Goal: Task Accomplishment & Management: Complete application form

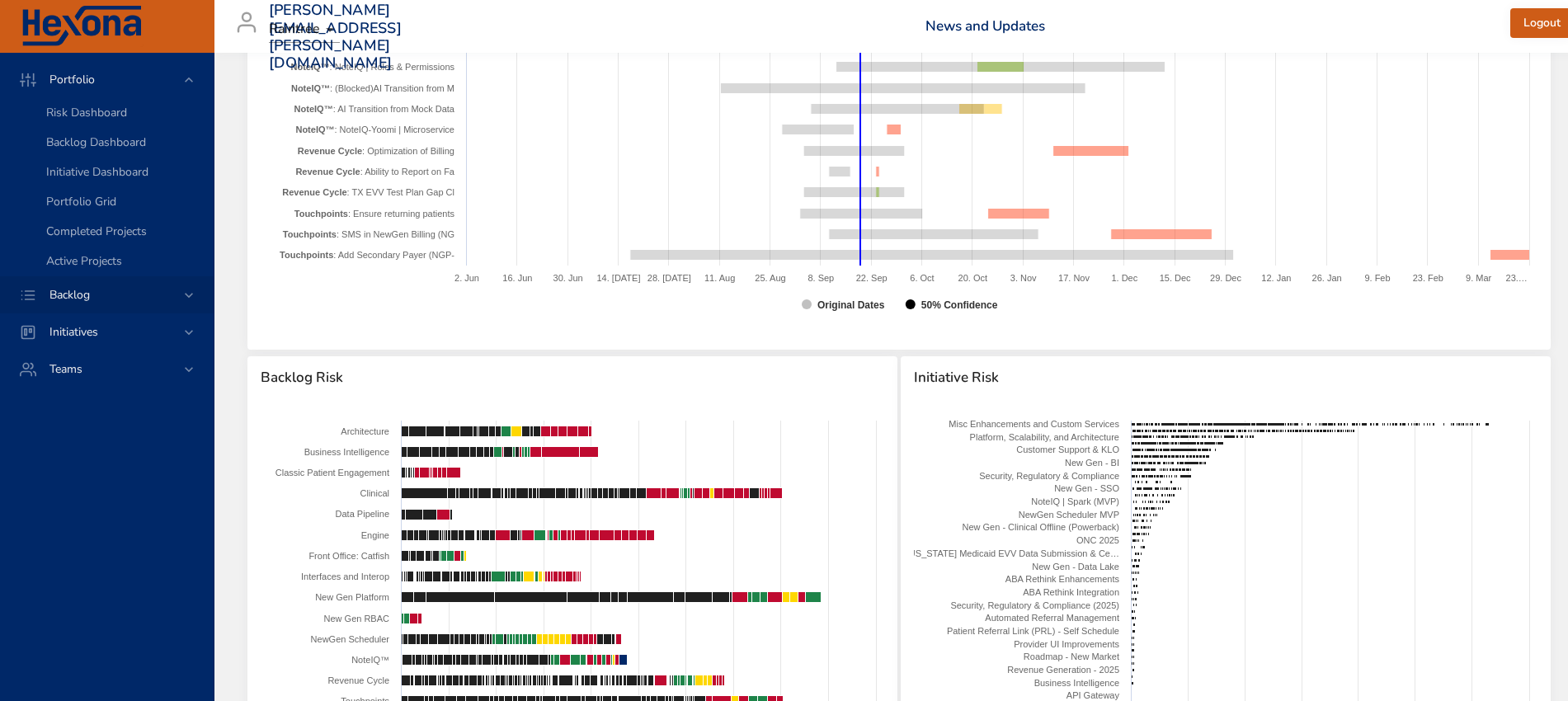
scroll to position [1649, 0]
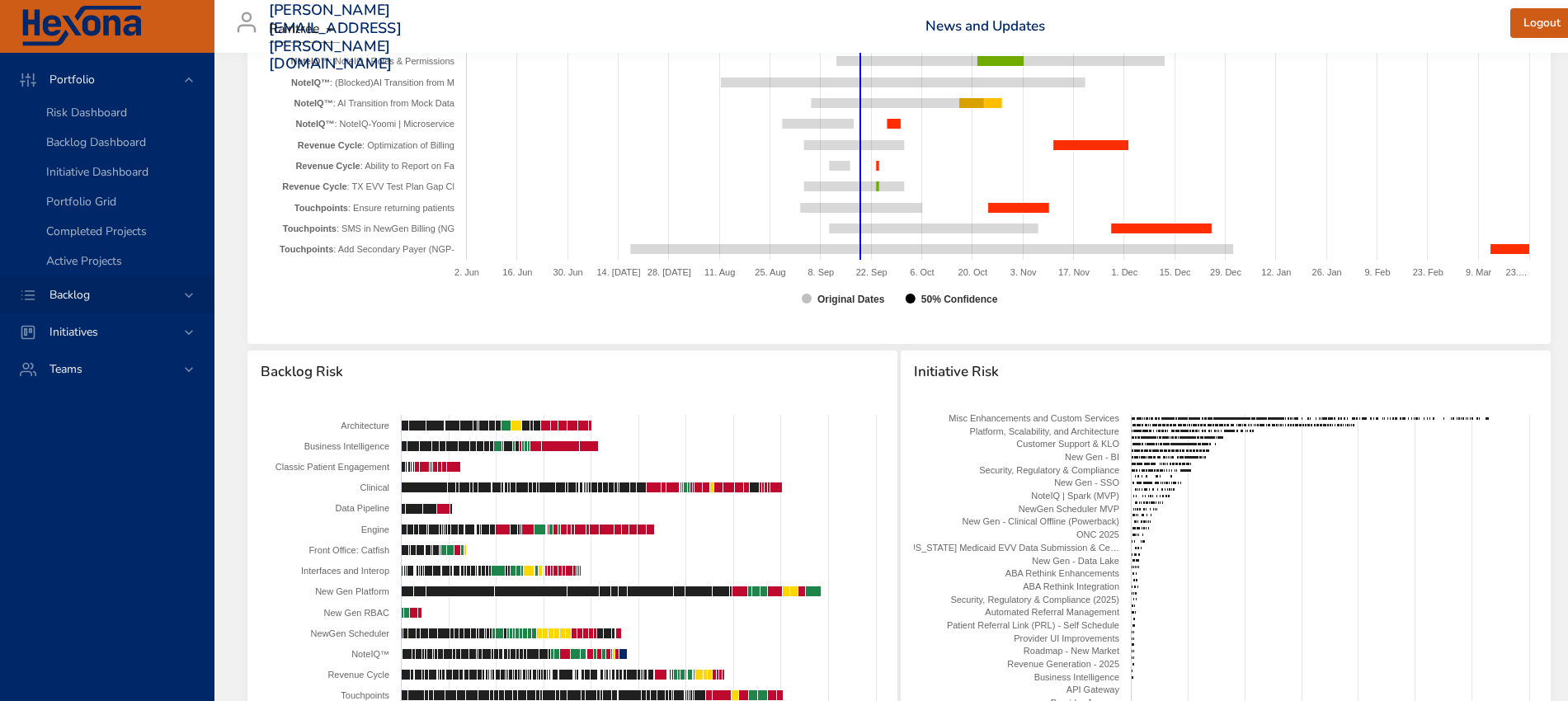
click at [190, 295] on icon at bounding box center [188, 295] width 8 height 5
click at [124, 155] on span "Backlog Details" at bounding box center [86, 150] width 79 height 16
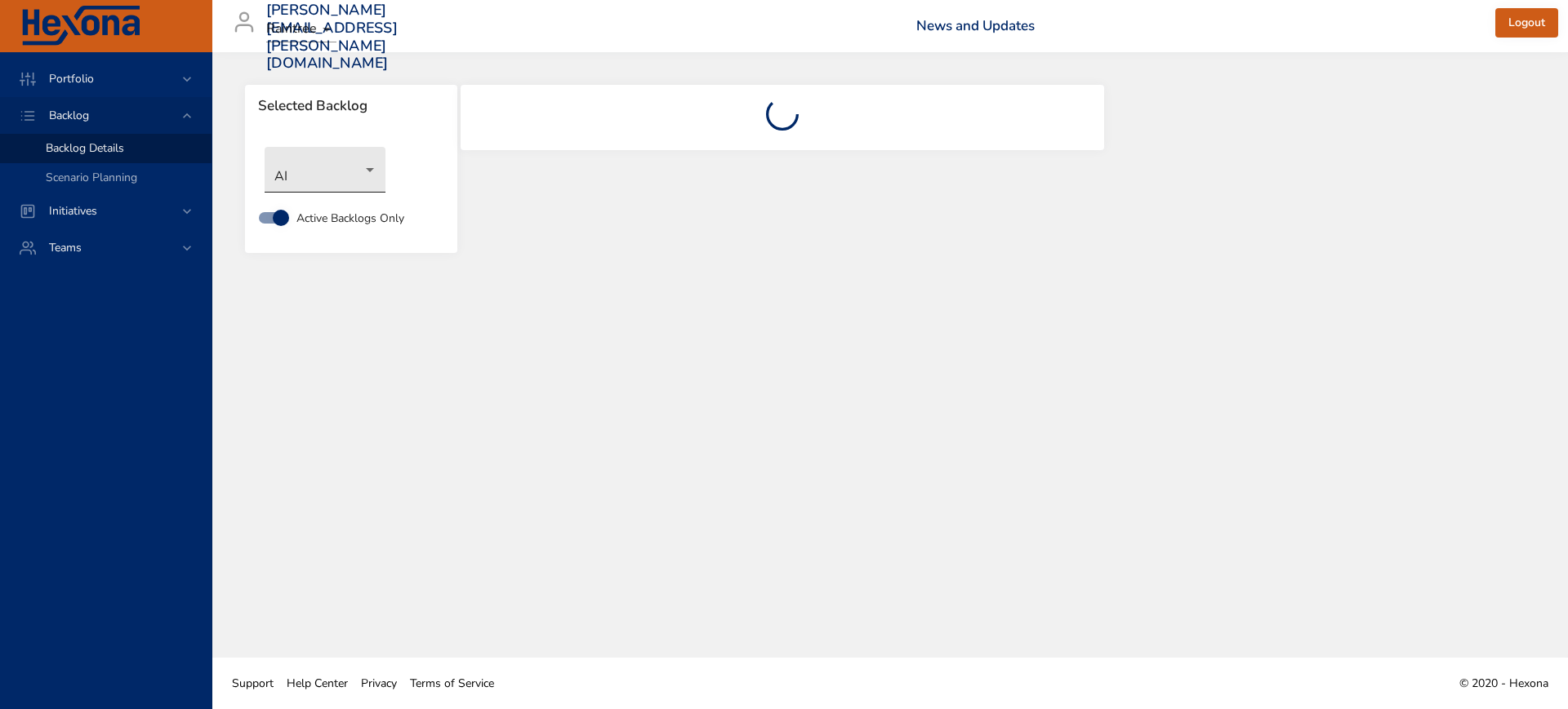
click at [370, 172] on body "Portfolio Backlog Backlog Details Scenario Planning Initiatives Teams [PERSON_N…" at bounding box center [784, 354] width 1568 height 709
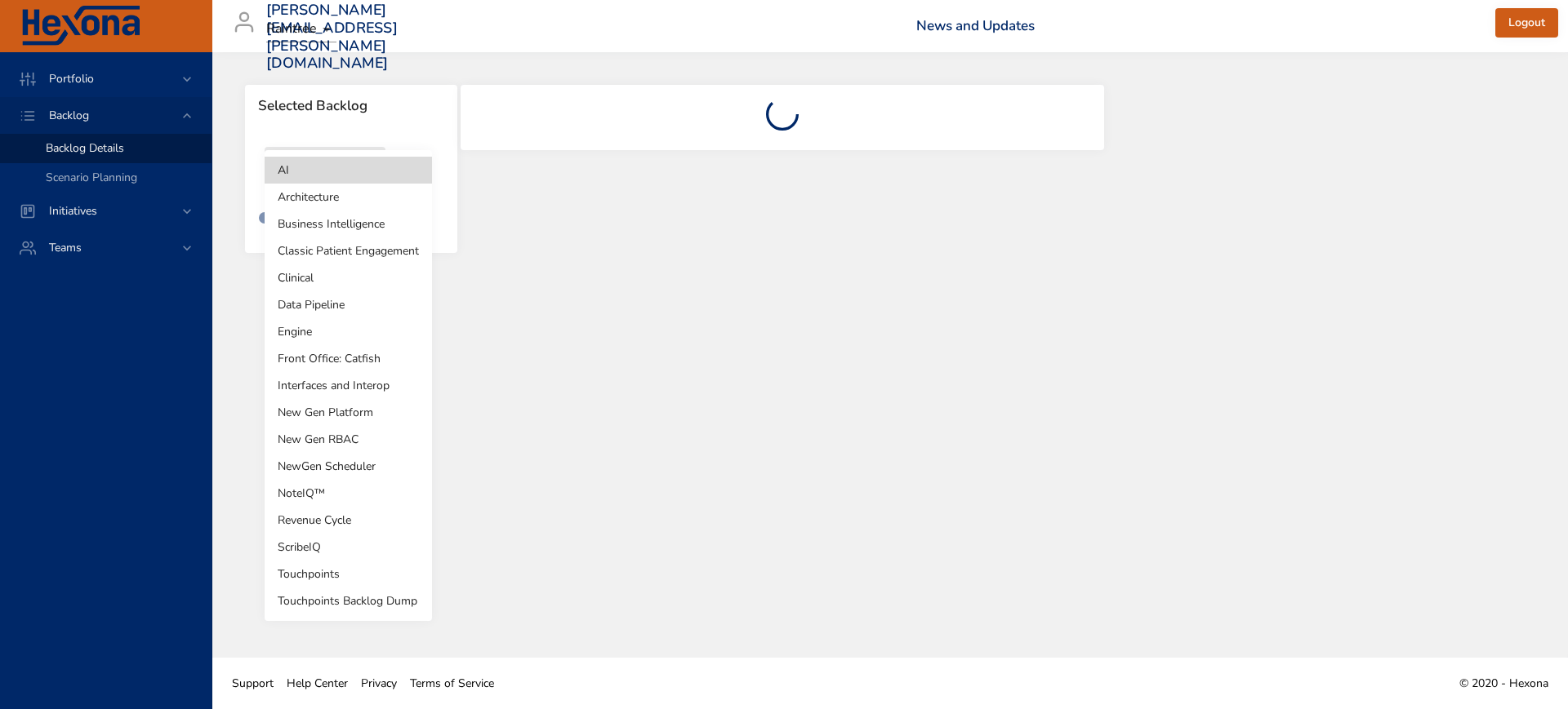
click at [330, 515] on li "Revenue Cycle" at bounding box center [349, 520] width 168 height 27
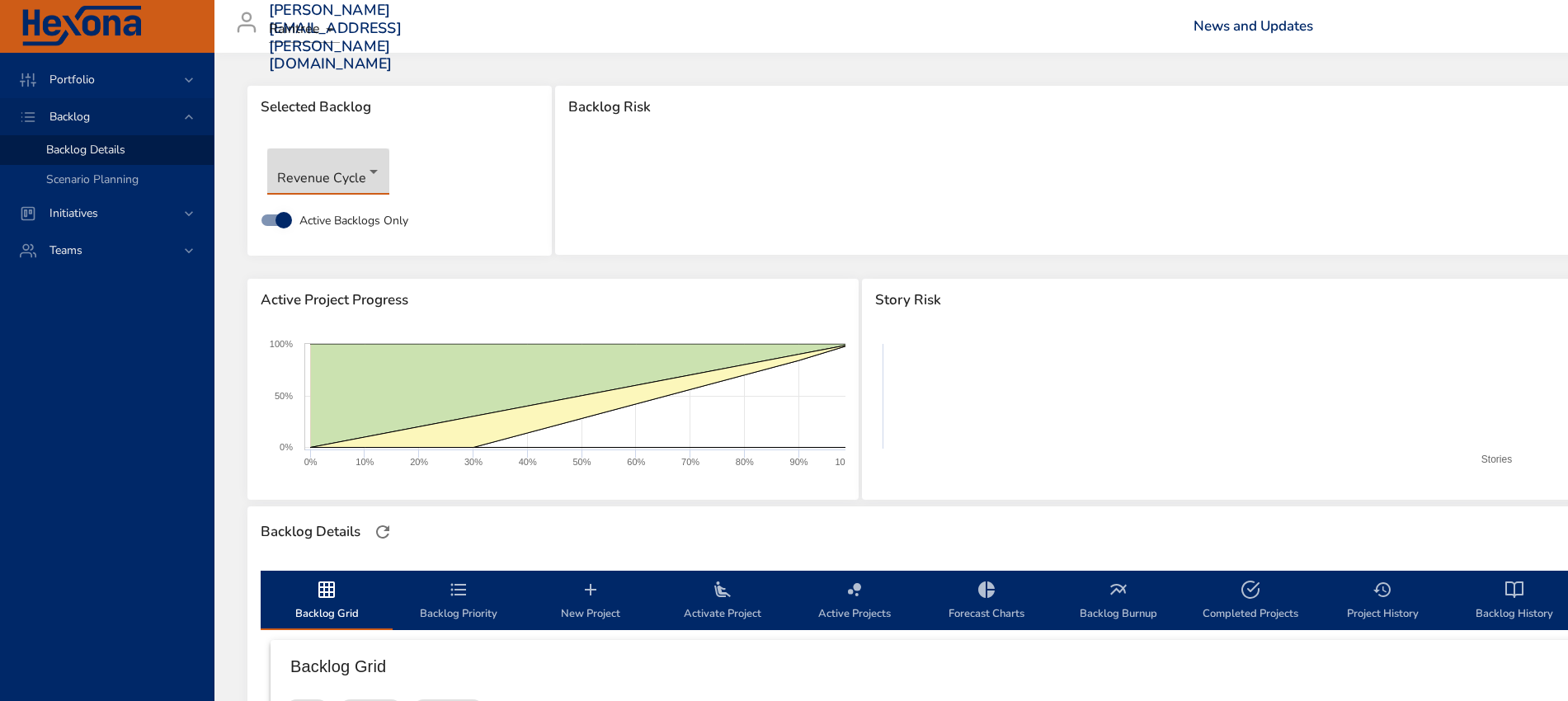
type input "**"
type input "*"
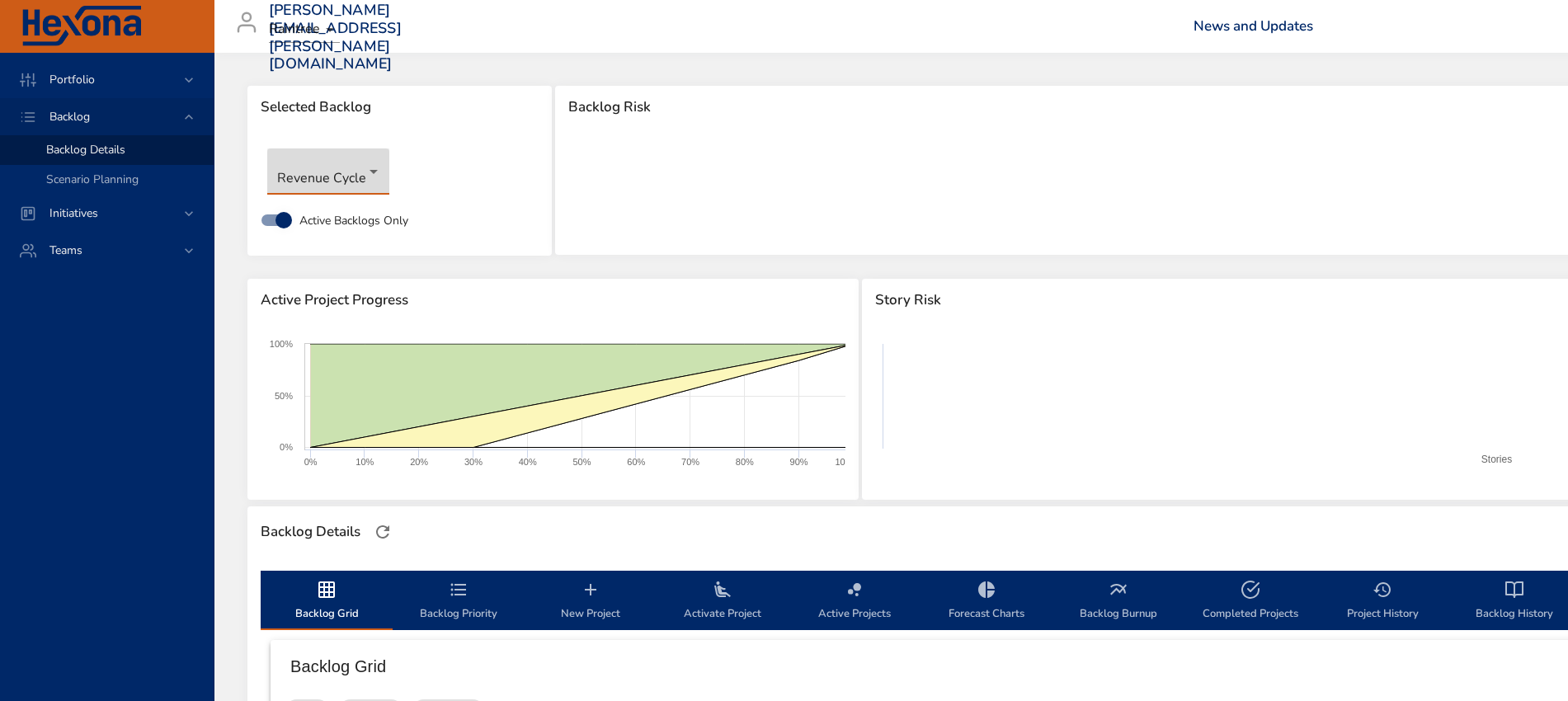
type input "*"
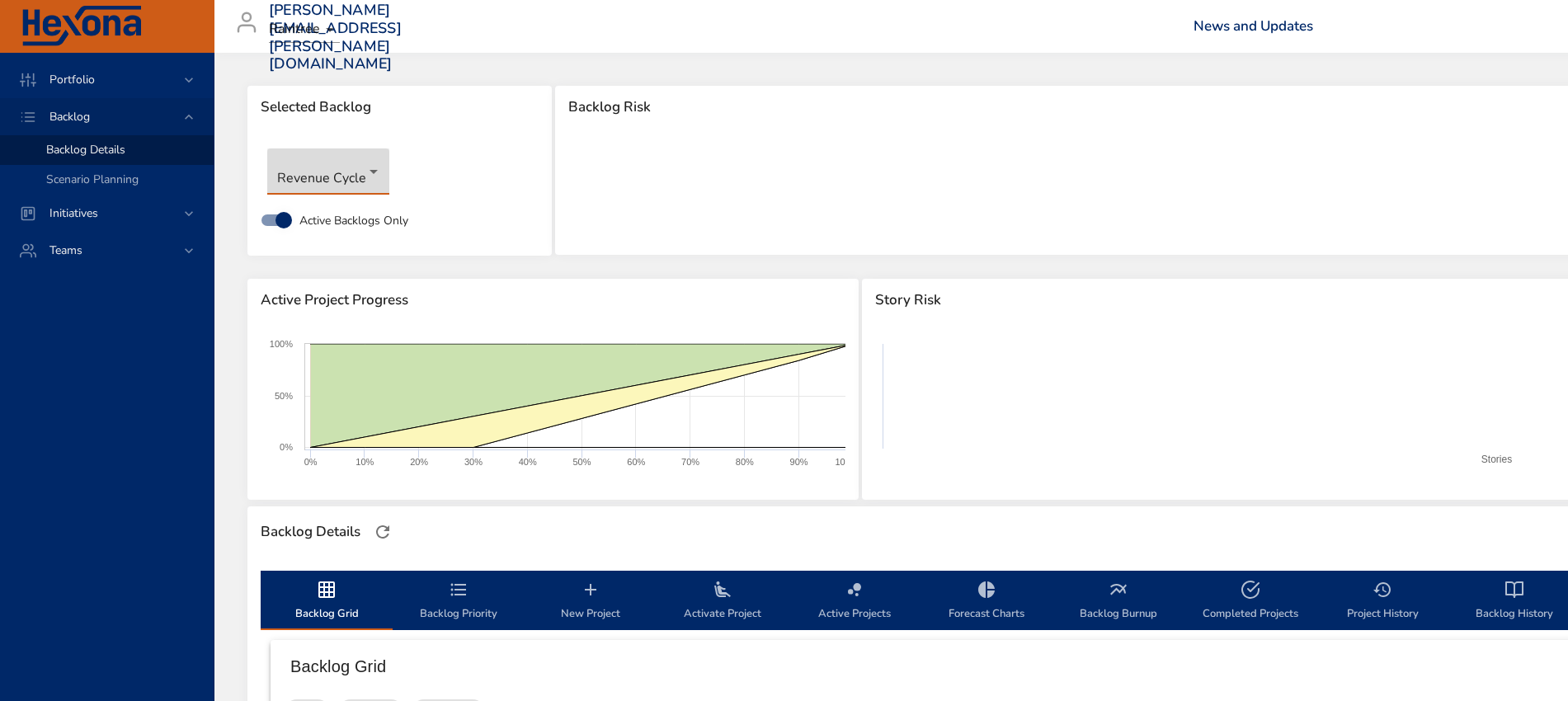
type input "*"
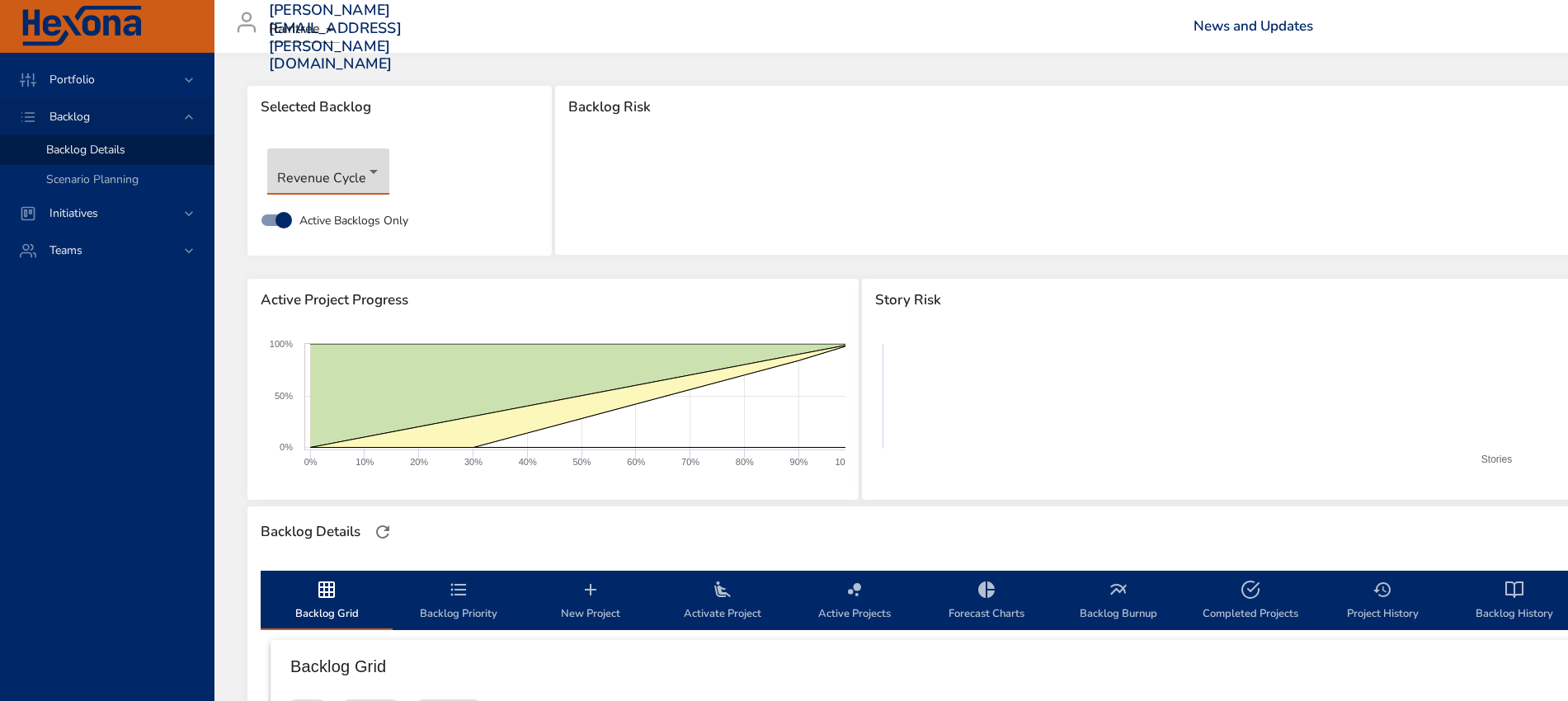
type input "*"
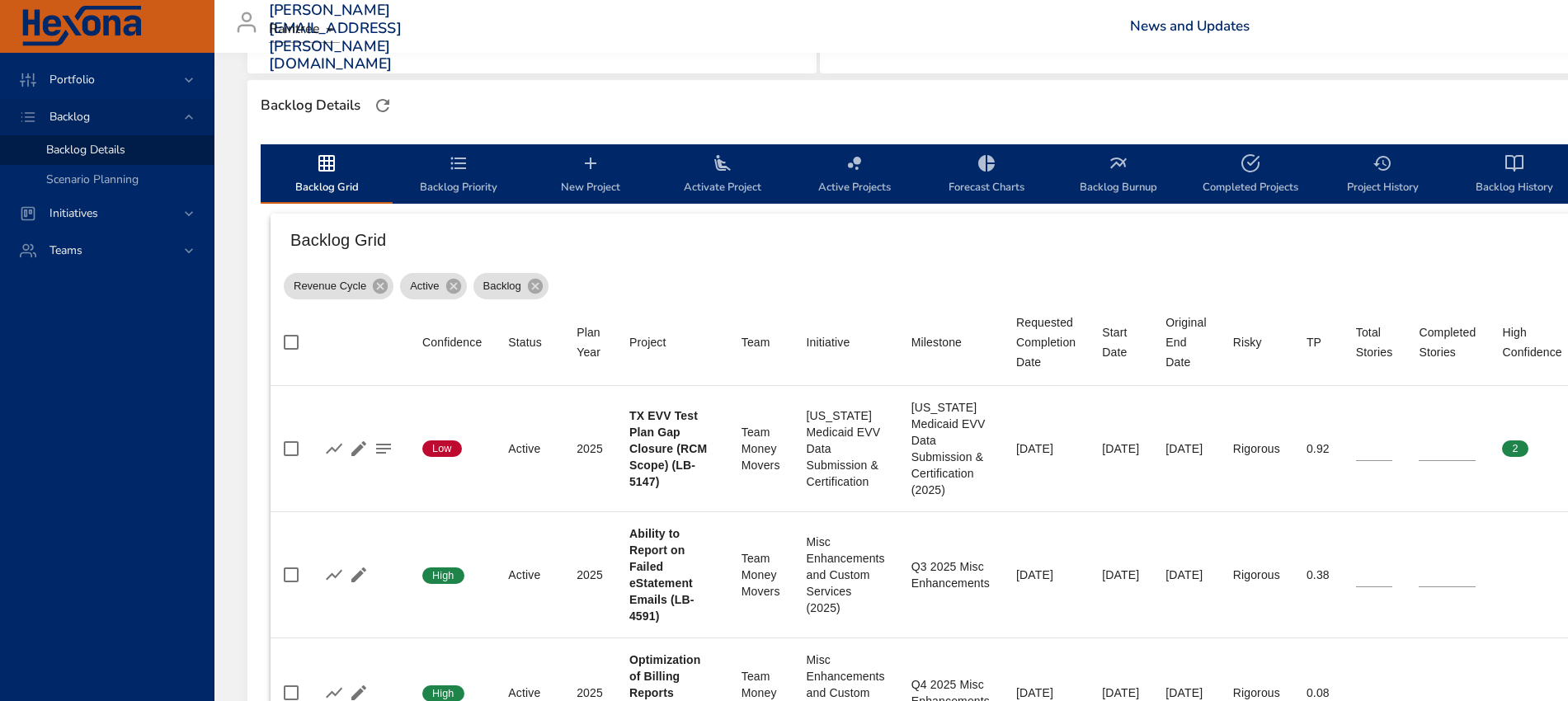
scroll to position [412, 0]
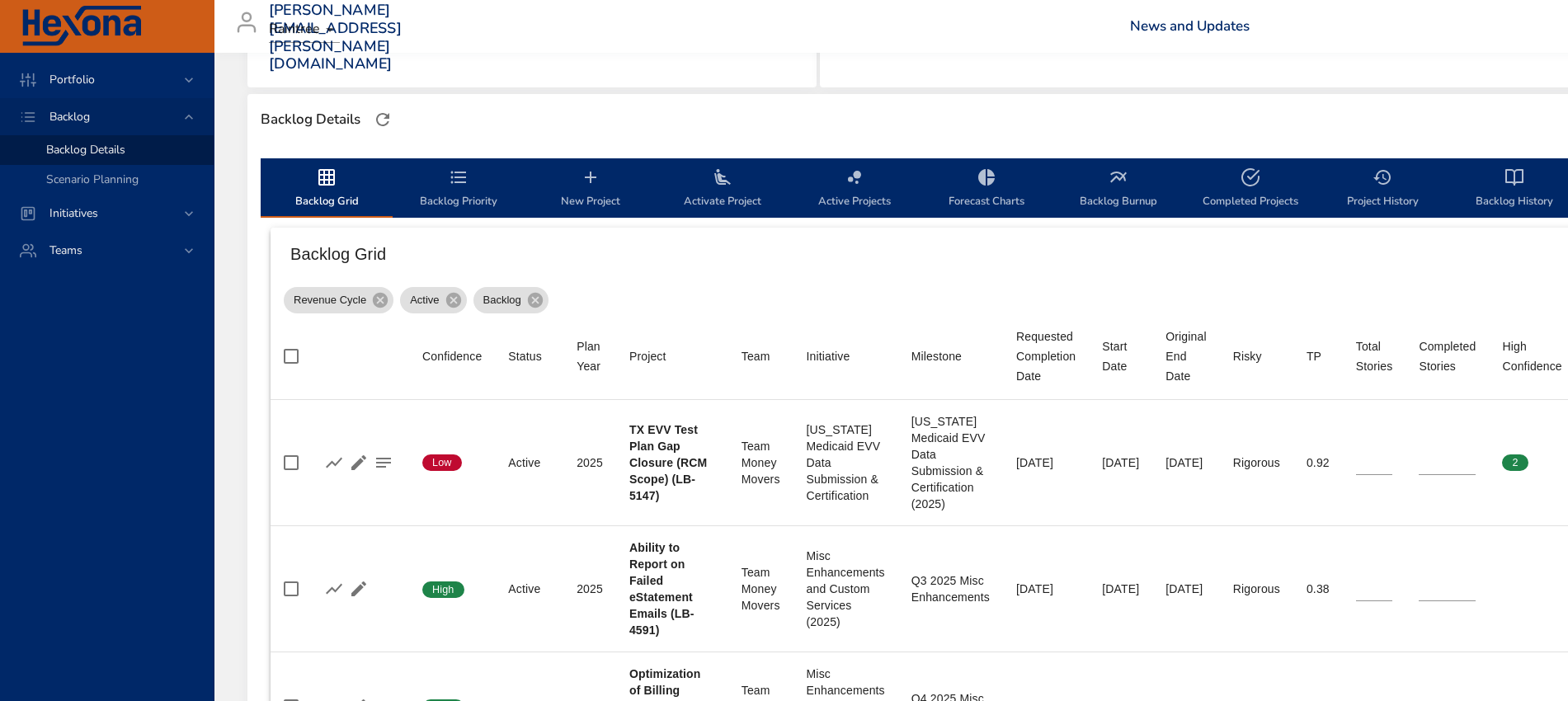
click at [452, 190] on span "Backlog Priority" at bounding box center [458, 190] width 112 height 44
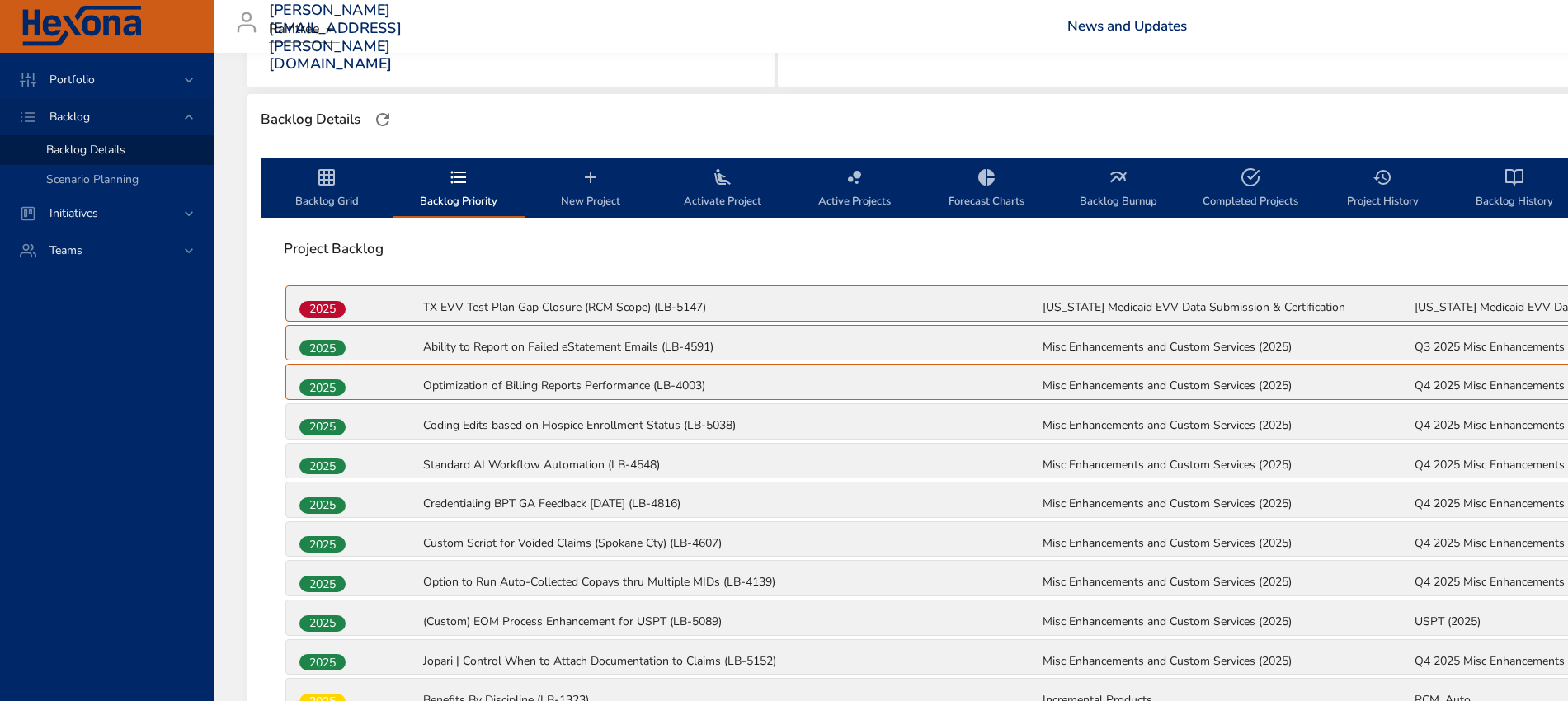
drag, startPoint x: 377, startPoint y: 504, endPoint x: 373, endPoint y: 479, distance: 25.3
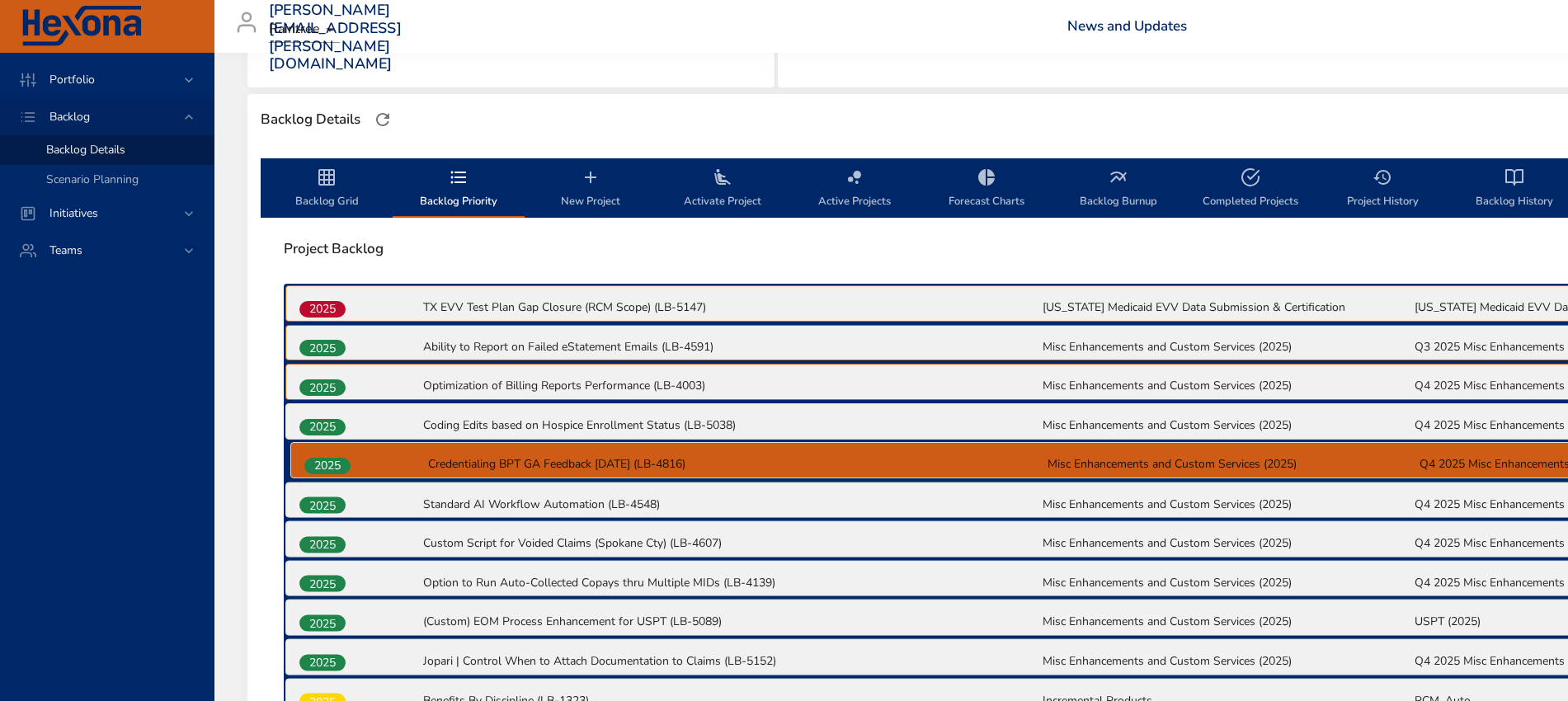
drag, startPoint x: 326, startPoint y: 507, endPoint x: 332, endPoint y: 461, distance: 46.4
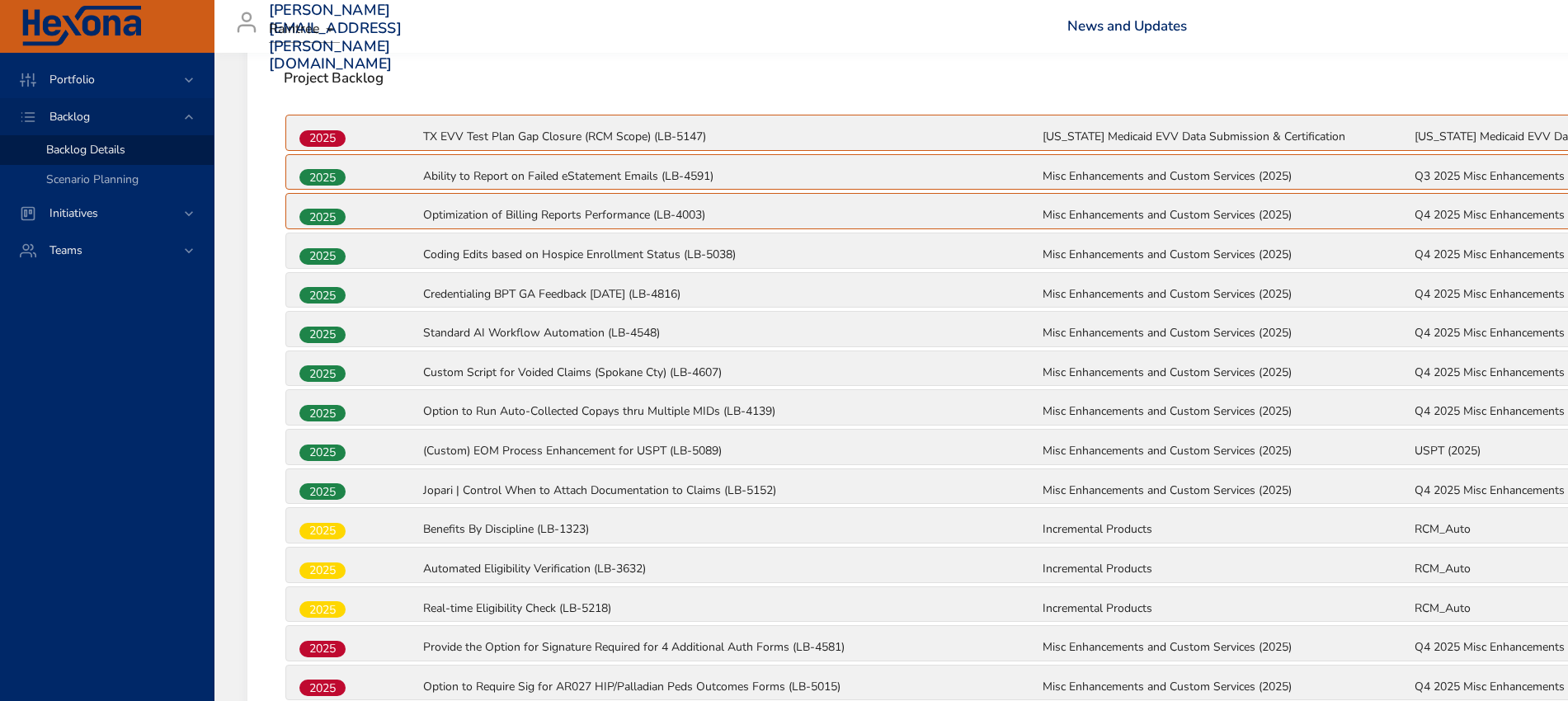
scroll to position [618, 0]
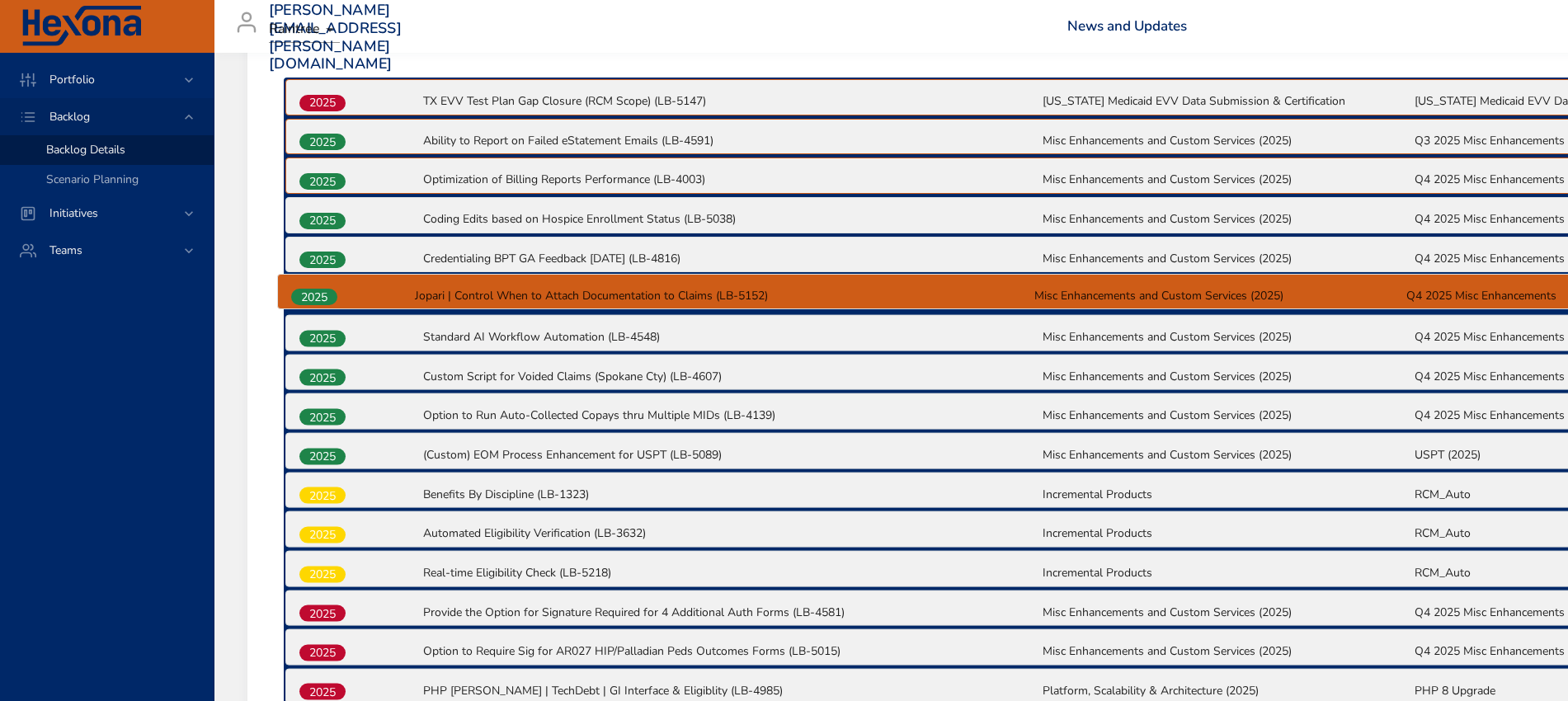
drag, startPoint x: 323, startPoint y: 459, endPoint x: 315, endPoint y: 295, distance: 164.2
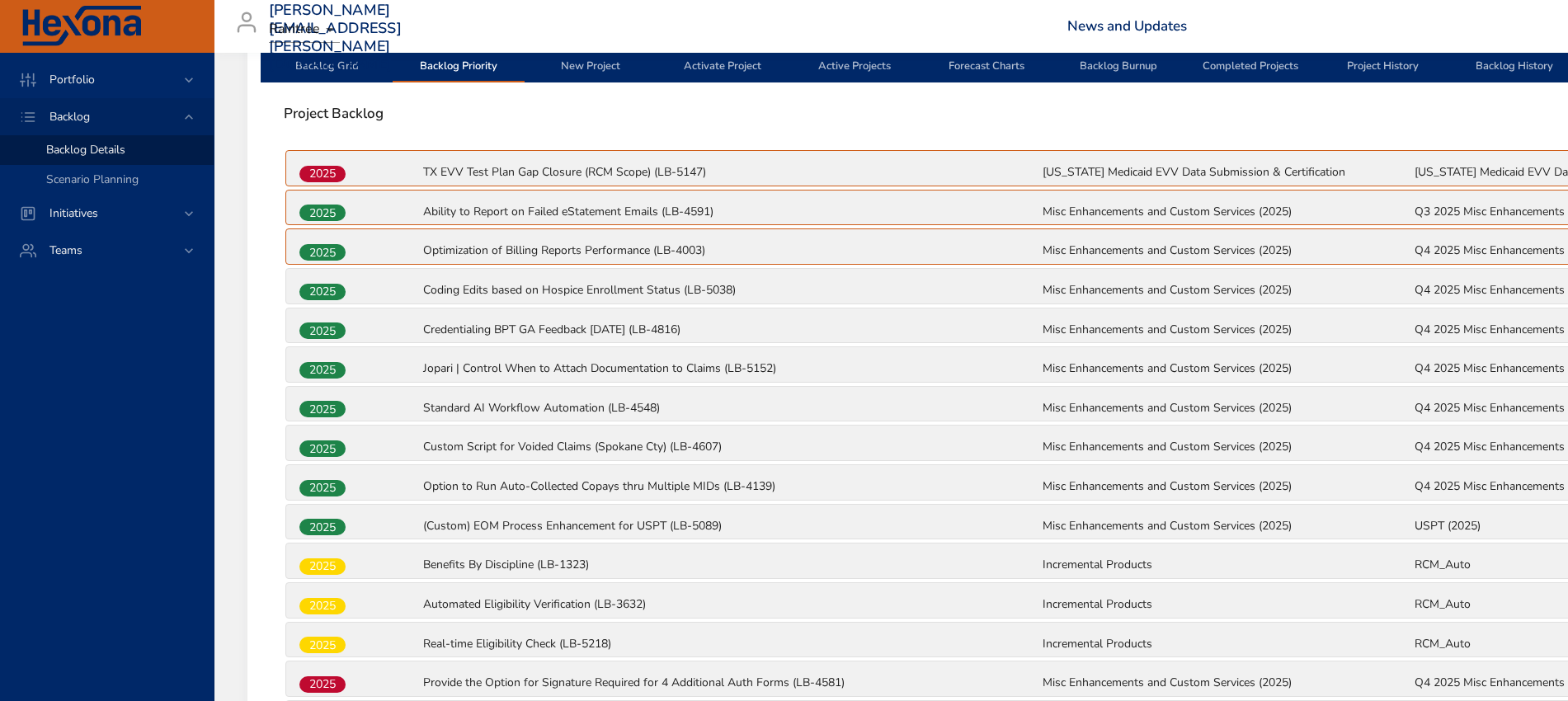
scroll to position [515, 0]
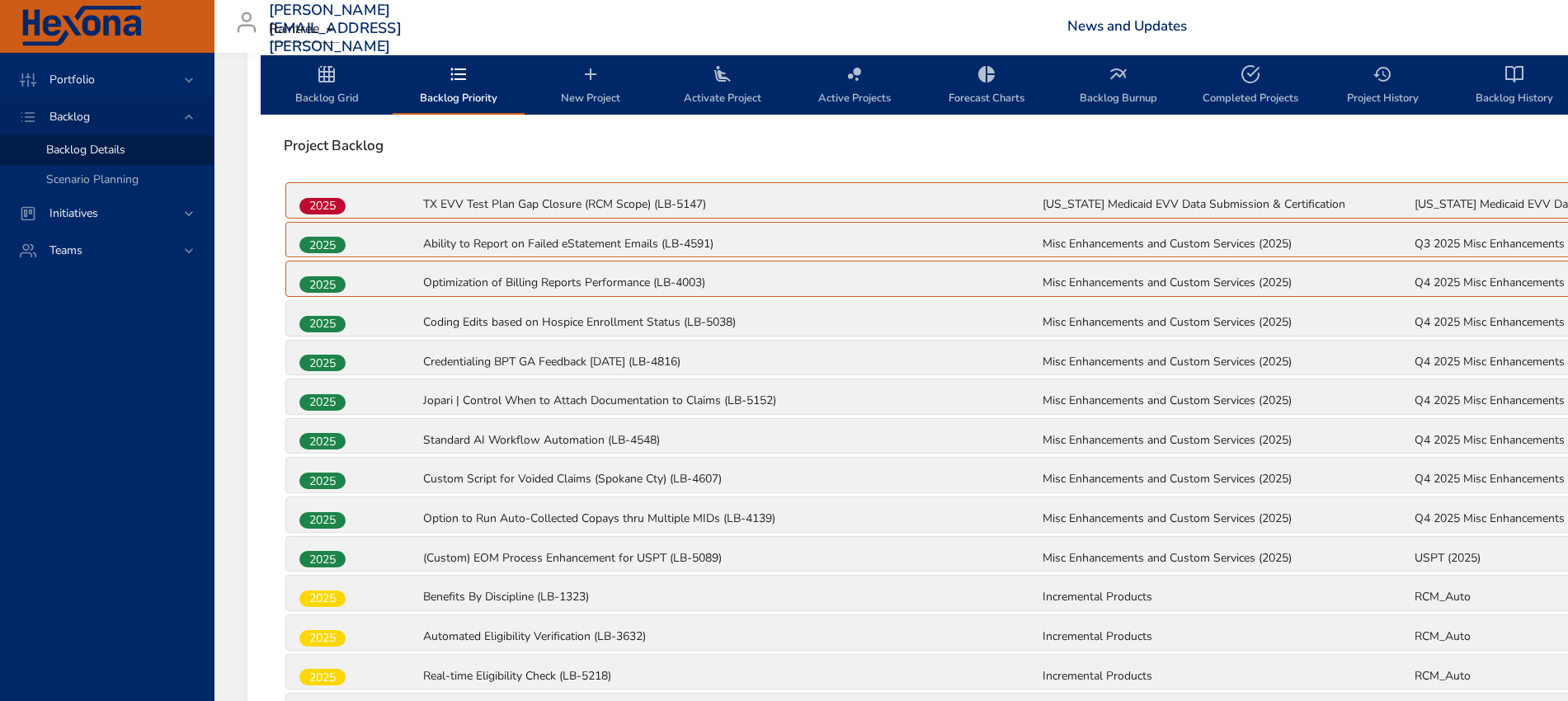
click at [304, 99] on span "Backlog Grid" at bounding box center [326, 86] width 112 height 44
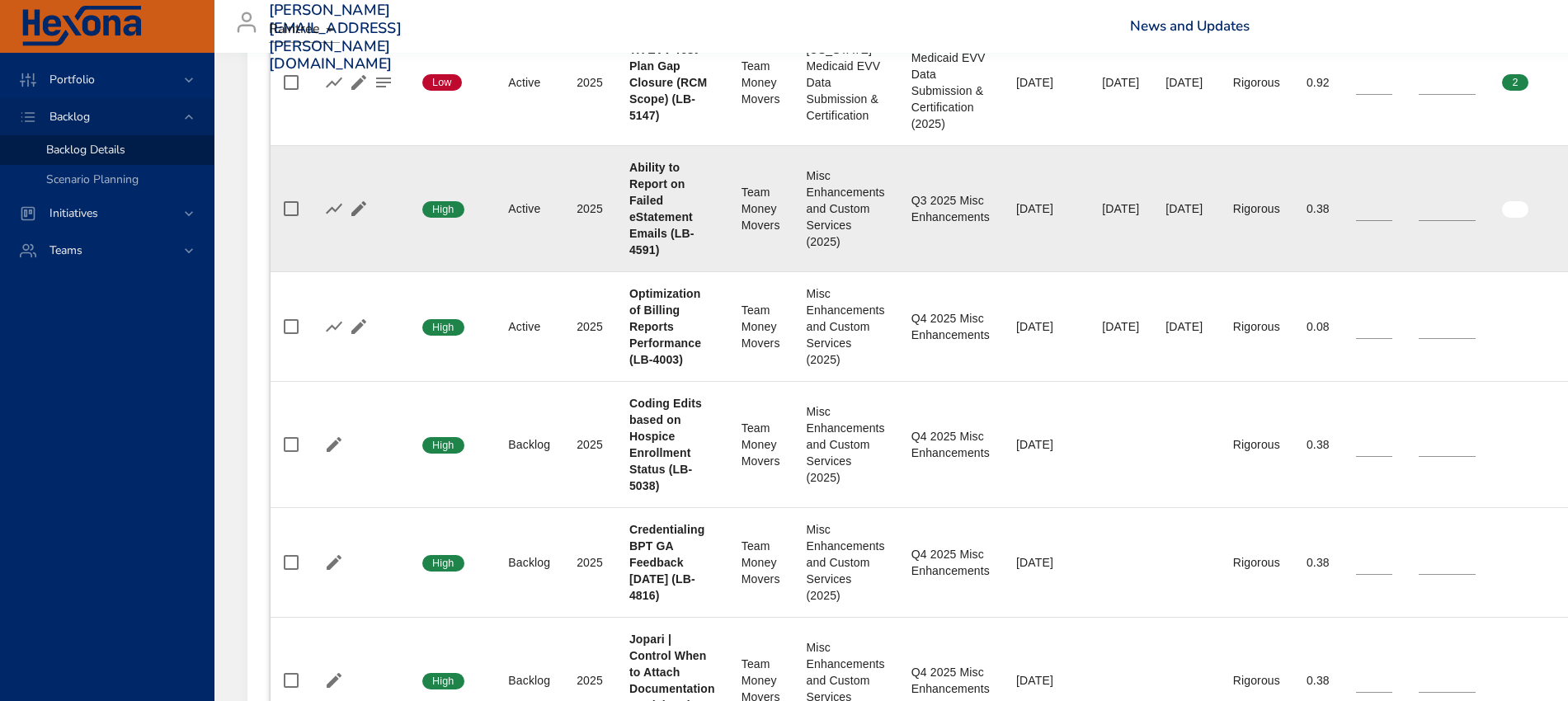
scroll to position [824, 0]
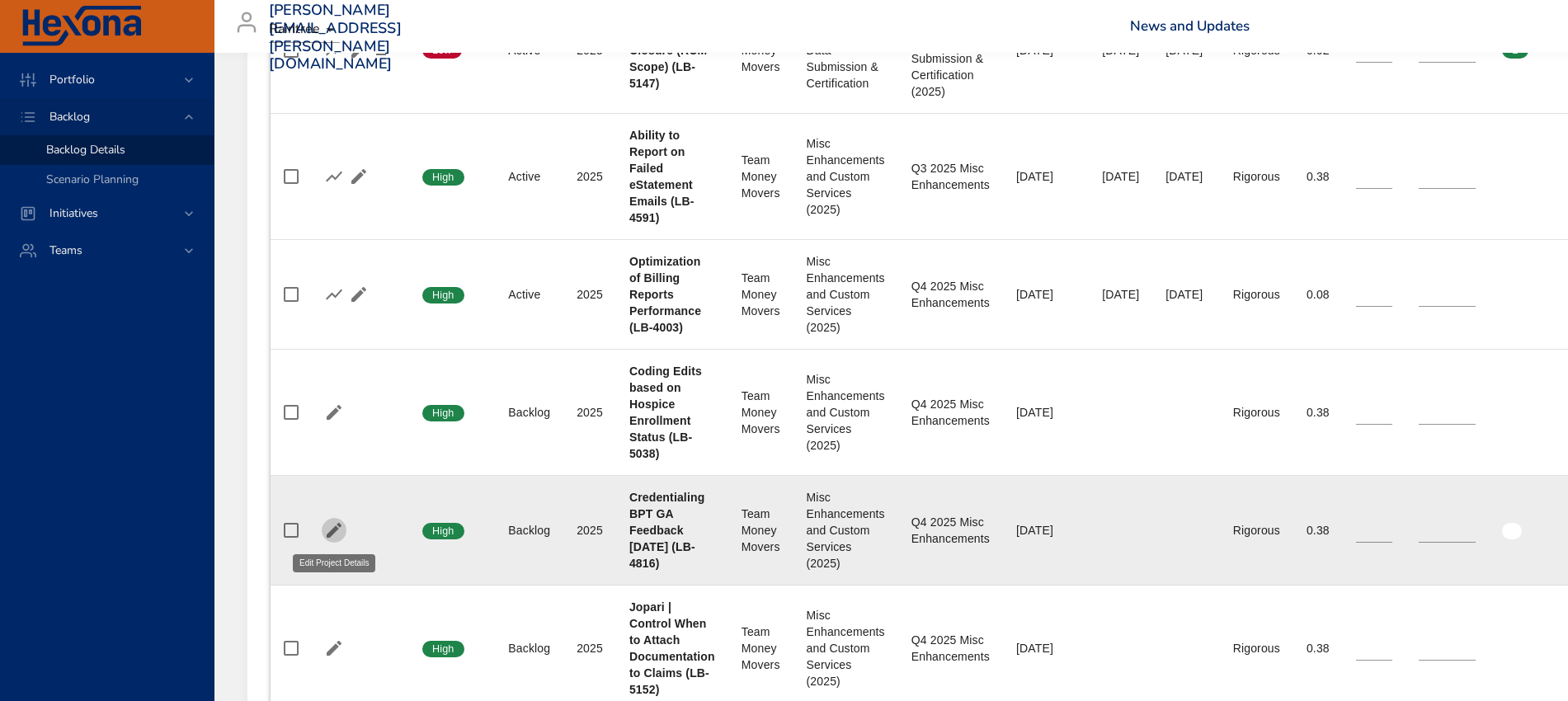
click at [329, 525] on icon "button" at bounding box center [334, 530] width 19 height 19
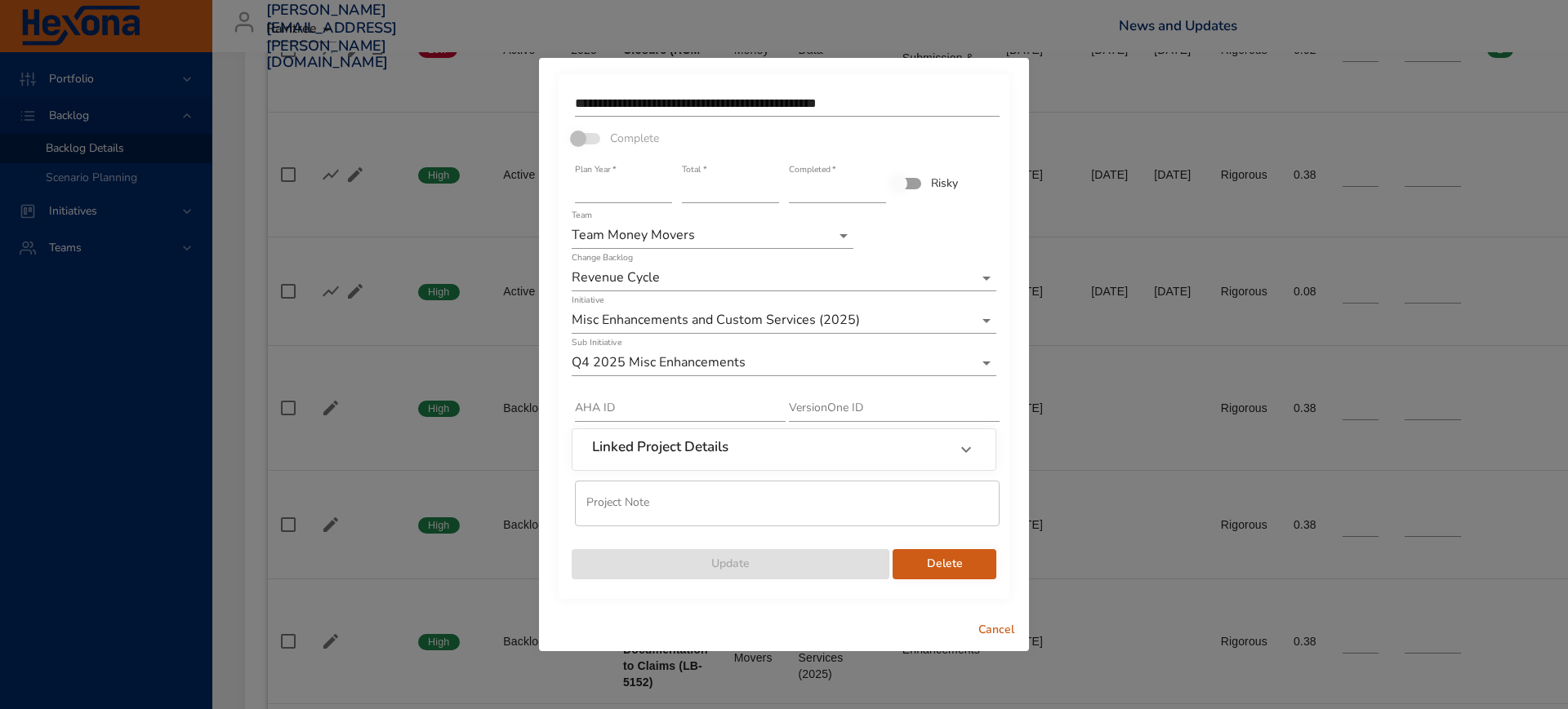
click at [774, 185] on input "*" at bounding box center [730, 190] width 97 height 26
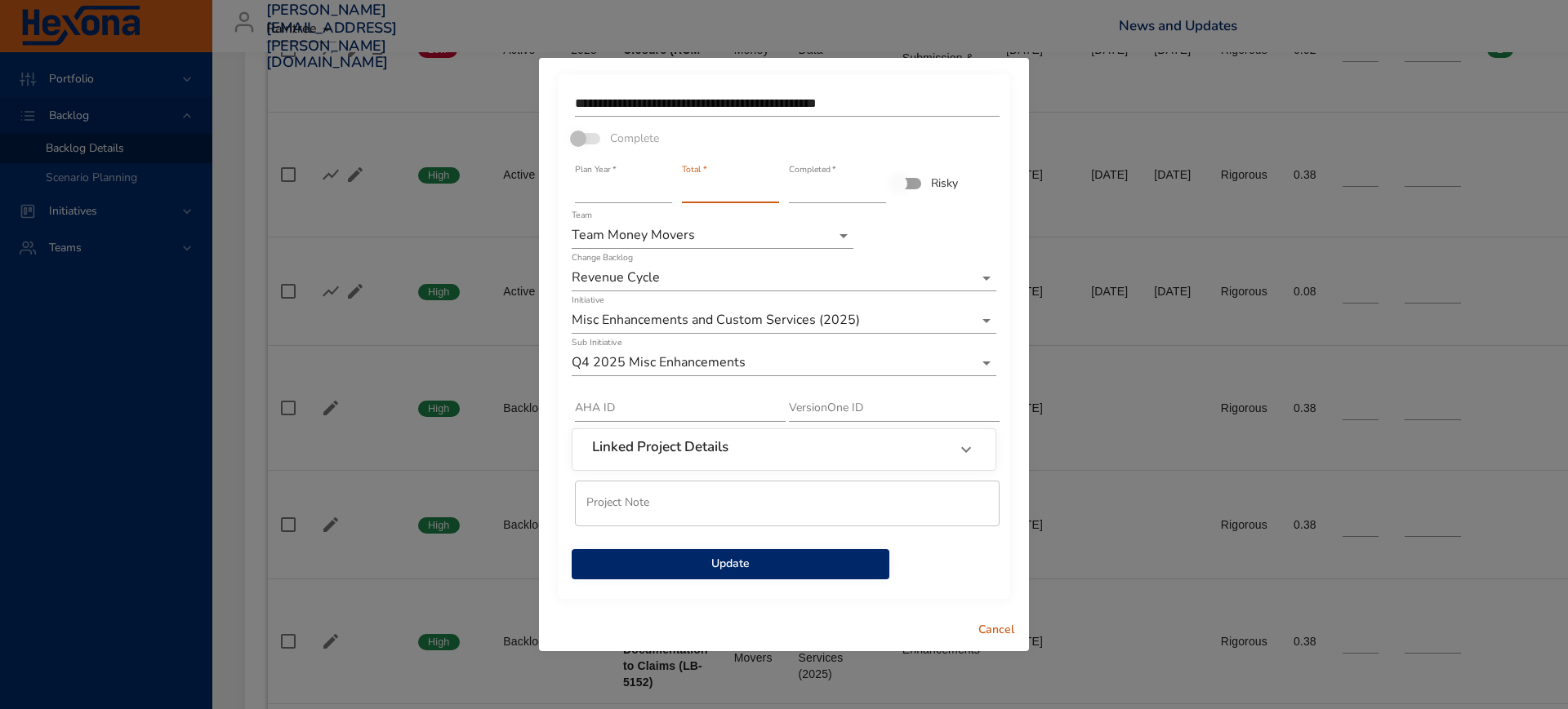
type input "*"
click at [774, 185] on input "*" at bounding box center [730, 190] width 97 height 26
click at [731, 568] on span "Update" at bounding box center [730, 564] width 292 height 20
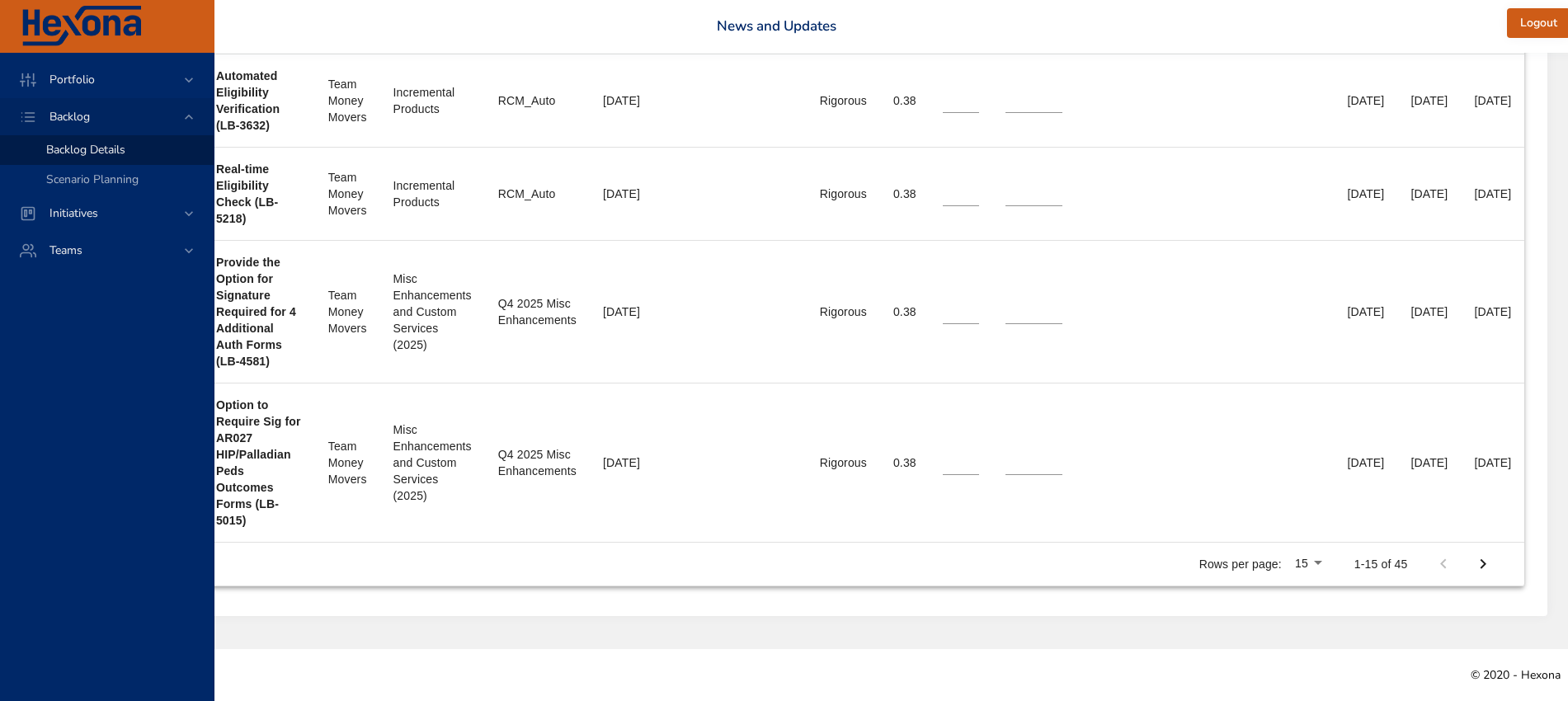
scroll to position [1997, 532]
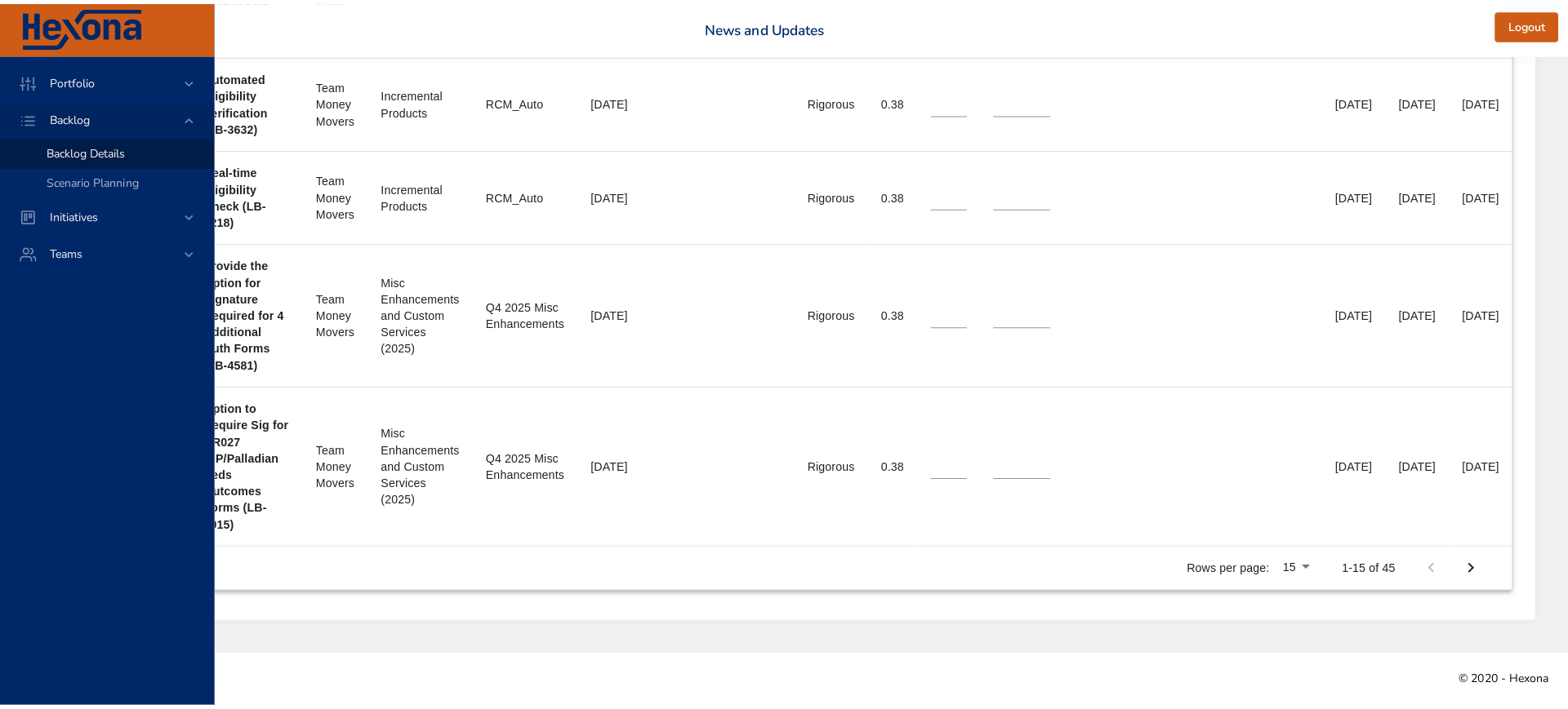
scroll to position [1962, 511]
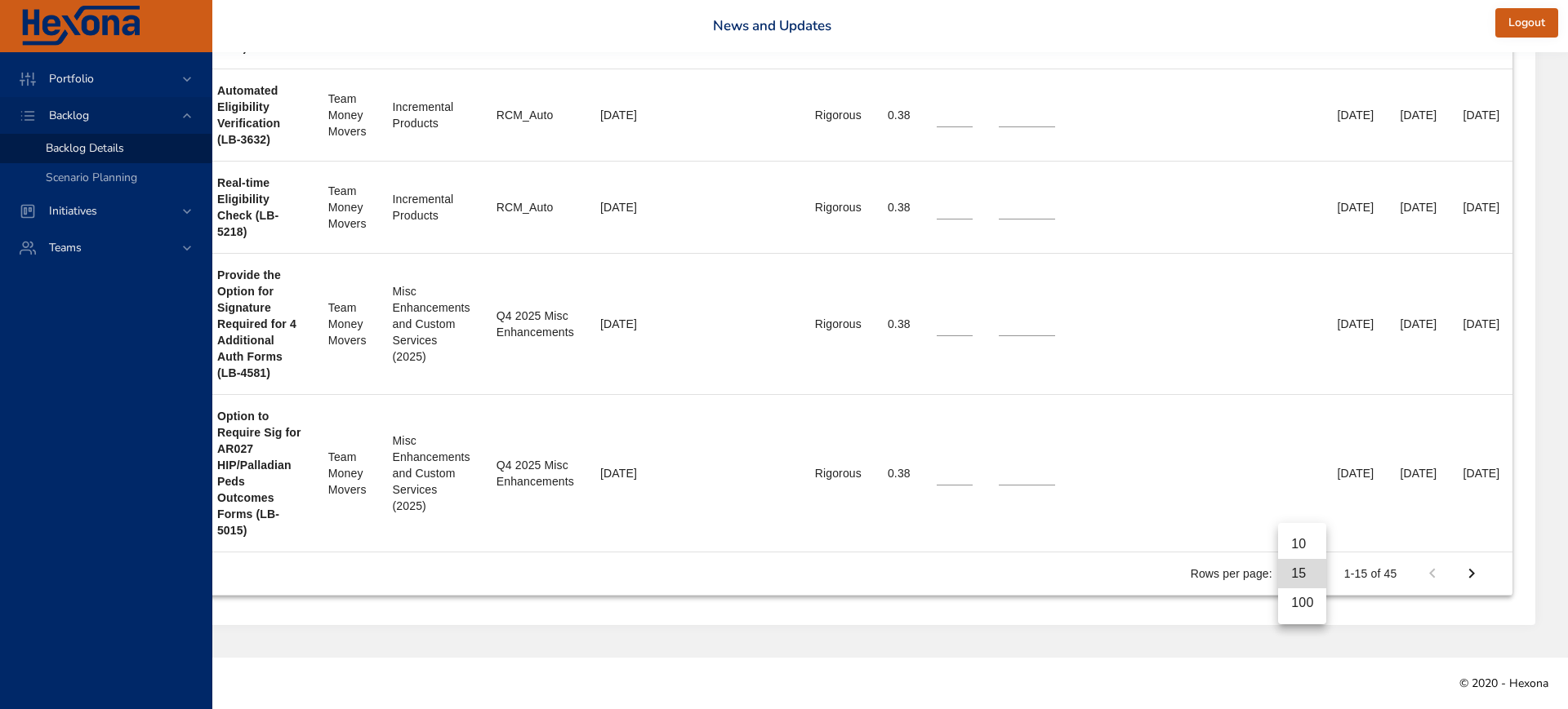
click at [1297, 605] on li "100" at bounding box center [1302, 603] width 48 height 30
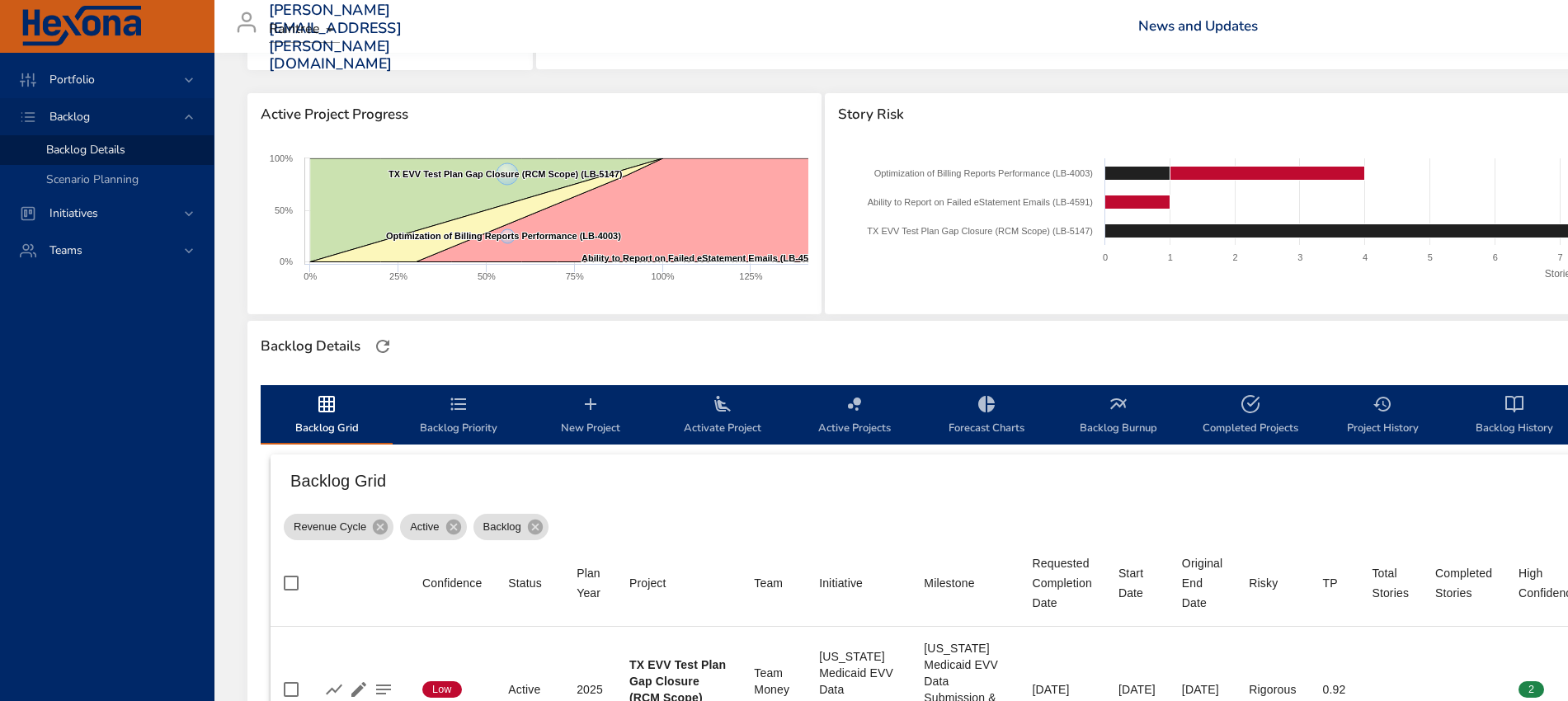
scroll to position [206, 0]
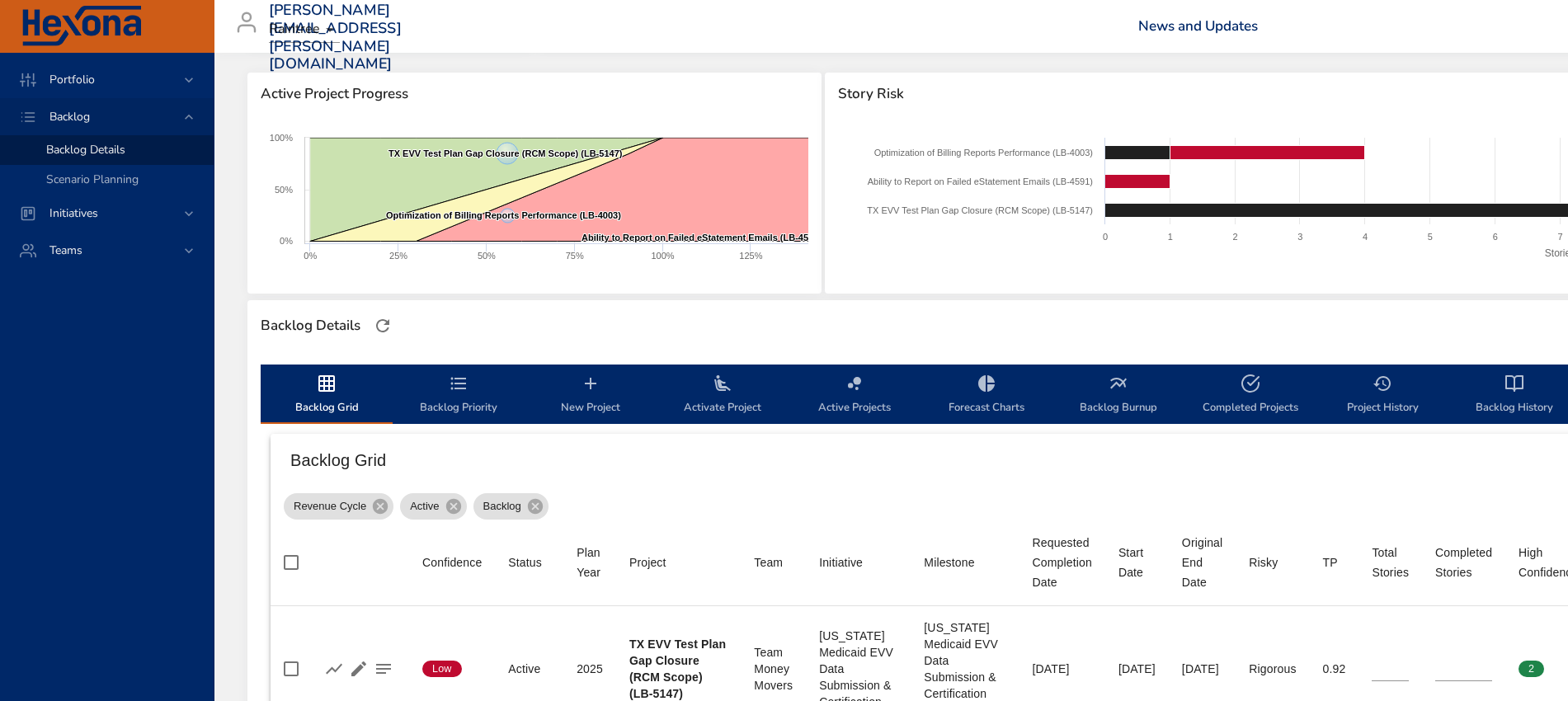
click at [596, 392] on icon "backlog-tab" at bounding box center [590, 384] width 19 height 19
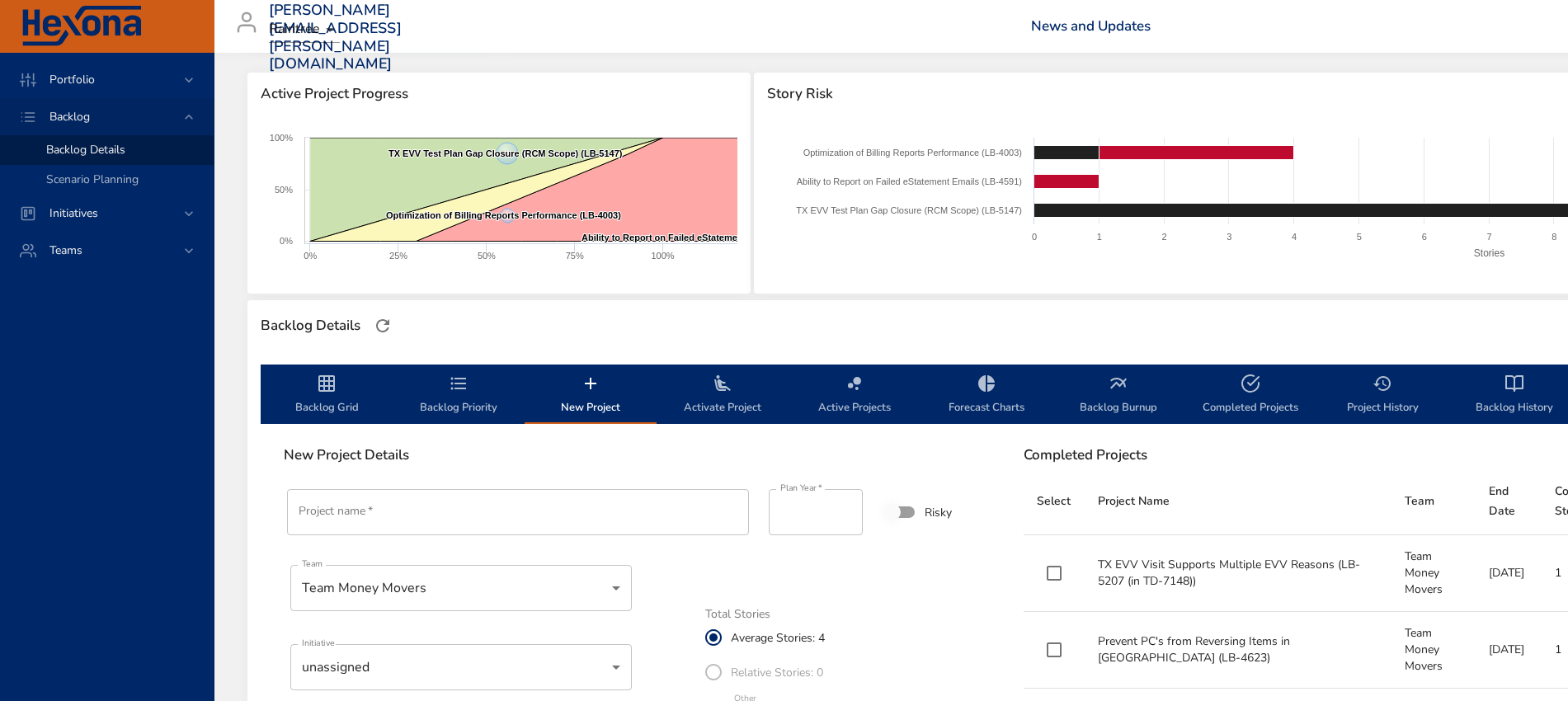
click at [495, 526] on input "Project name   *" at bounding box center [518, 511] width 462 height 46
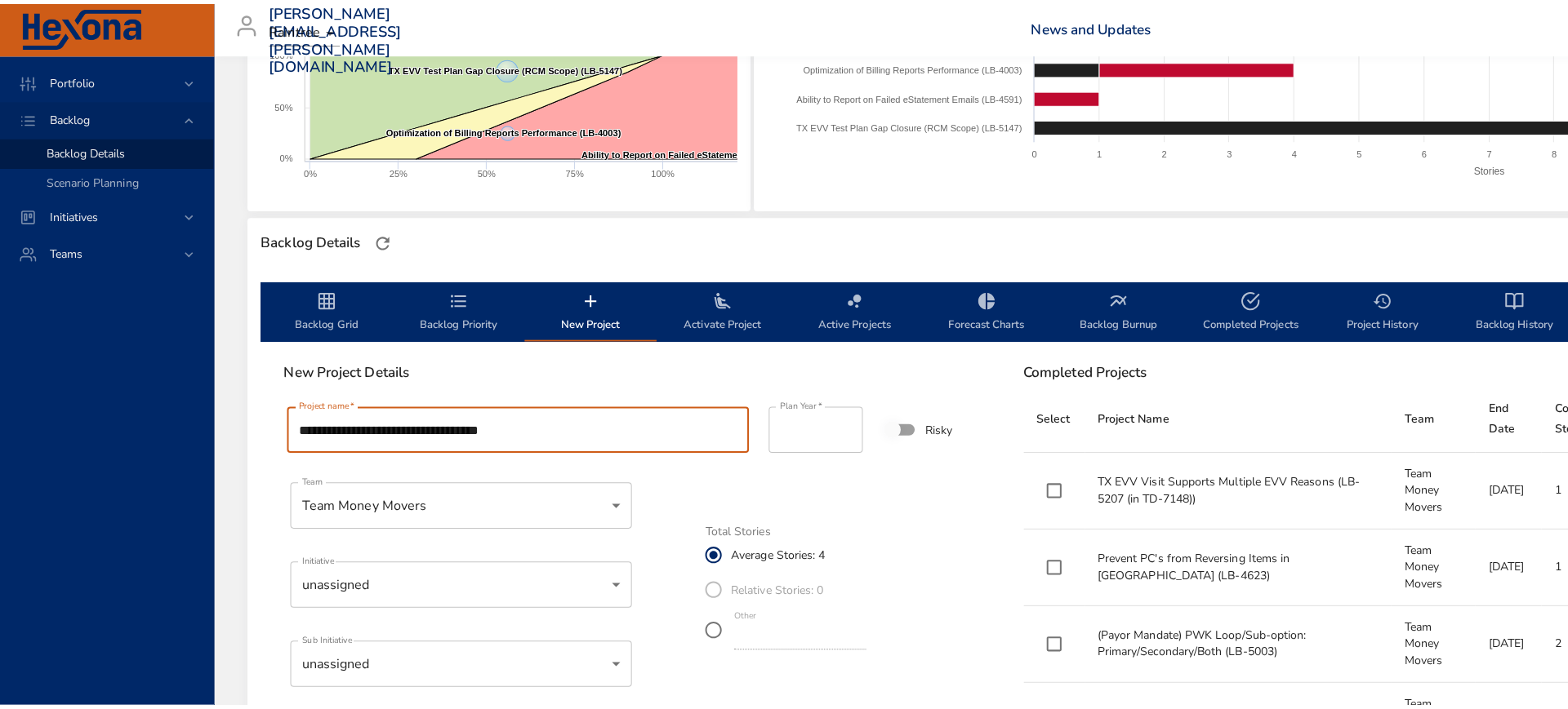
scroll to position [408, 0]
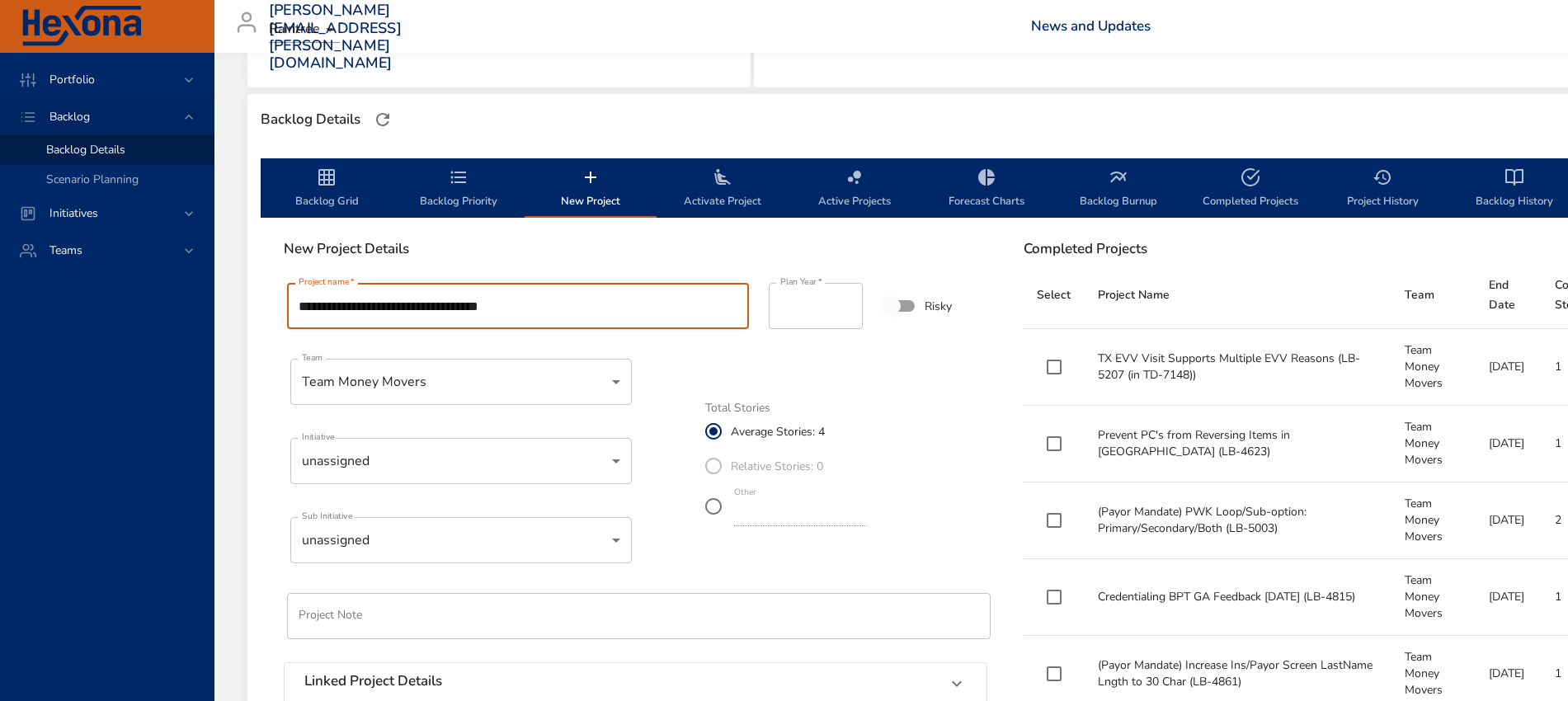
type input "**********"
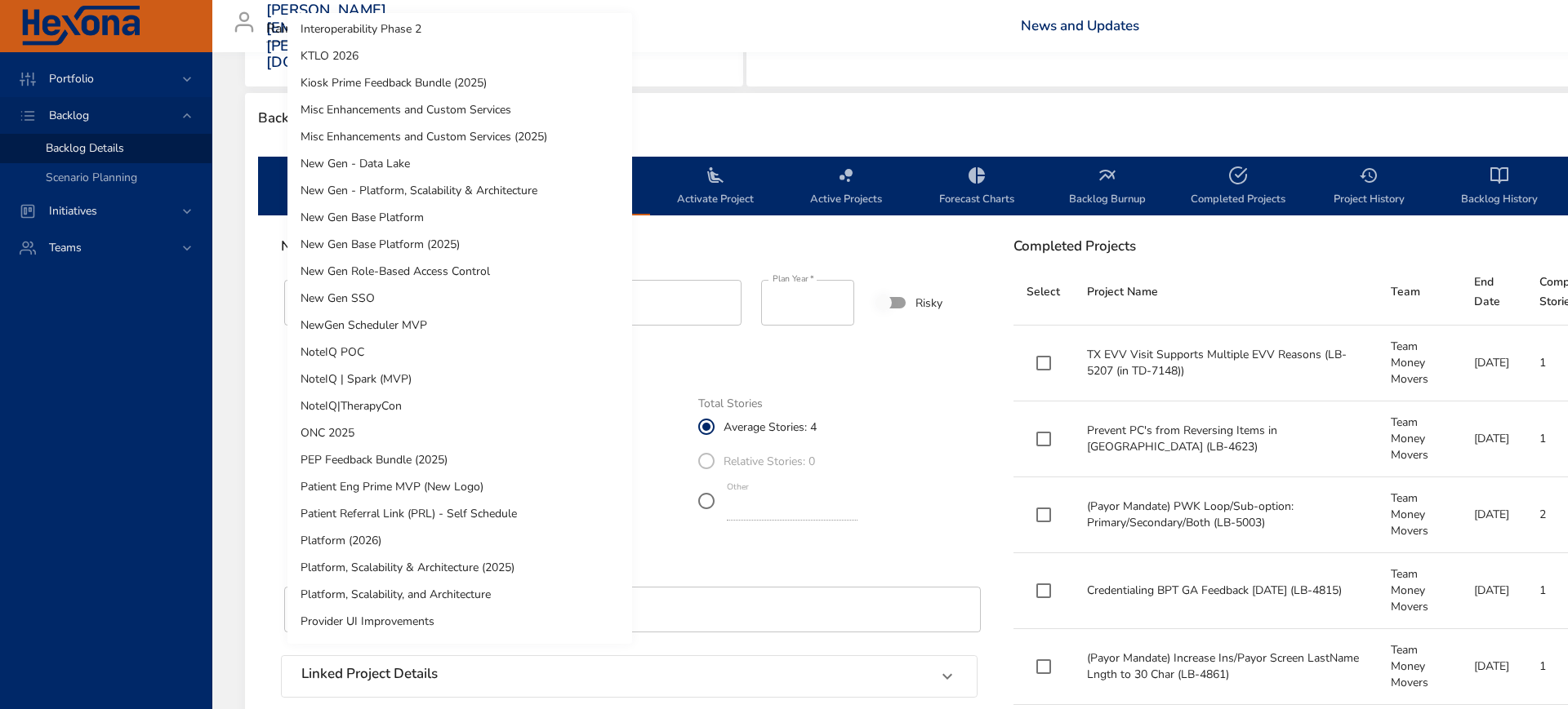
click at [471, 138] on li "Misc Enhancements and Custom Services (2025)" at bounding box center [459, 136] width 345 height 27
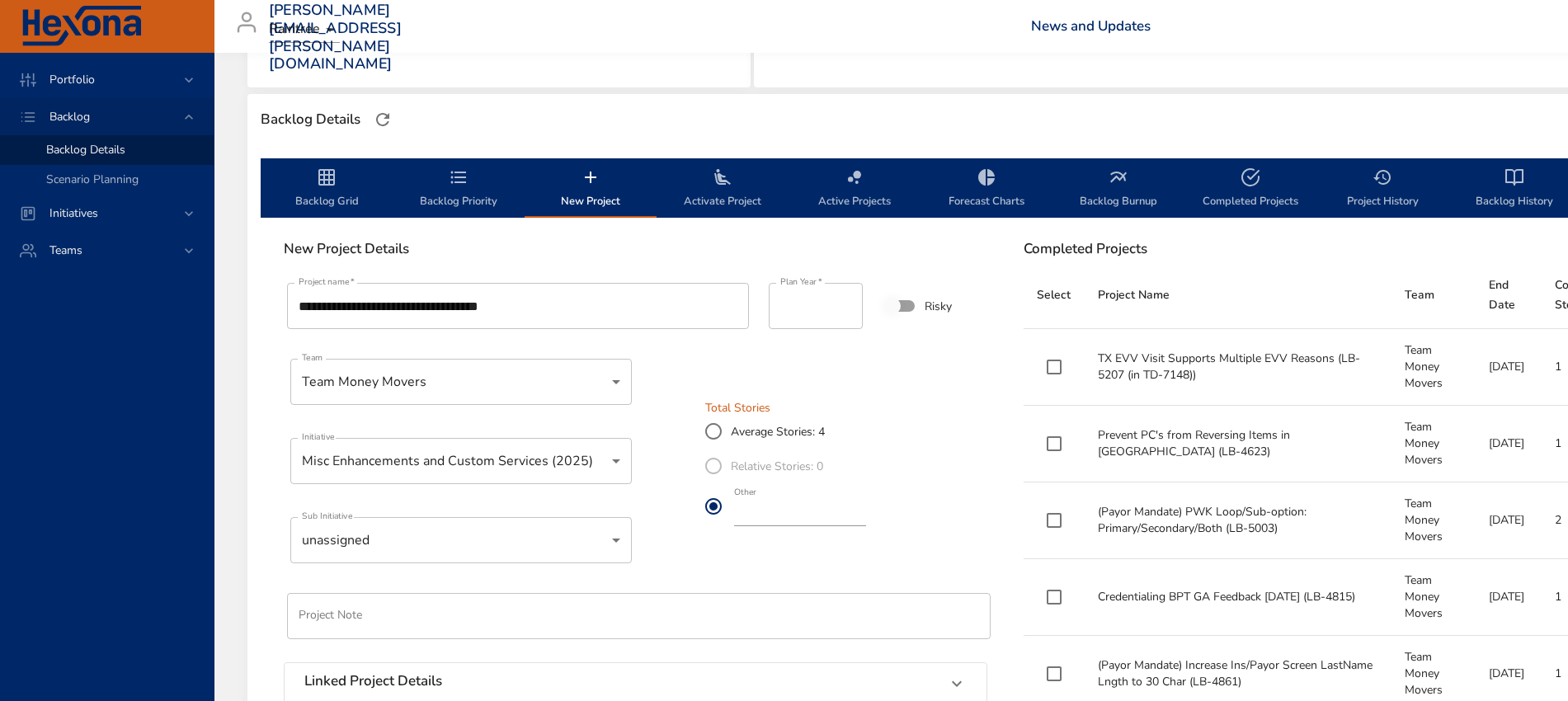
type input "*"
click at [867, 518] on input "*" at bounding box center [800, 513] width 132 height 26
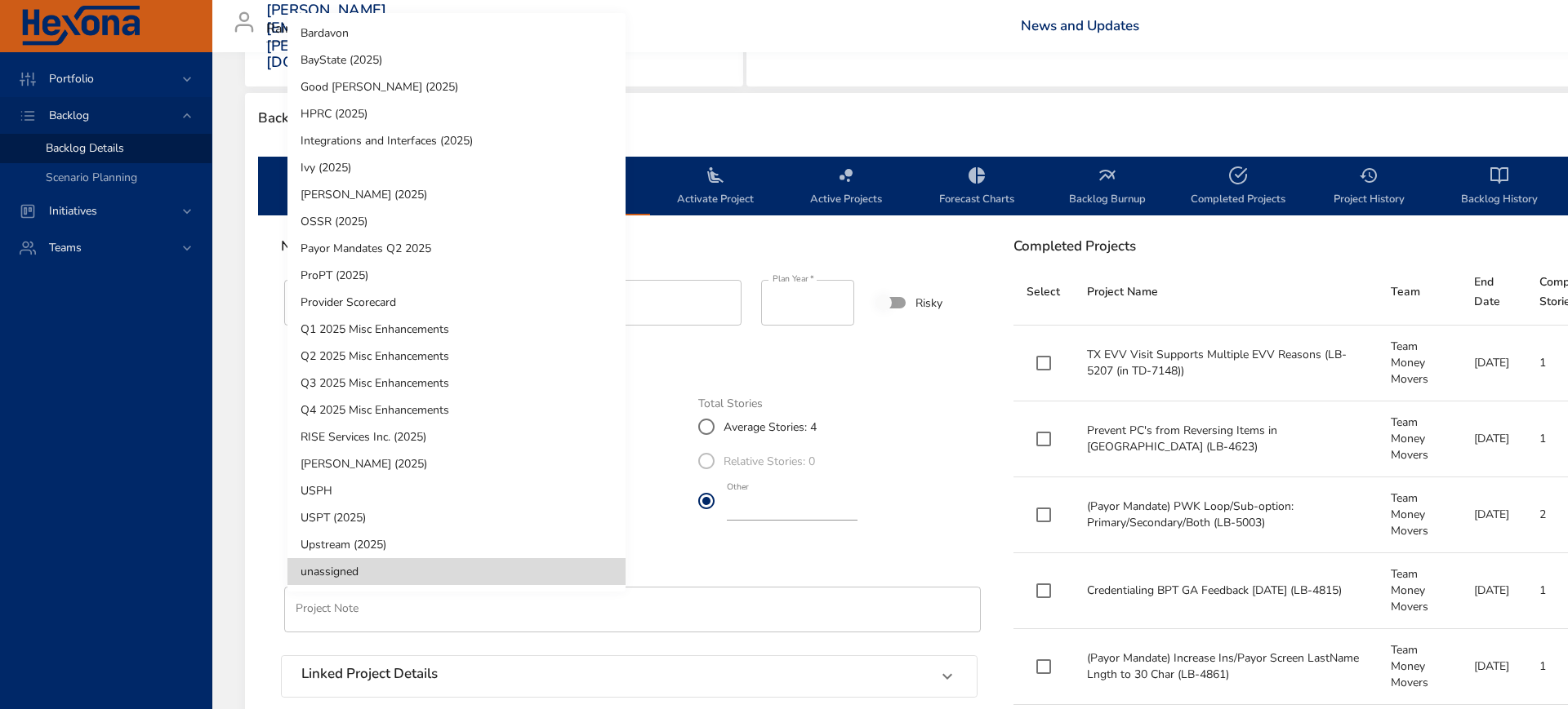
click at [404, 401] on li "Q4 2025 Misc Enhancements" at bounding box center [456, 410] width 338 height 27
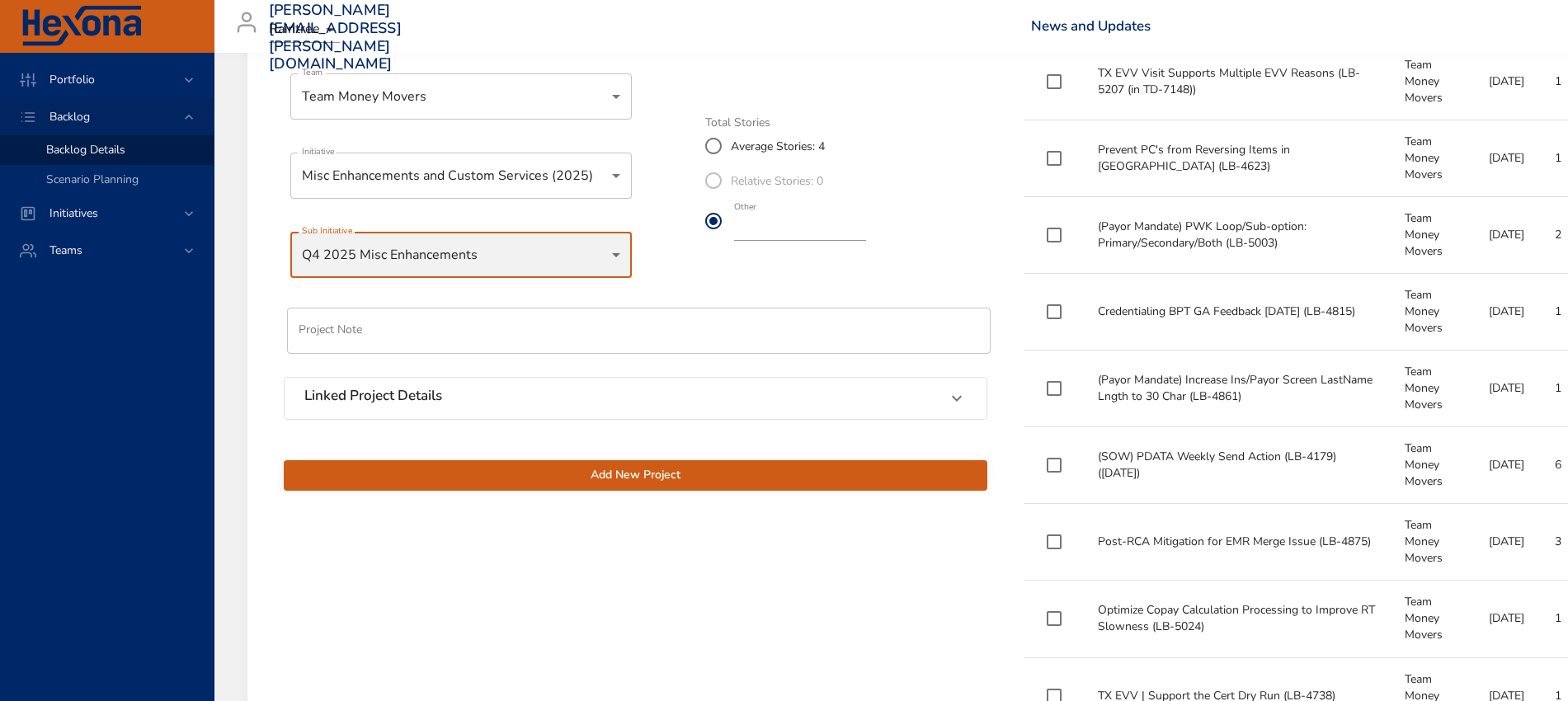
scroll to position [721, 0]
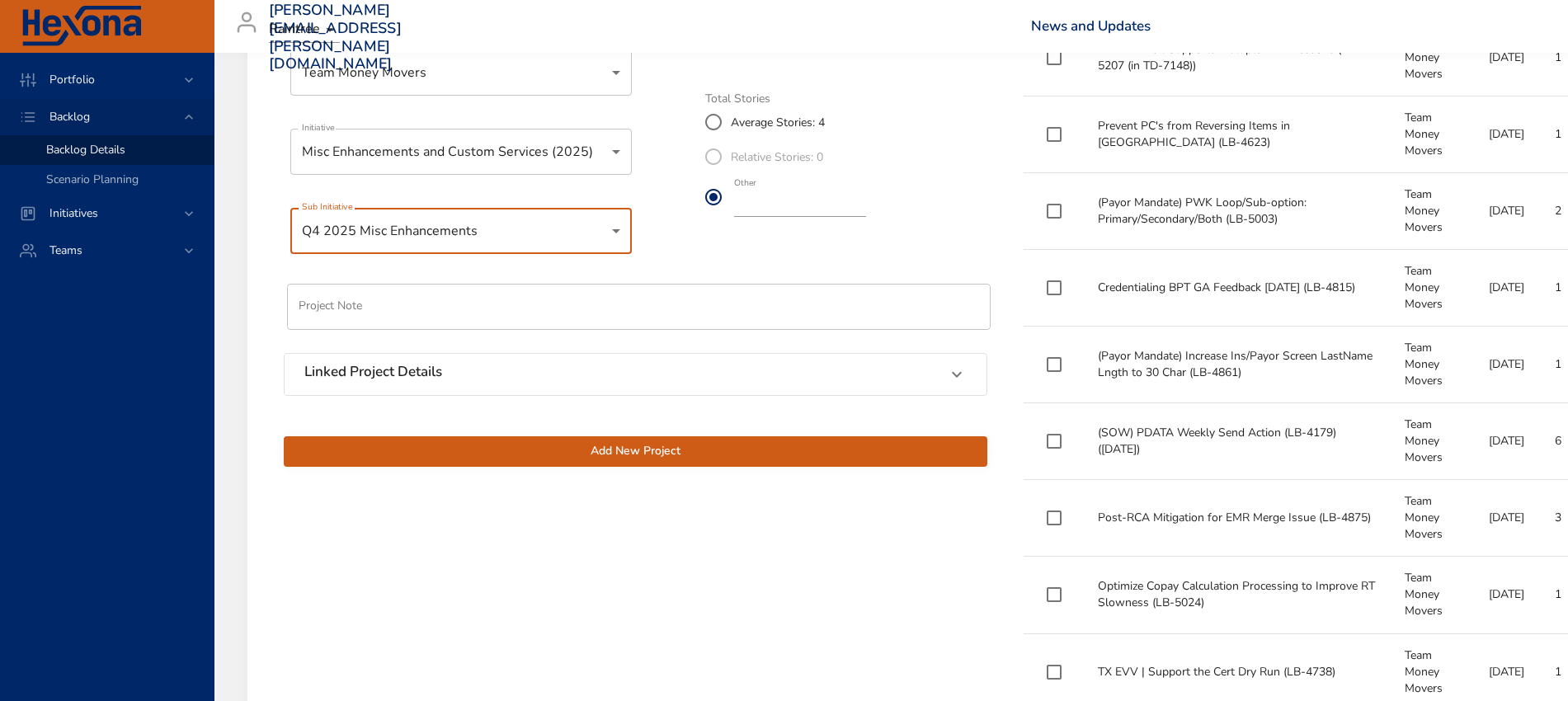
click at [642, 457] on span "Add New Project" at bounding box center [636, 451] width 678 height 20
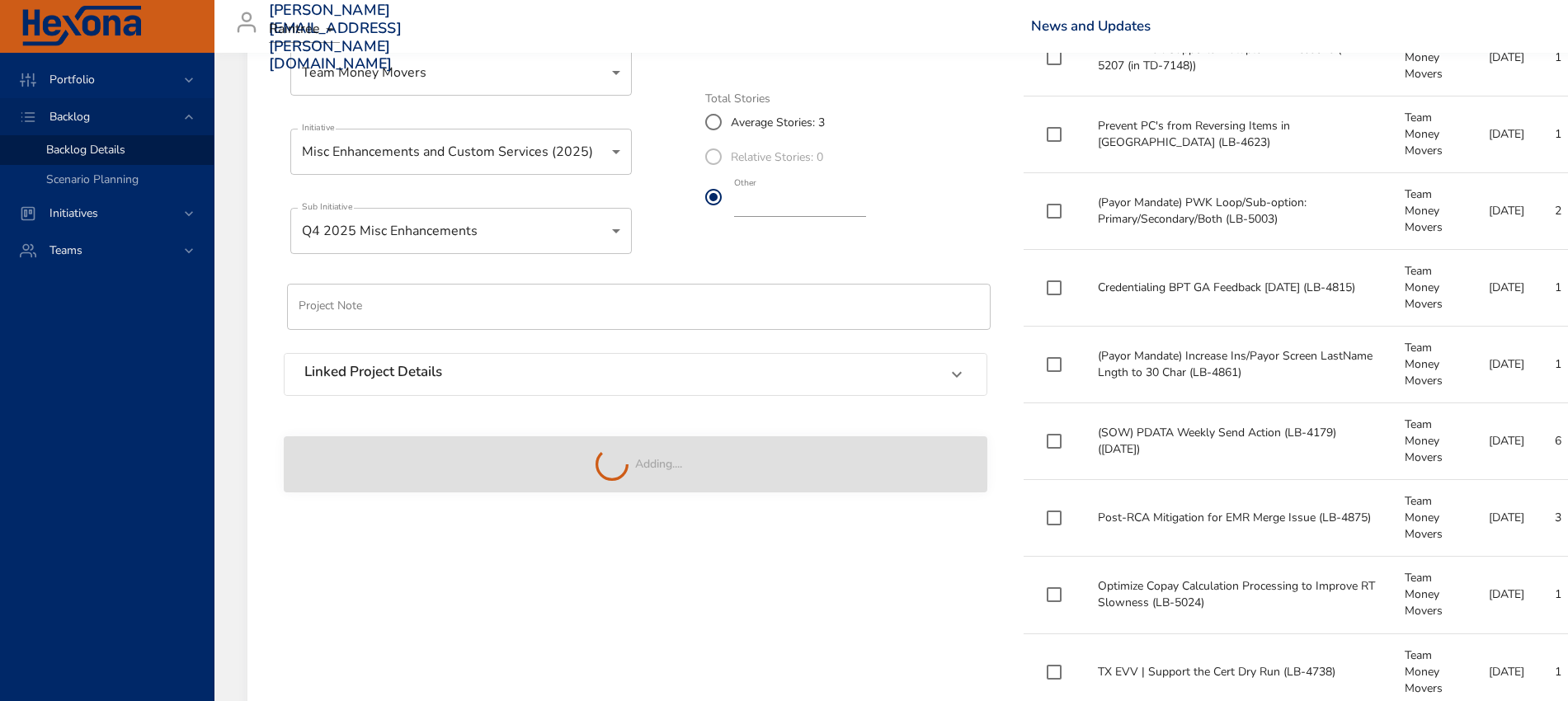
type input "*"
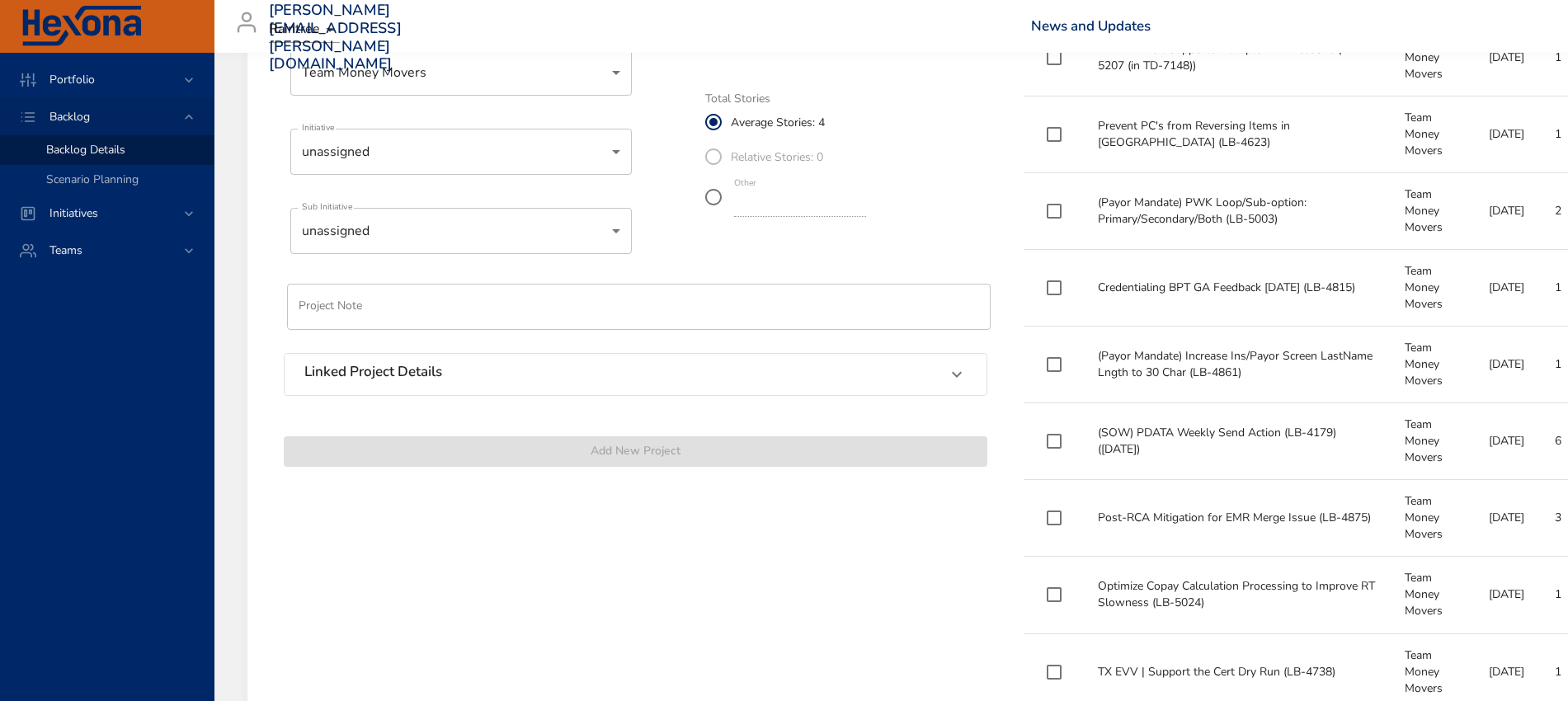
scroll to position [206, 0]
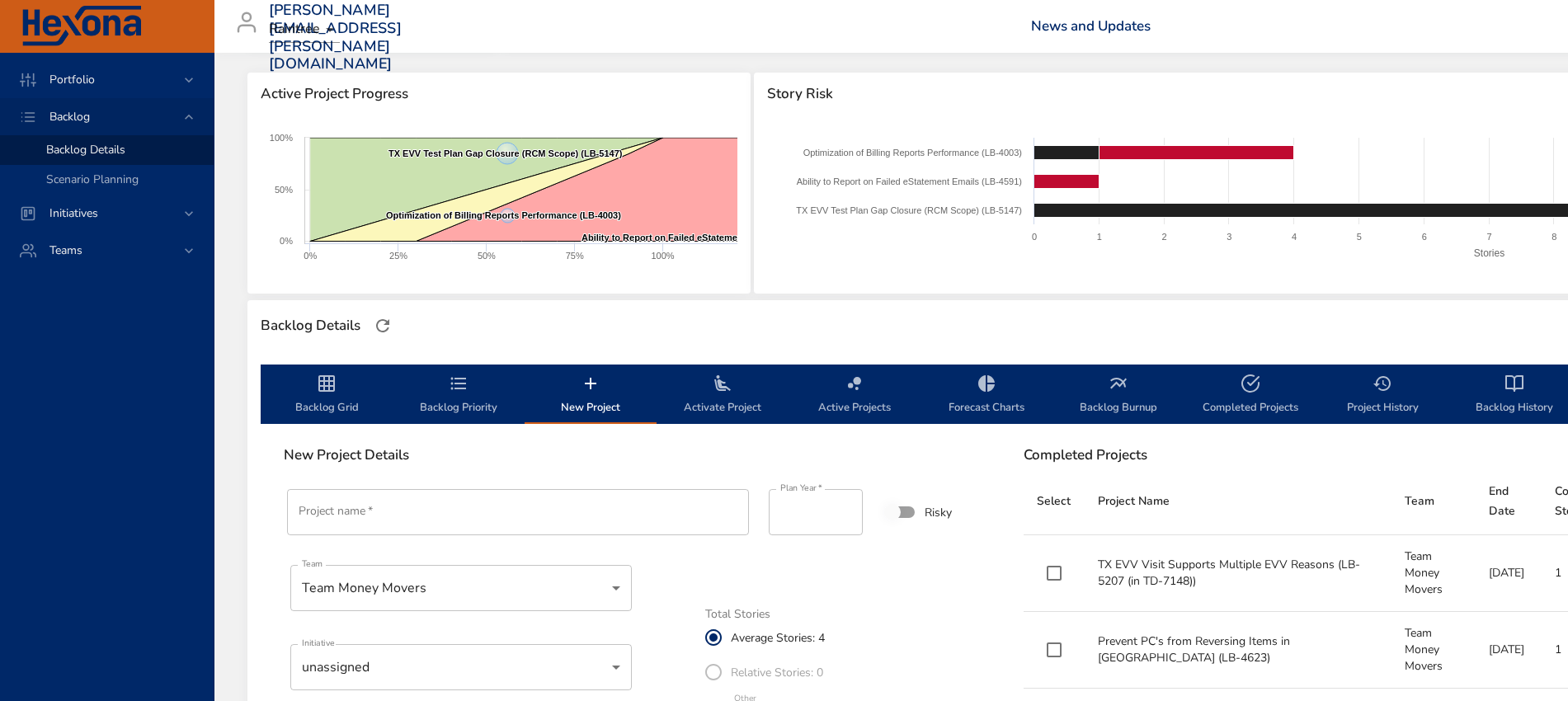
click at [473, 400] on span "Backlog Priority" at bounding box center [458, 396] width 112 height 44
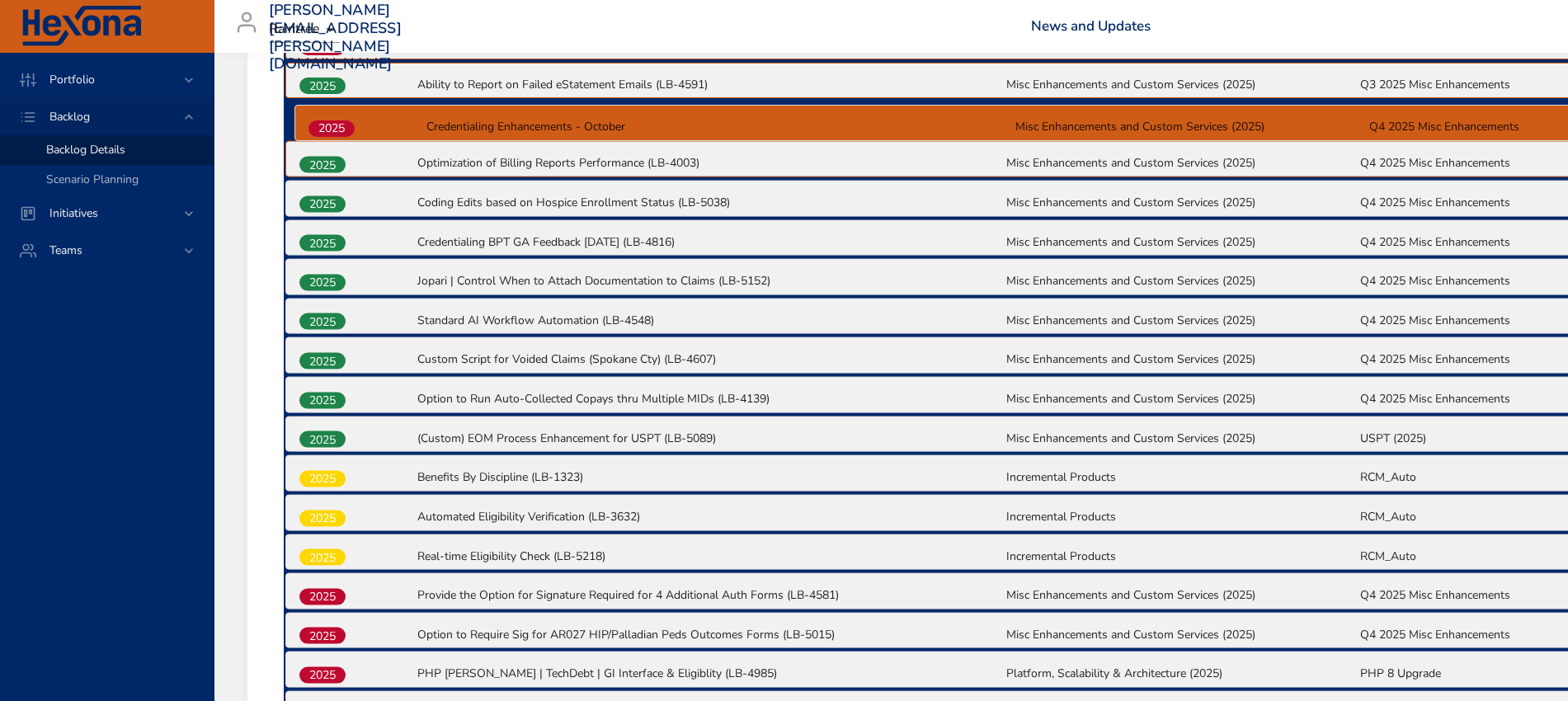
scroll to position [667, 0]
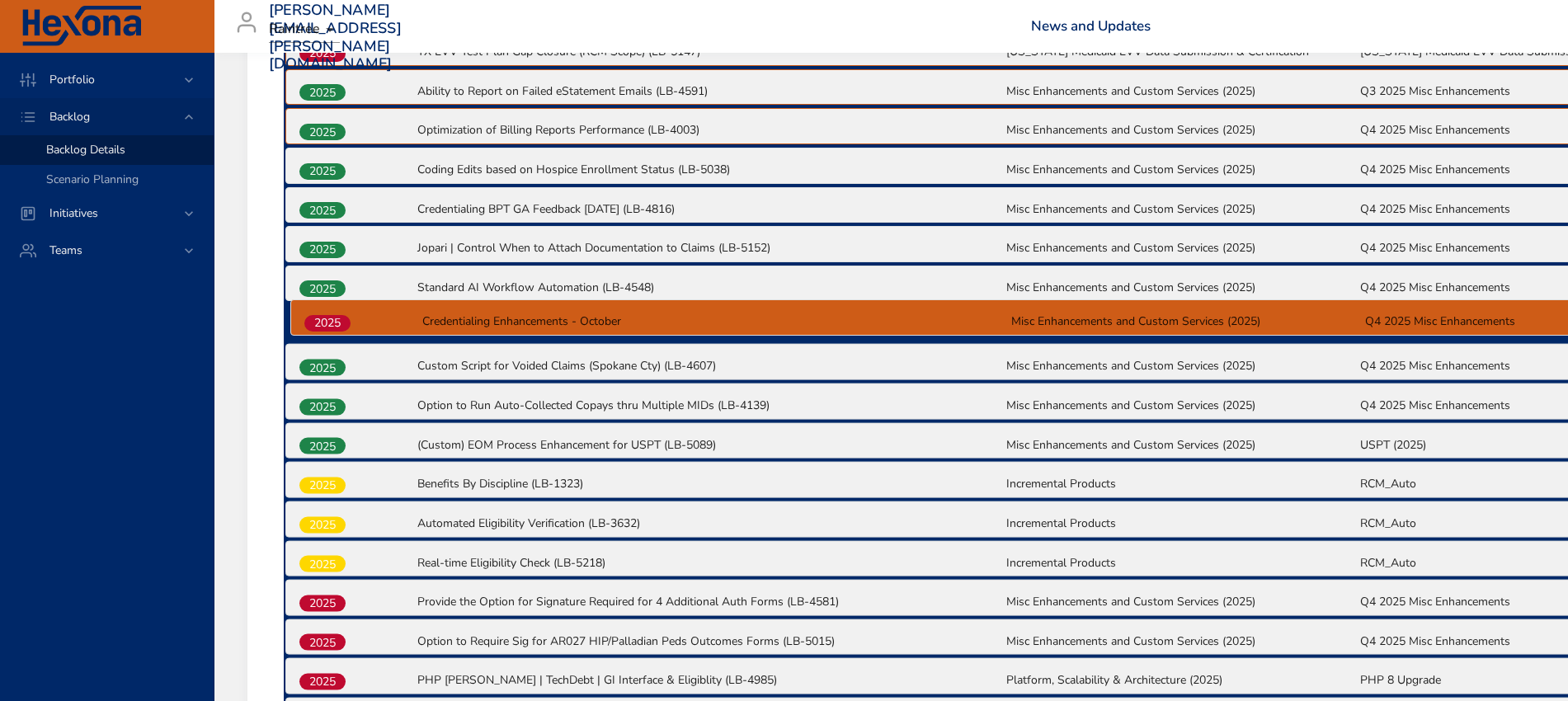
drag, startPoint x: 326, startPoint y: 529, endPoint x: 334, endPoint y: 315, distance: 214.1
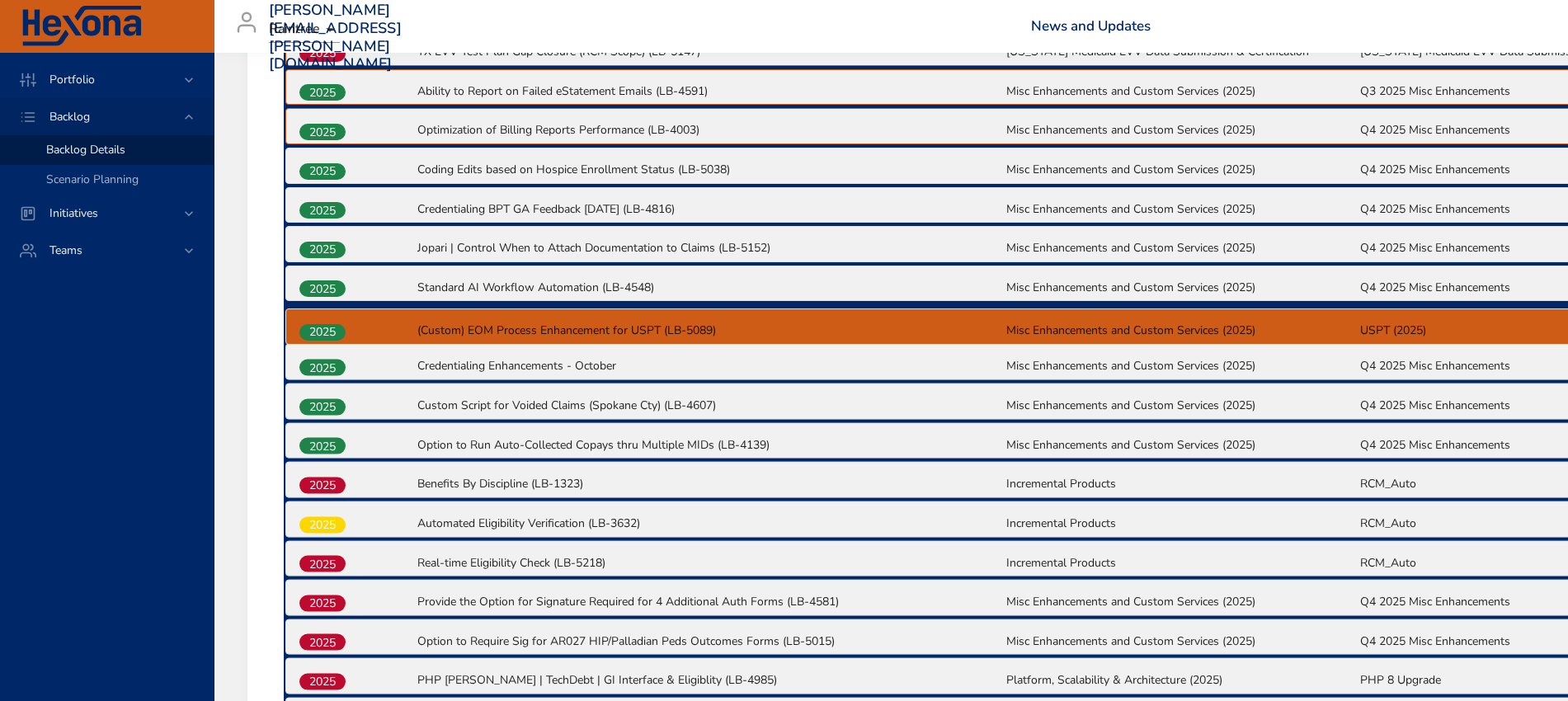
drag, startPoint x: 323, startPoint y: 450, endPoint x: 323, endPoint y: 331, distance: 119.0
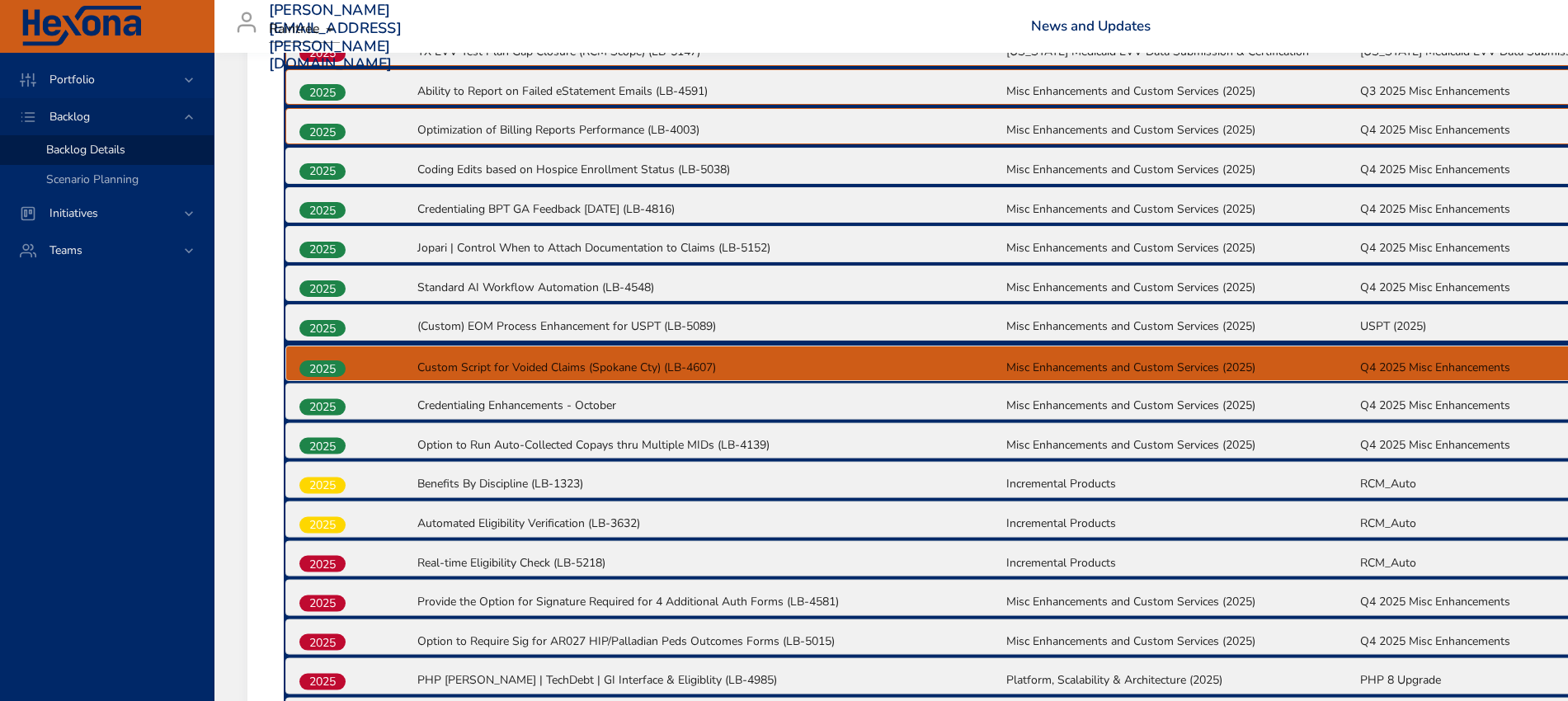
drag, startPoint x: 319, startPoint y: 407, endPoint x: 321, endPoint y: 364, distance: 43.0
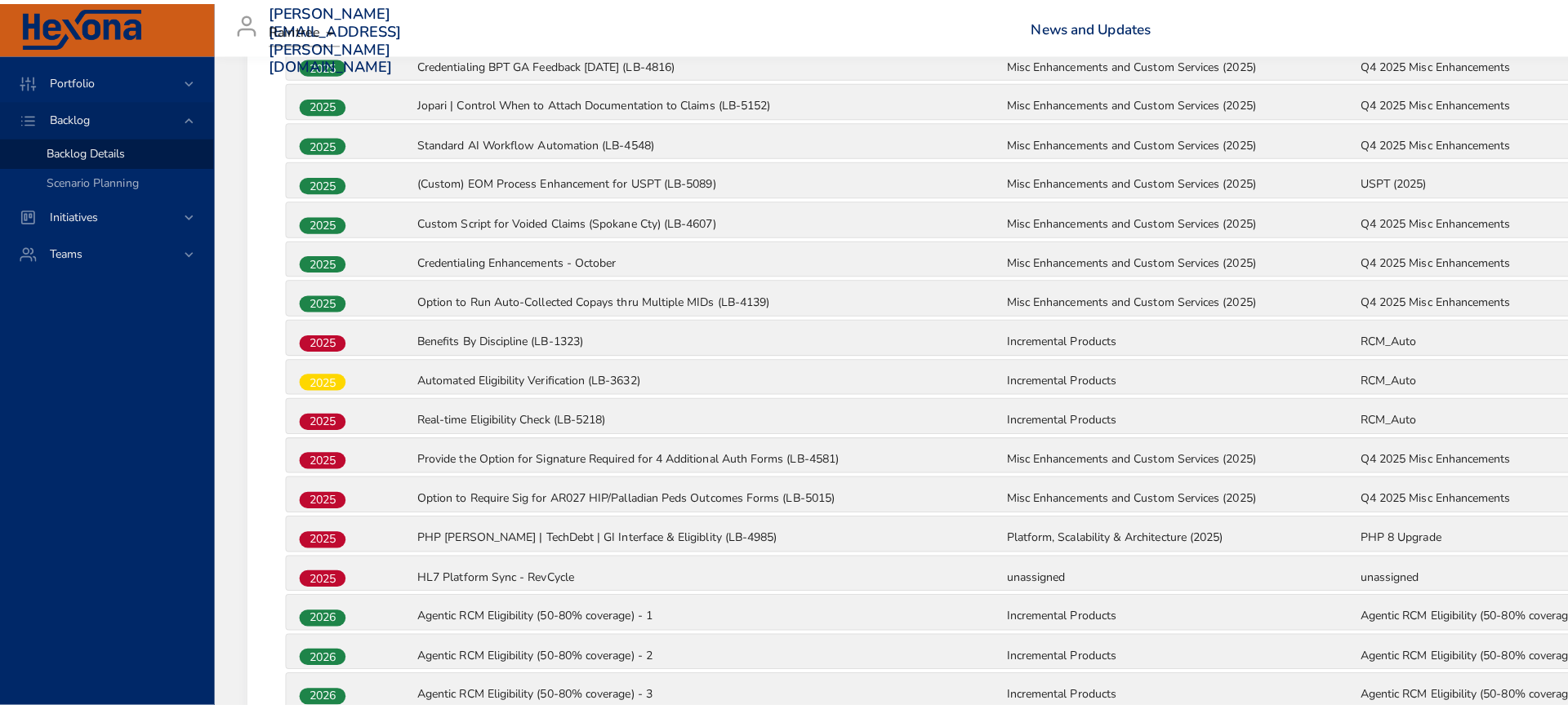
scroll to position [458, 0]
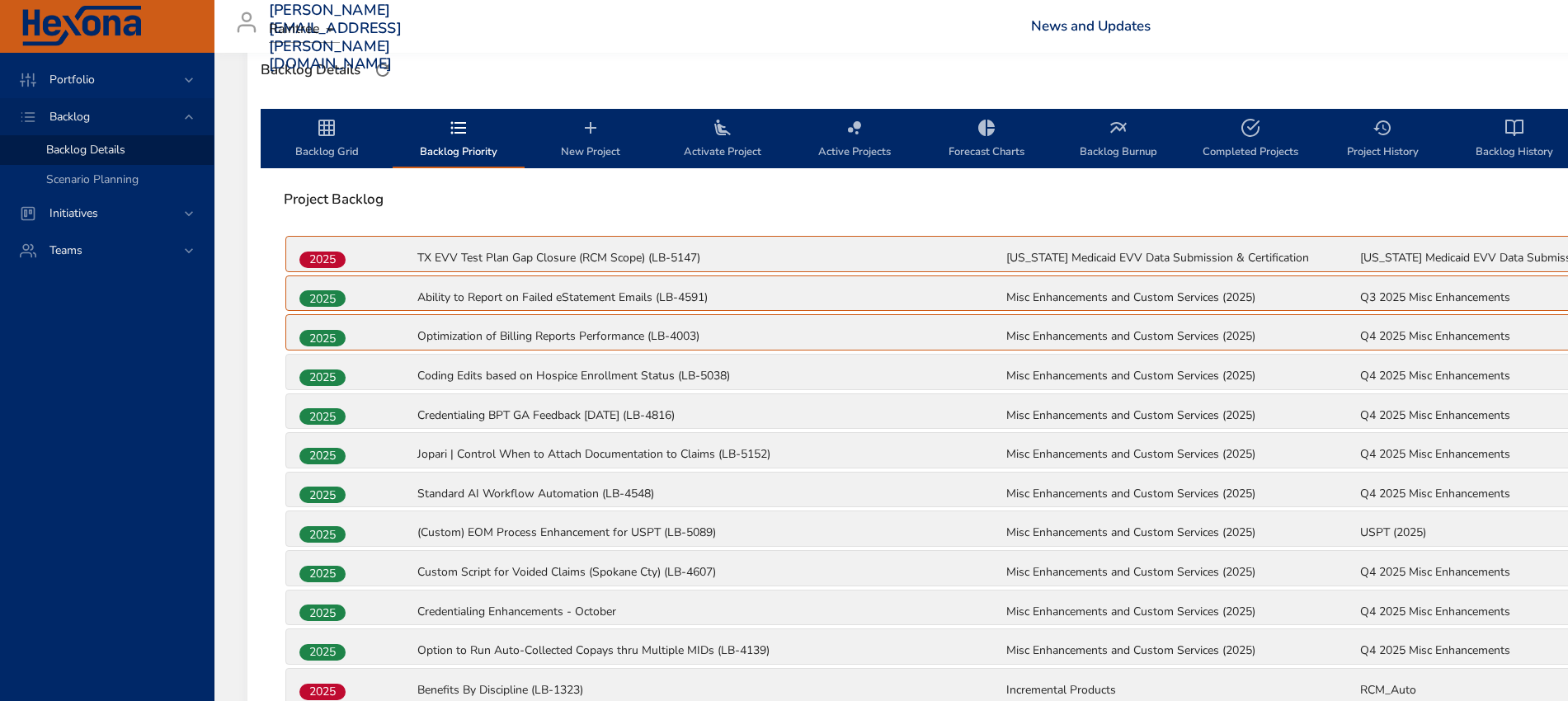
click at [591, 143] on span "New Project" at bounding box center [590, 140] width 112 height 44
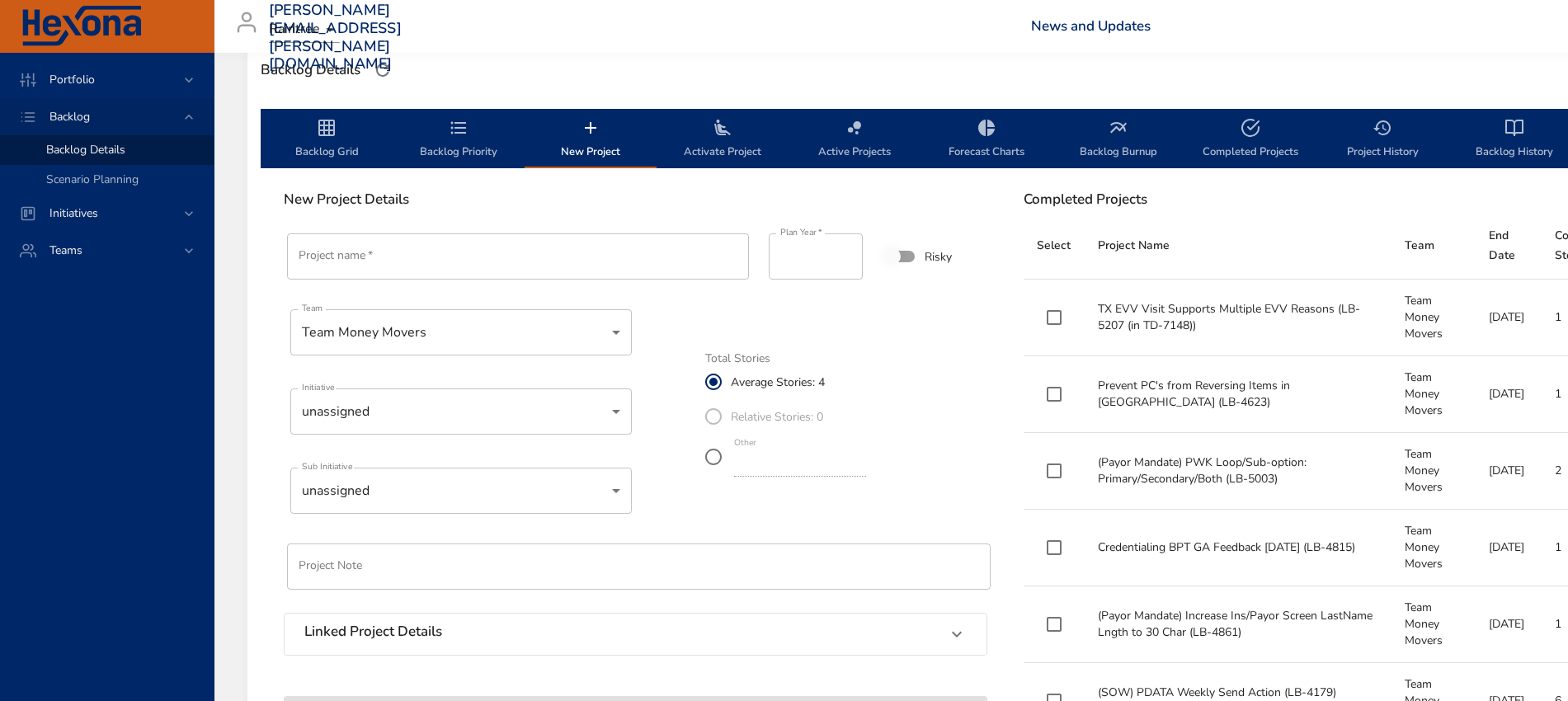
click at [471, 263] on input "Project name   *" at bounding box center [518, 257] width 462 height 46
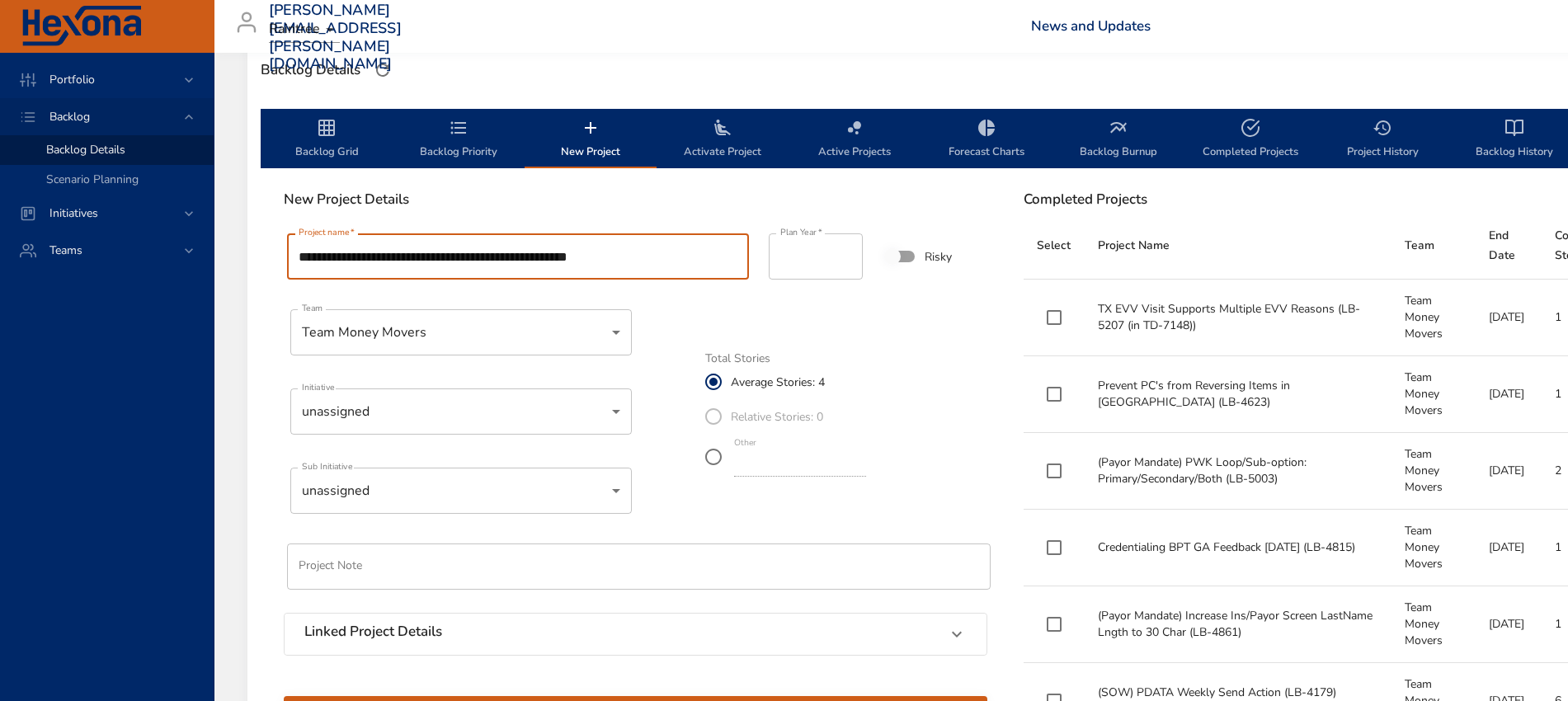
type input "**********"
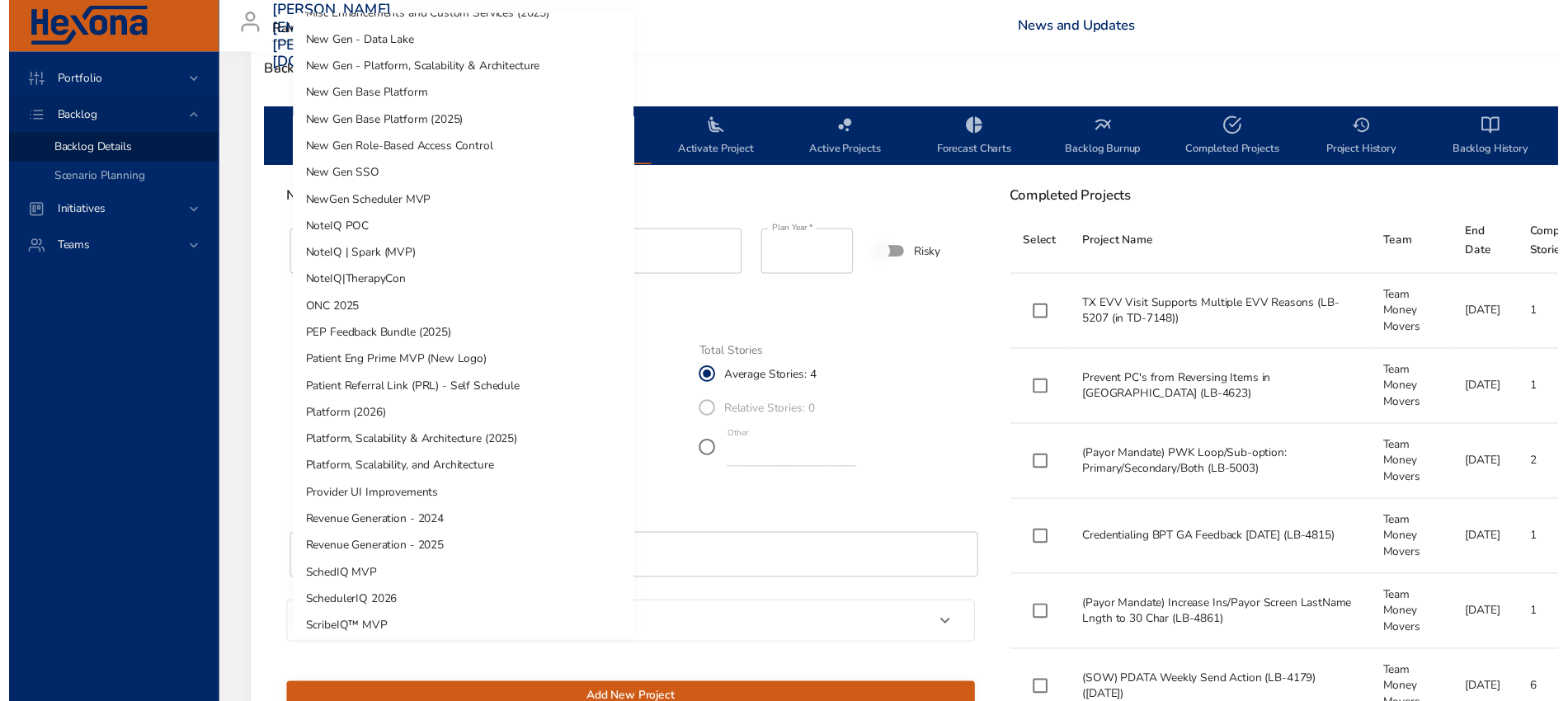
scroll to position [412, 0]
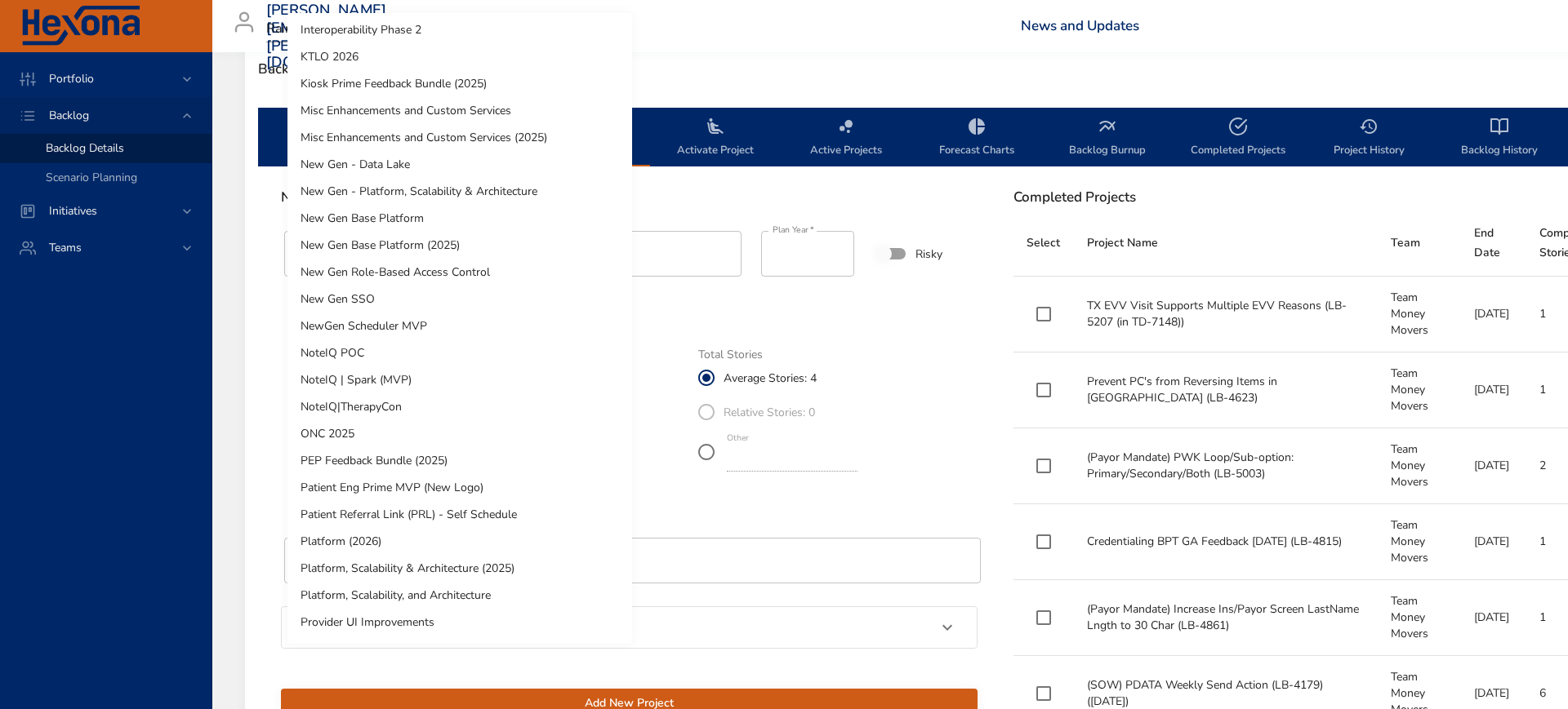
click at [466, 141] on li "Misc Enhancements and Custom Services (2025)" at bounding box center [459, 137] width 345 height 27
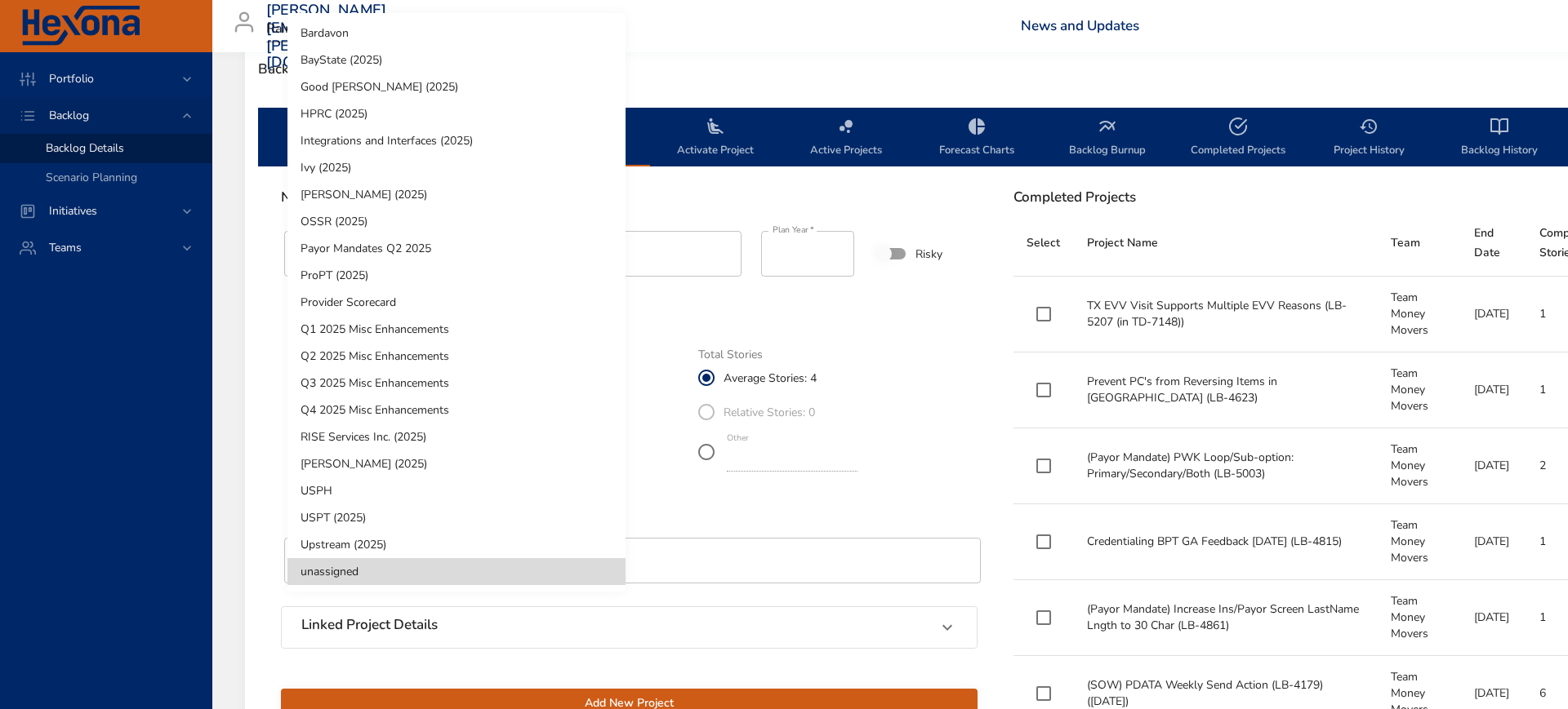
click at [404, 410] on li "Q4 2025 Misc Enhancements" at bounding box center [456, 410] width 338 height 27
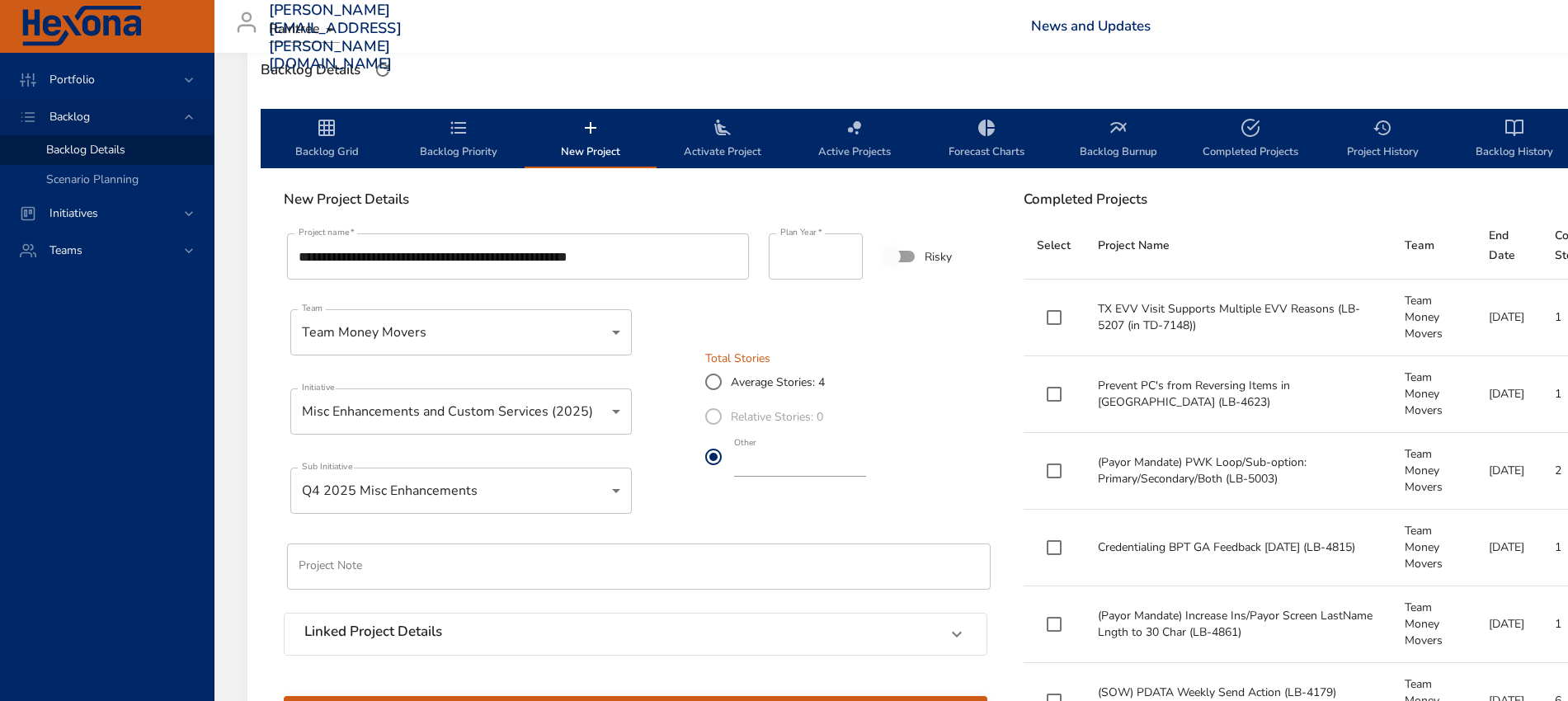
click at [867, 469] on input "*" at bounding box center [800, 463] width 132 height 26
type input "*"
click at [867, 469] on input "*" at bounding box center [800, 463] width 132 height 26
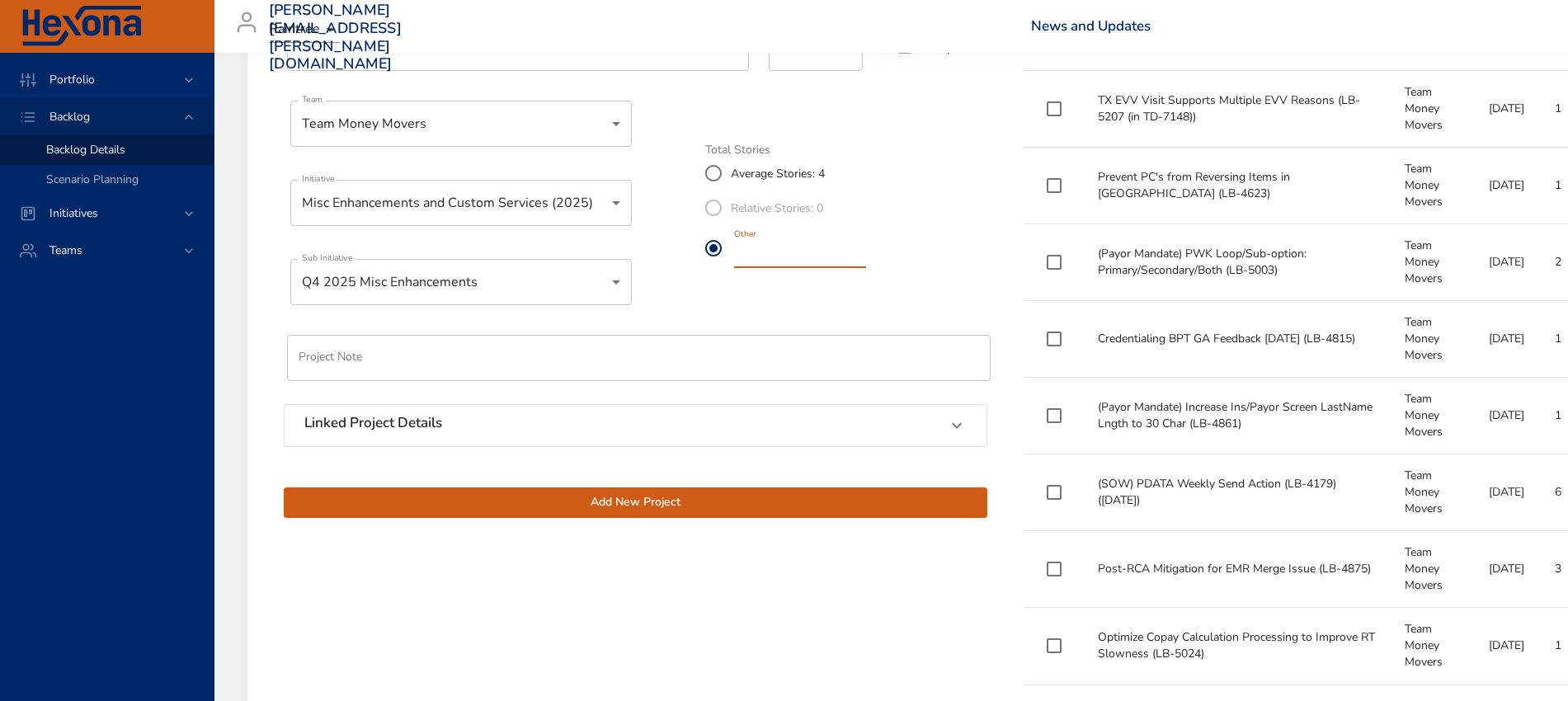
scroll to position [462, 0]
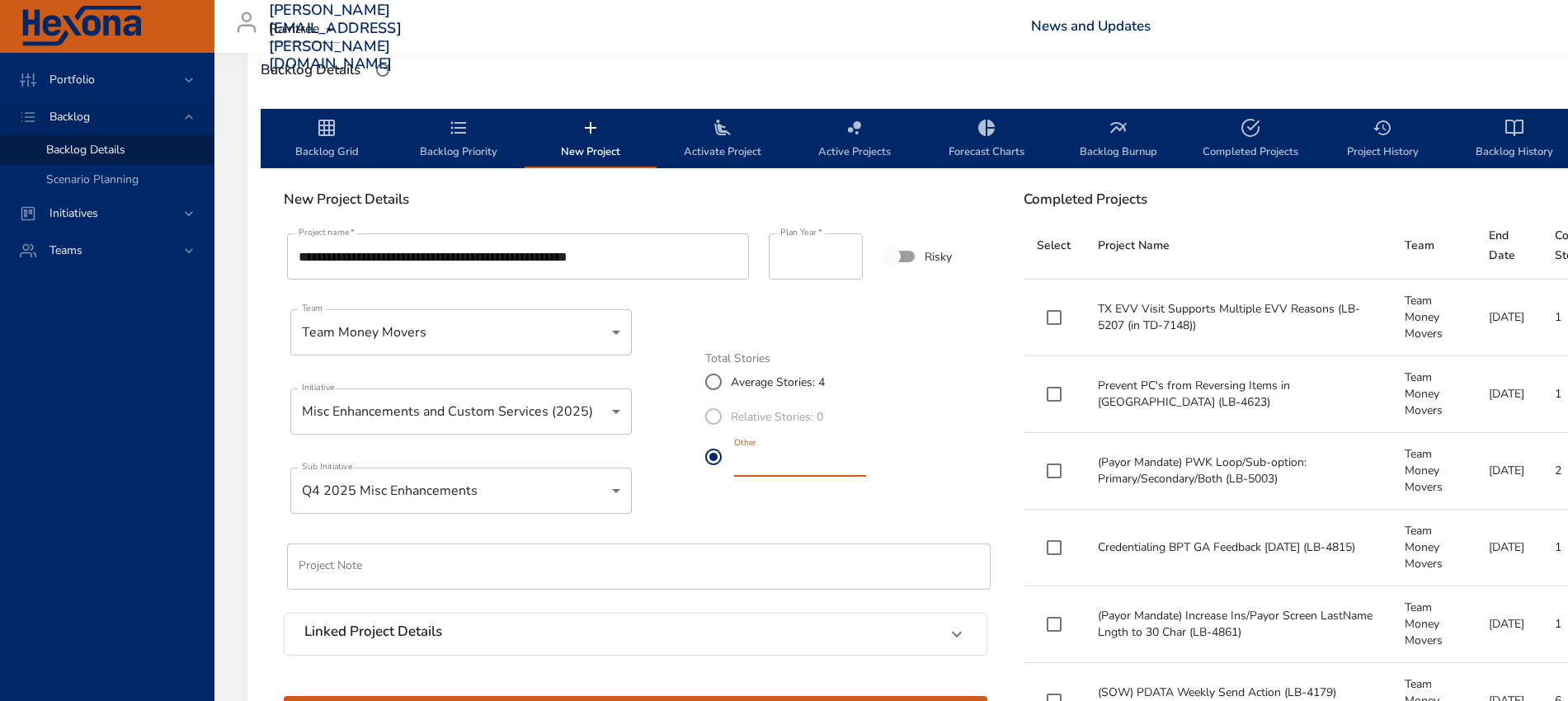
click at [675, 263] on input "**********" at bounding box center [518, 257] width 462 height 46
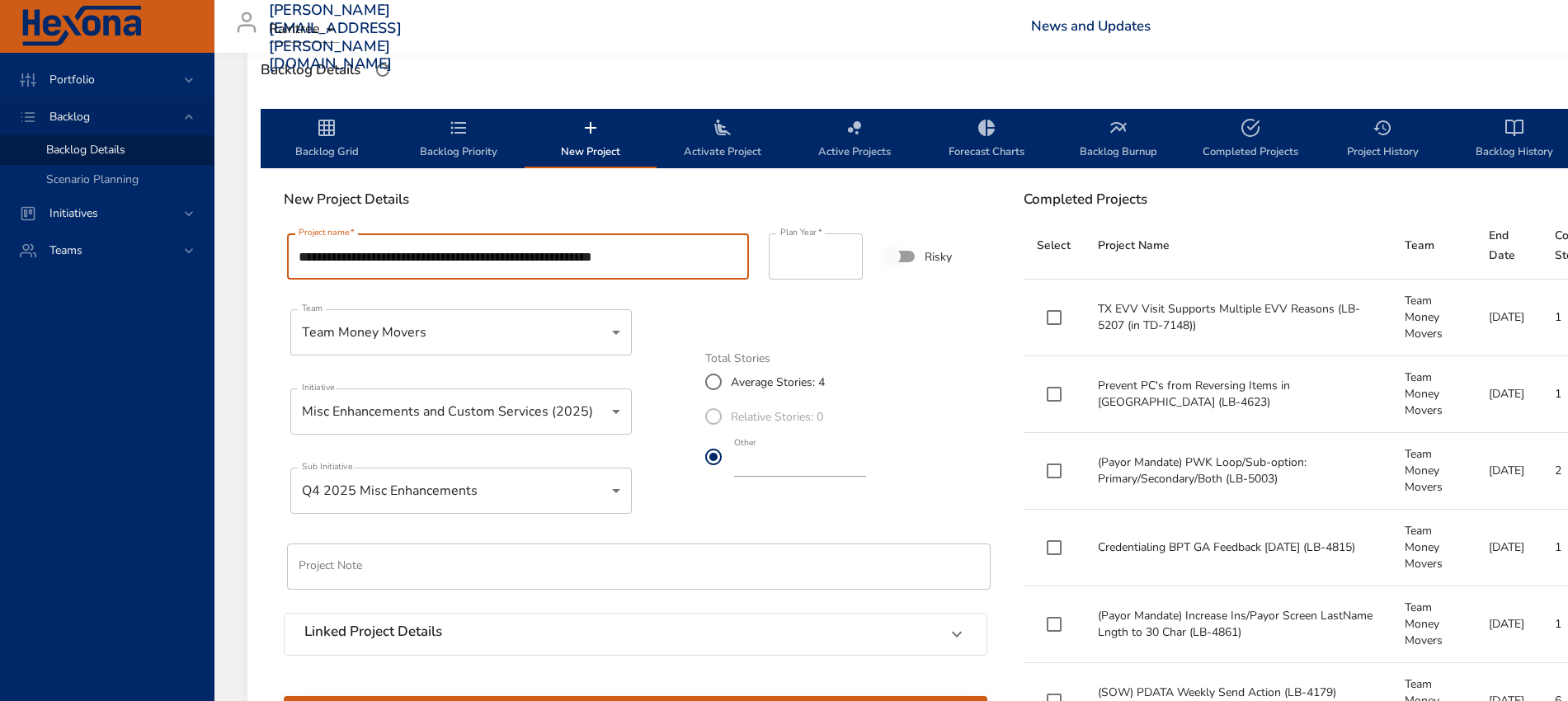
click at [705, 257] on input "**********" at bounding box center [518, 257] width 462 height 46
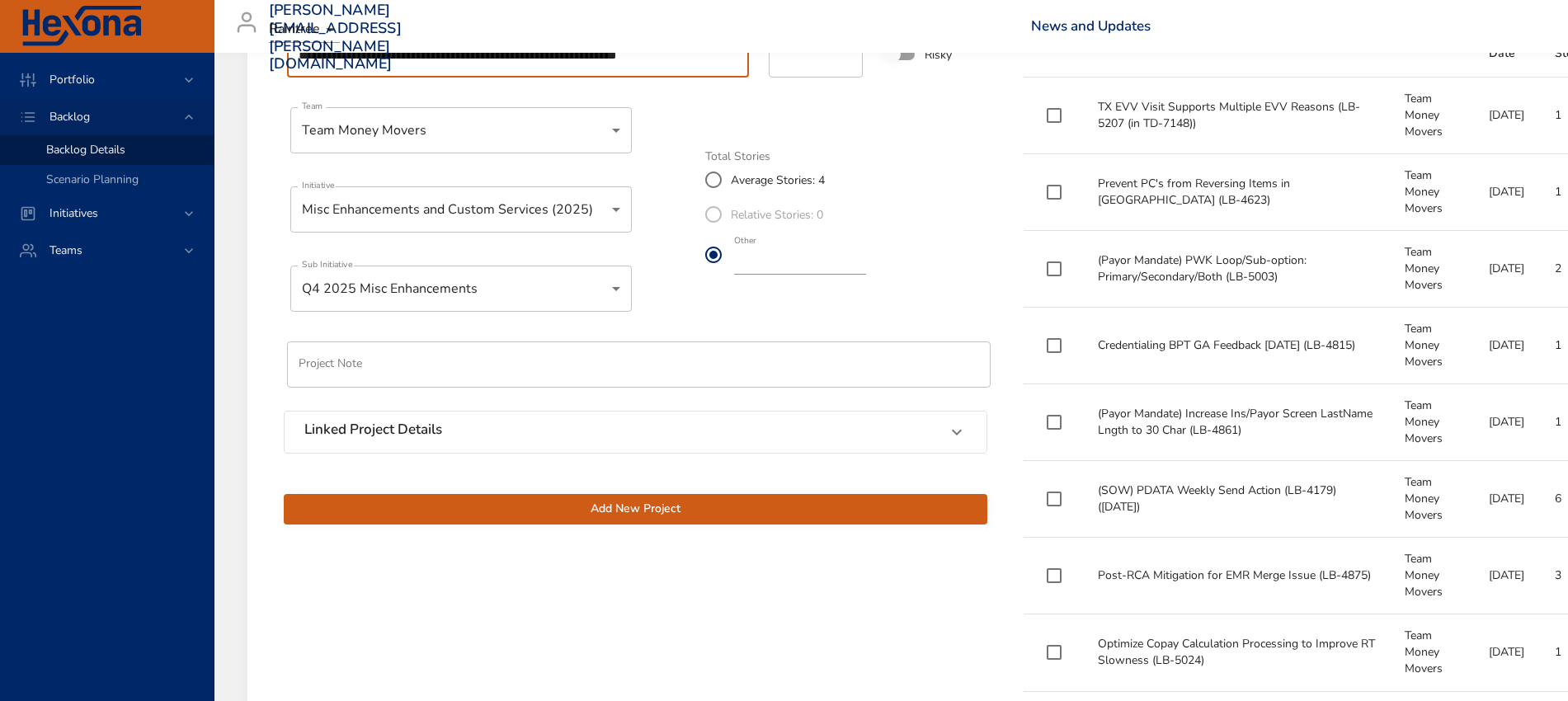
scroll to position [667, 0]
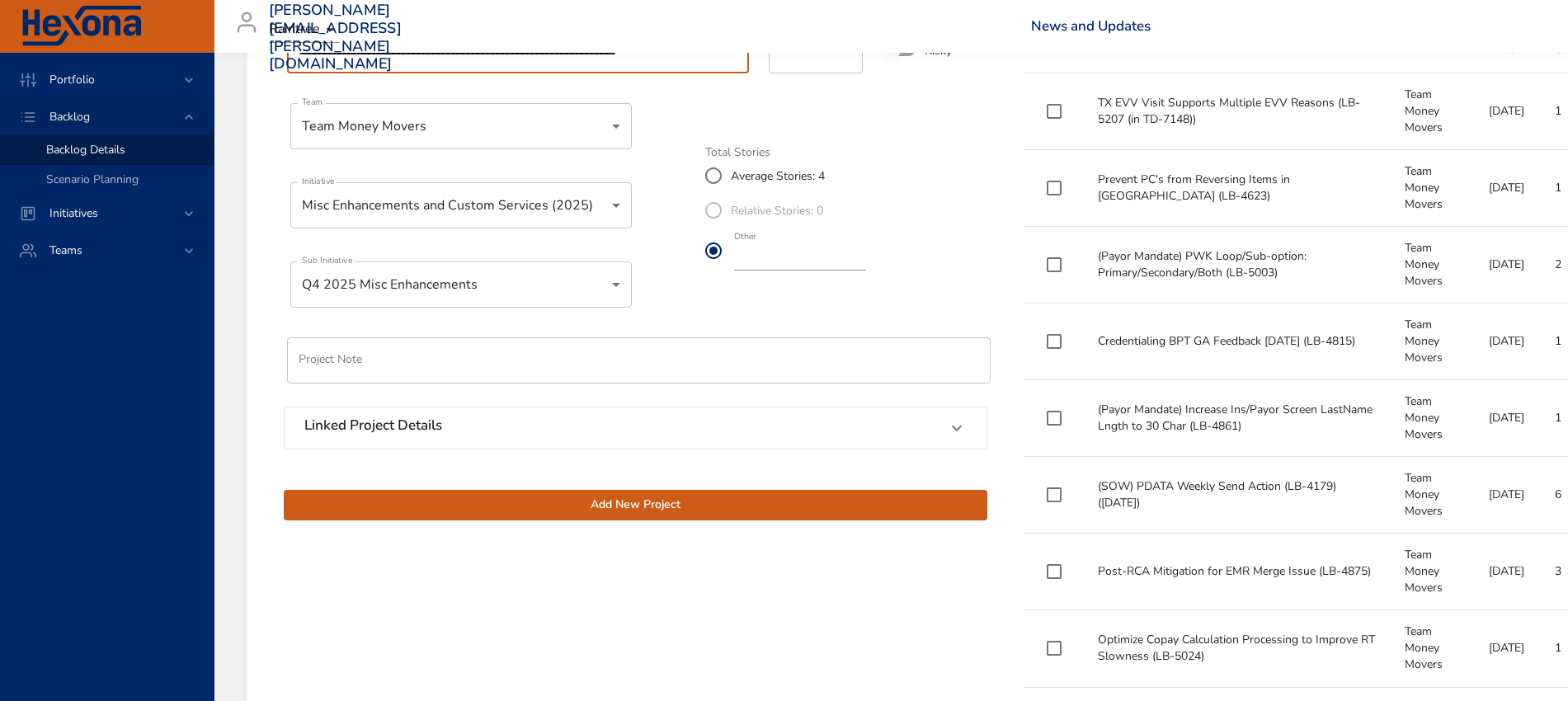
type input "**********"
click at [500, 503] on span "Add New Project" at bounding box center [636, 504] width 678 height 20
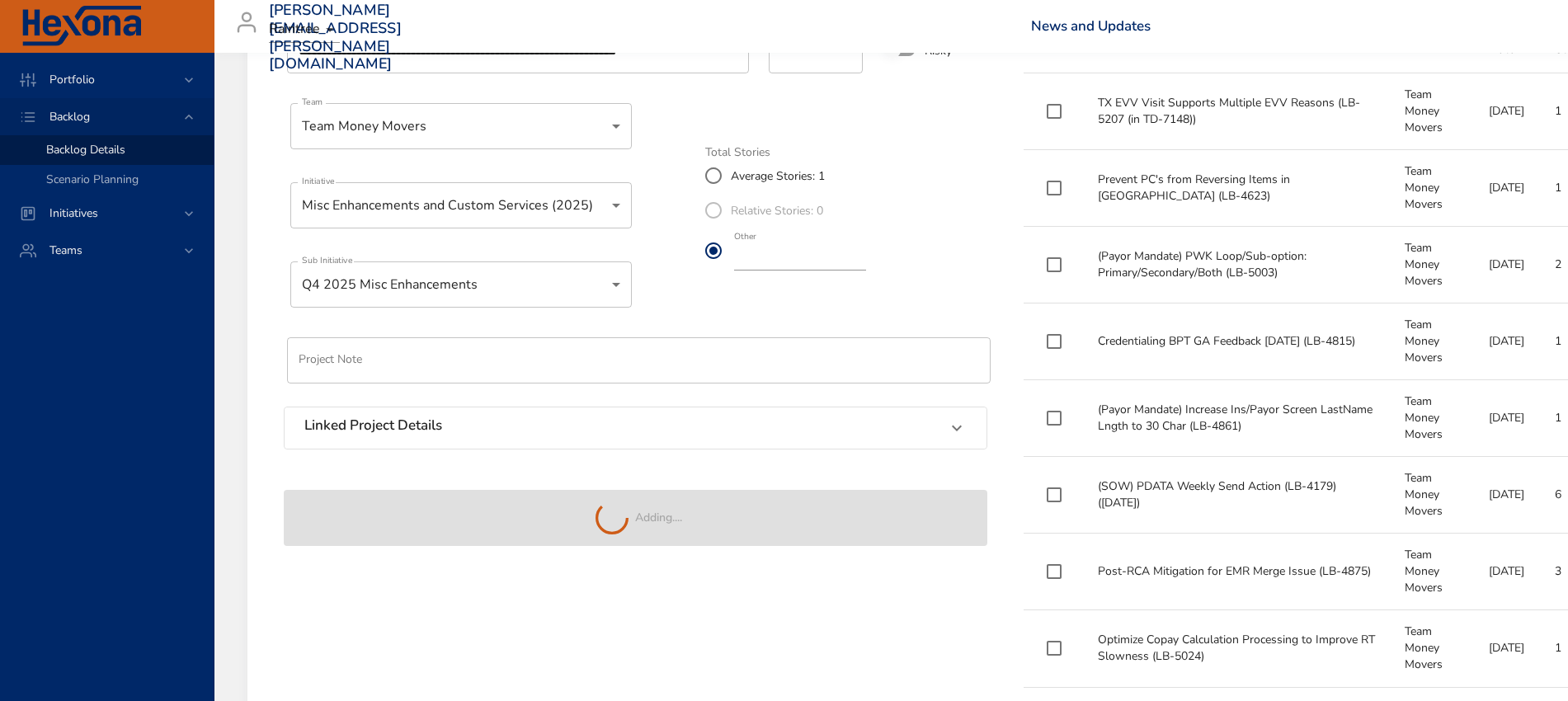
type input "*"
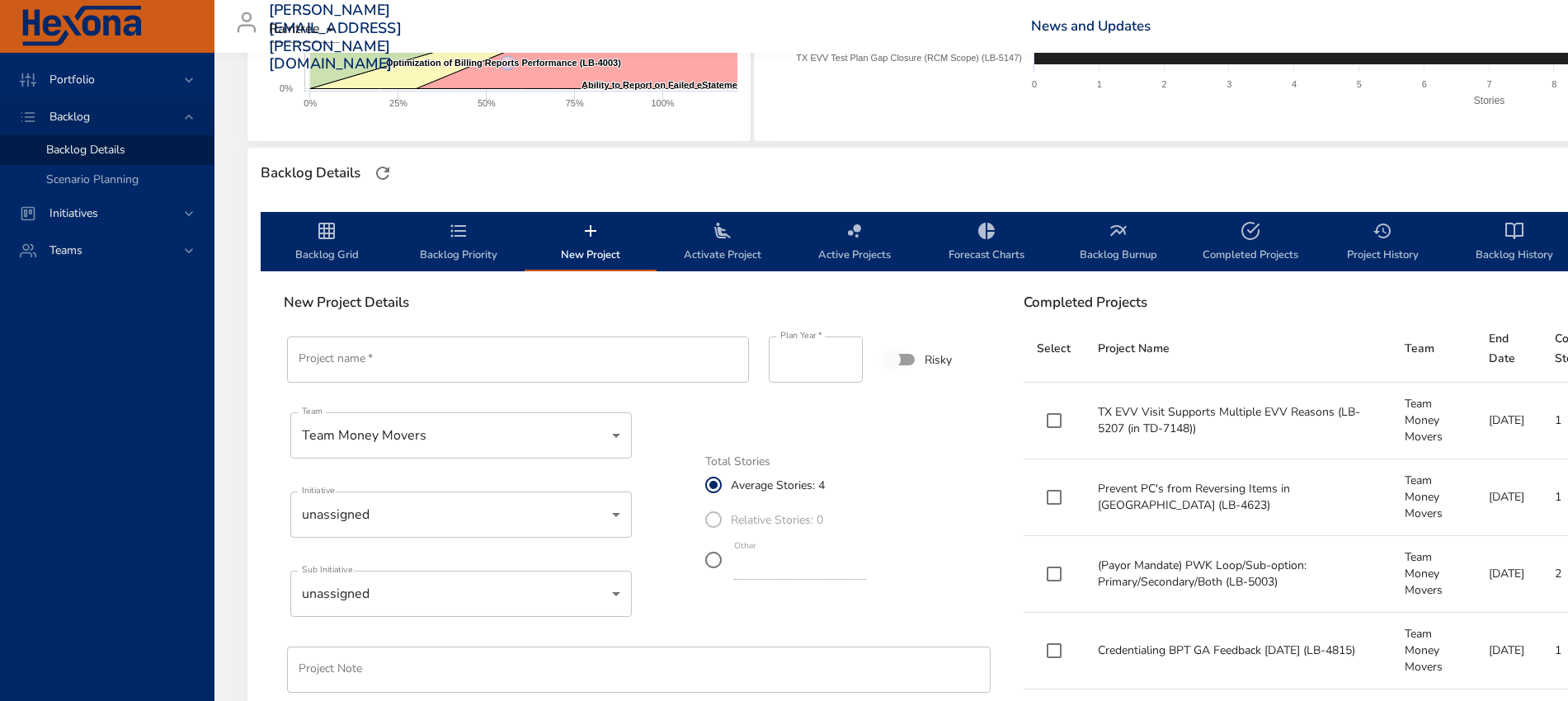
scroll to position [256, 0]
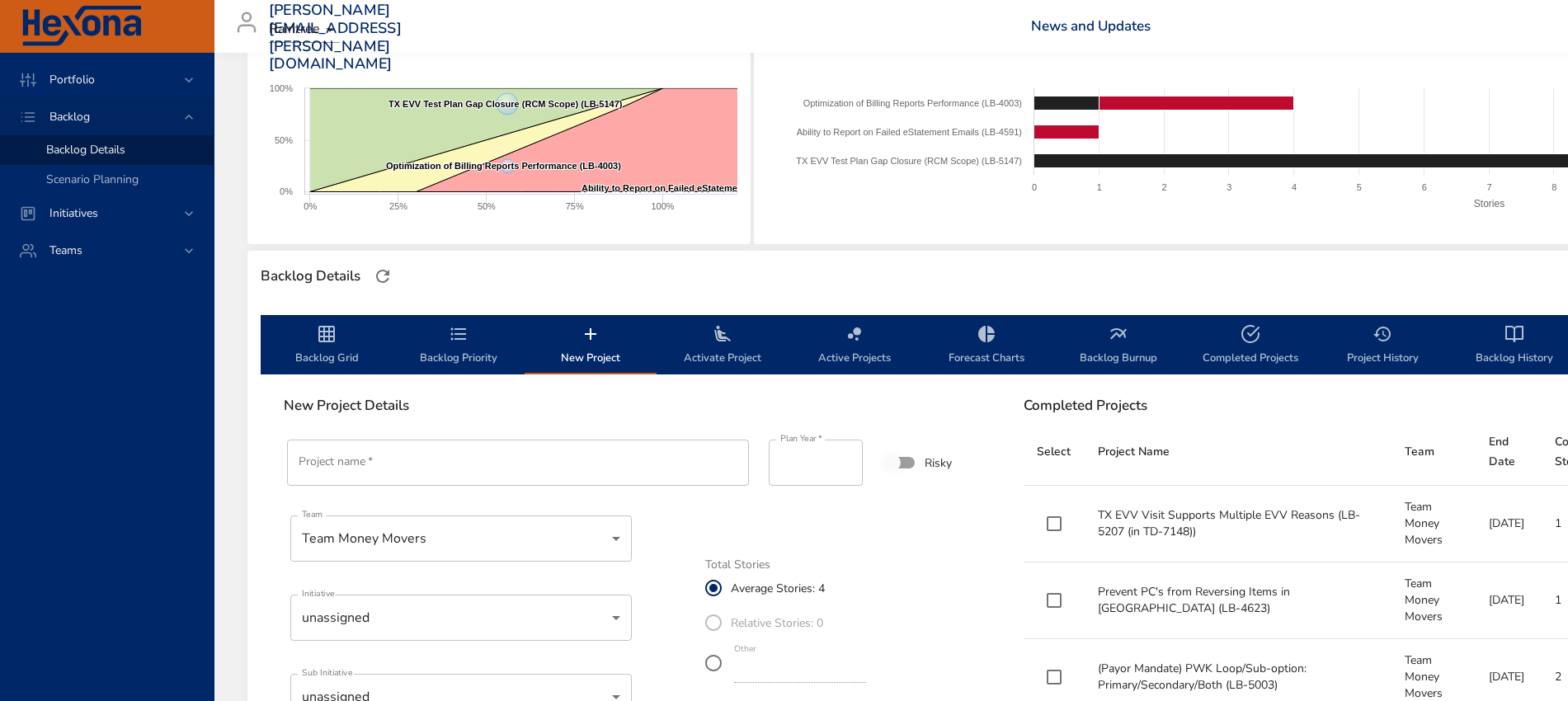
click at [442, 335] on span "Backlog Priority" at bounding box center [458, 346] width 112 height 44
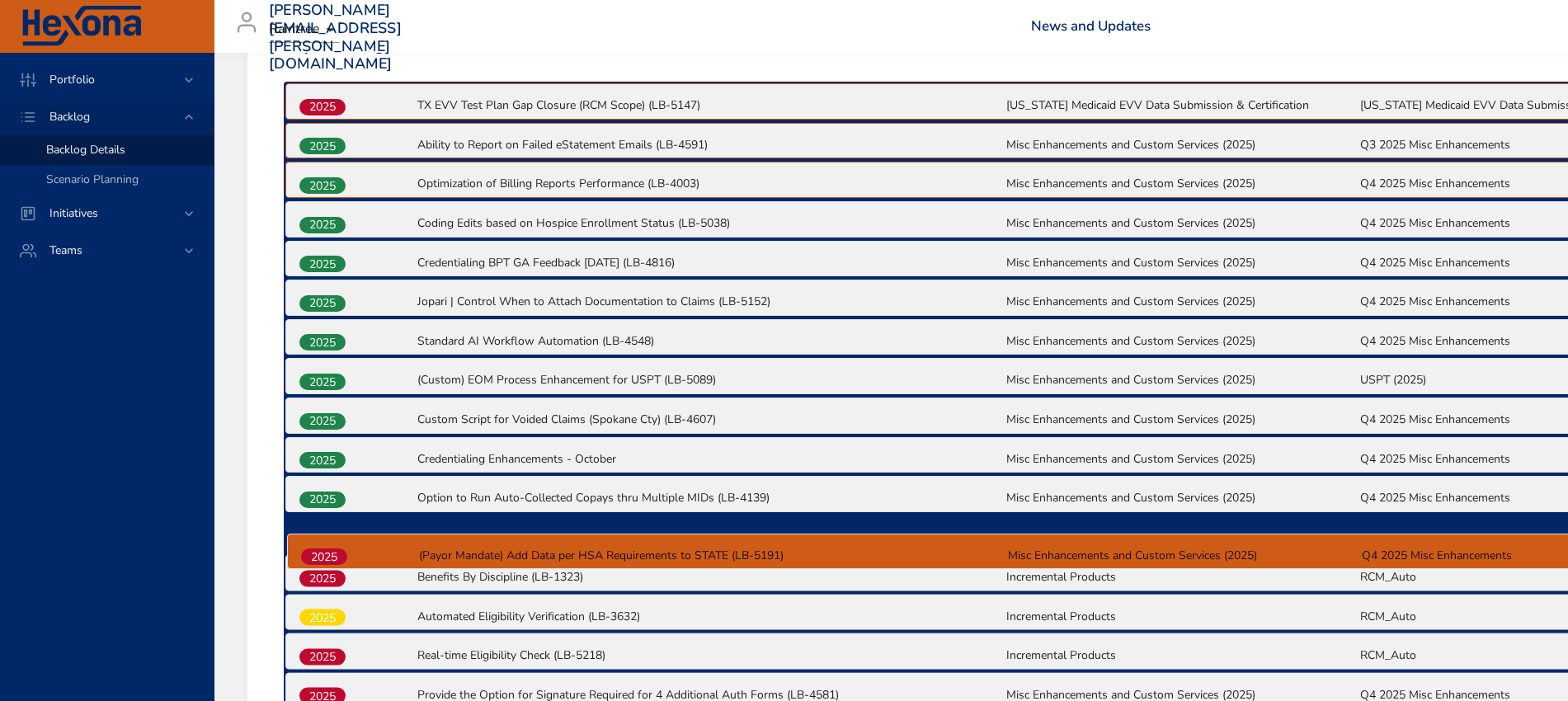
scroll to position [623, 0]
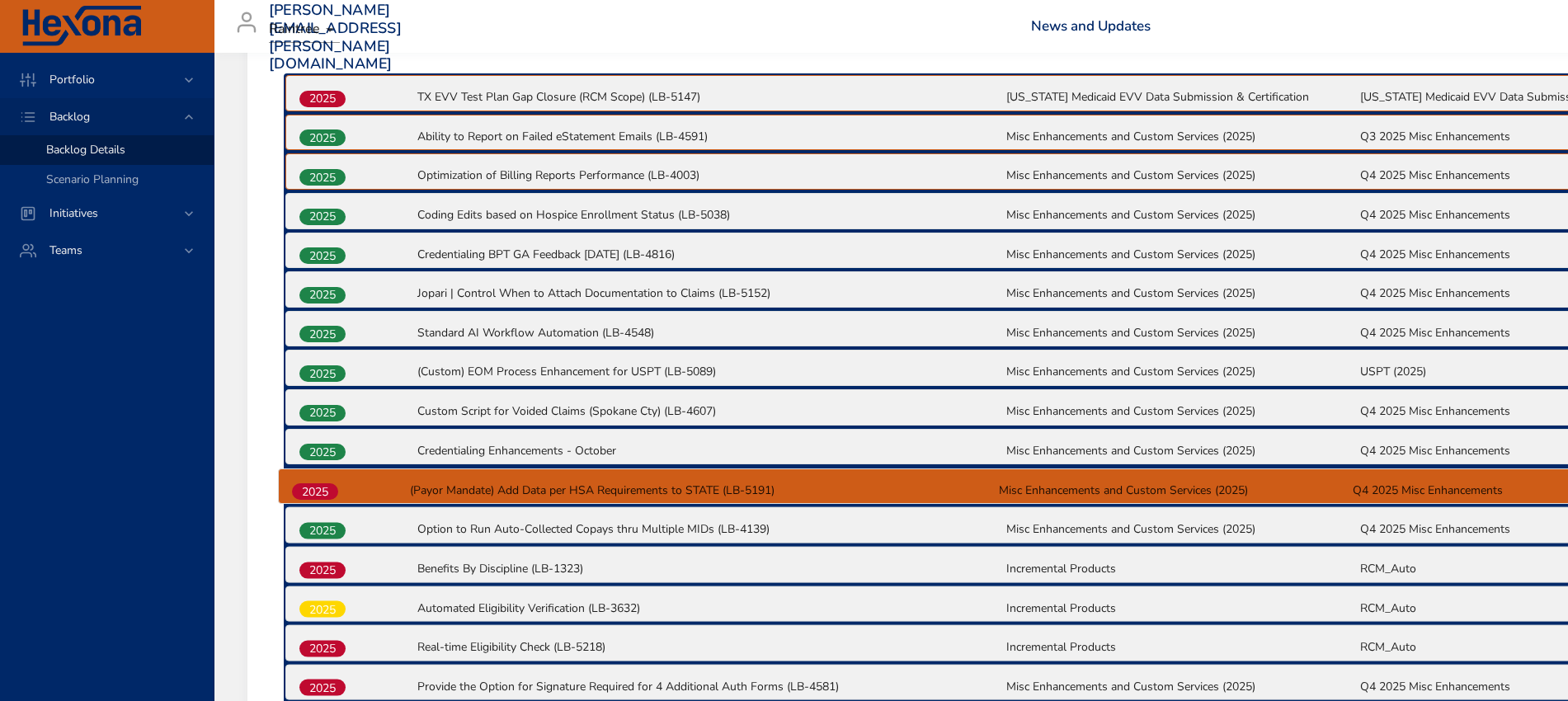
drag, startPoint x: 324, startPoint y: 533, endPoint x: 317, endPoint y: 484, distance: 49.5
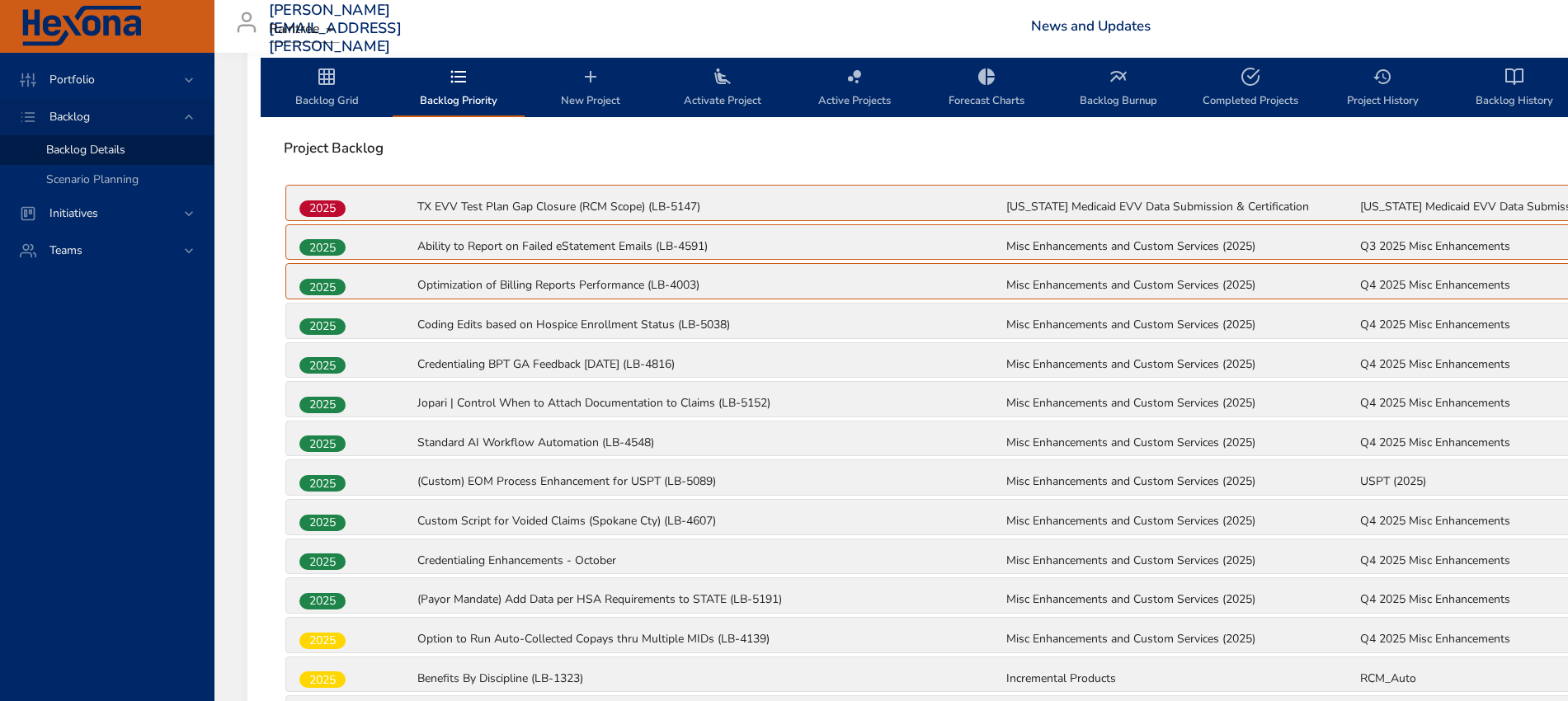
scroll to position [416, 0]
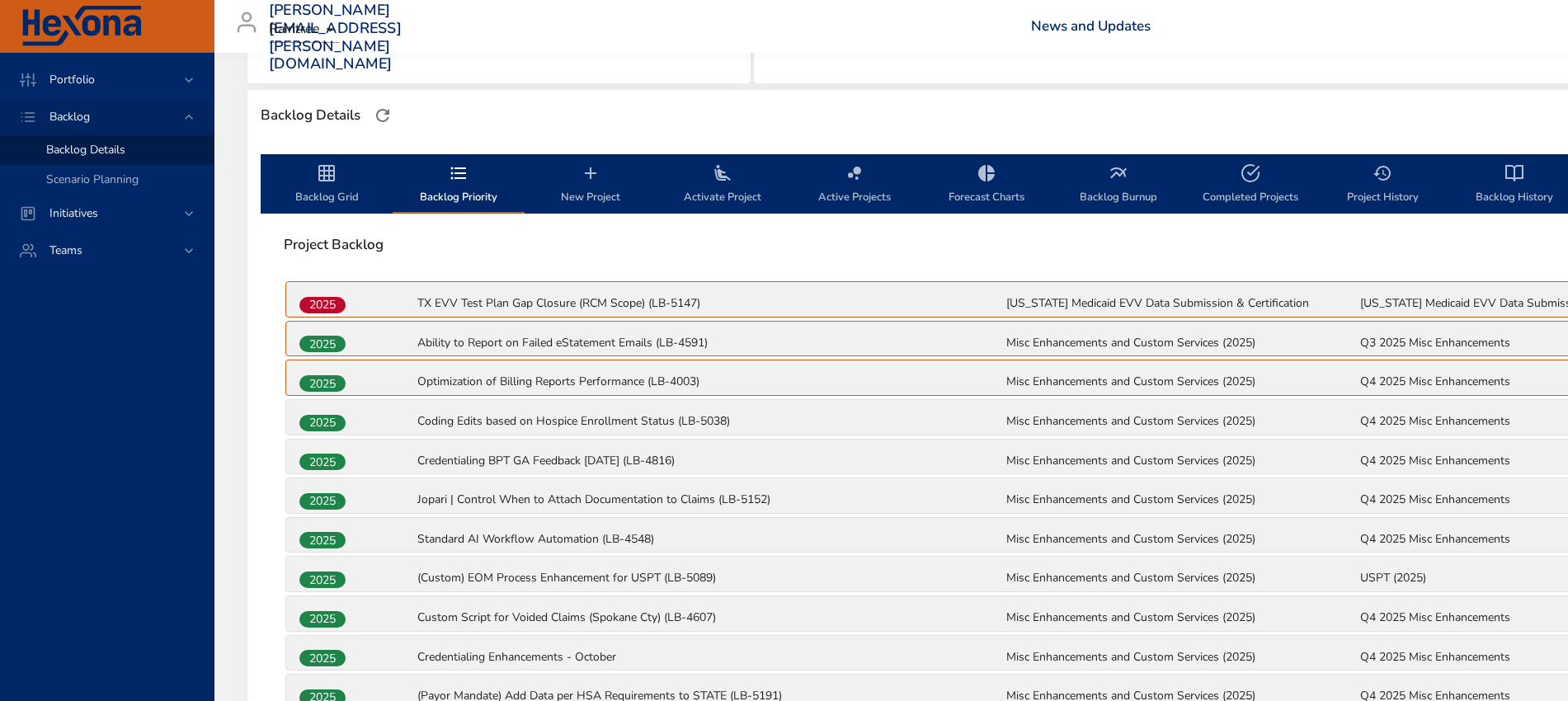
click at [326, 183] on span "Backlog Grid" at bounding box center [326, 185] width 112 height 44
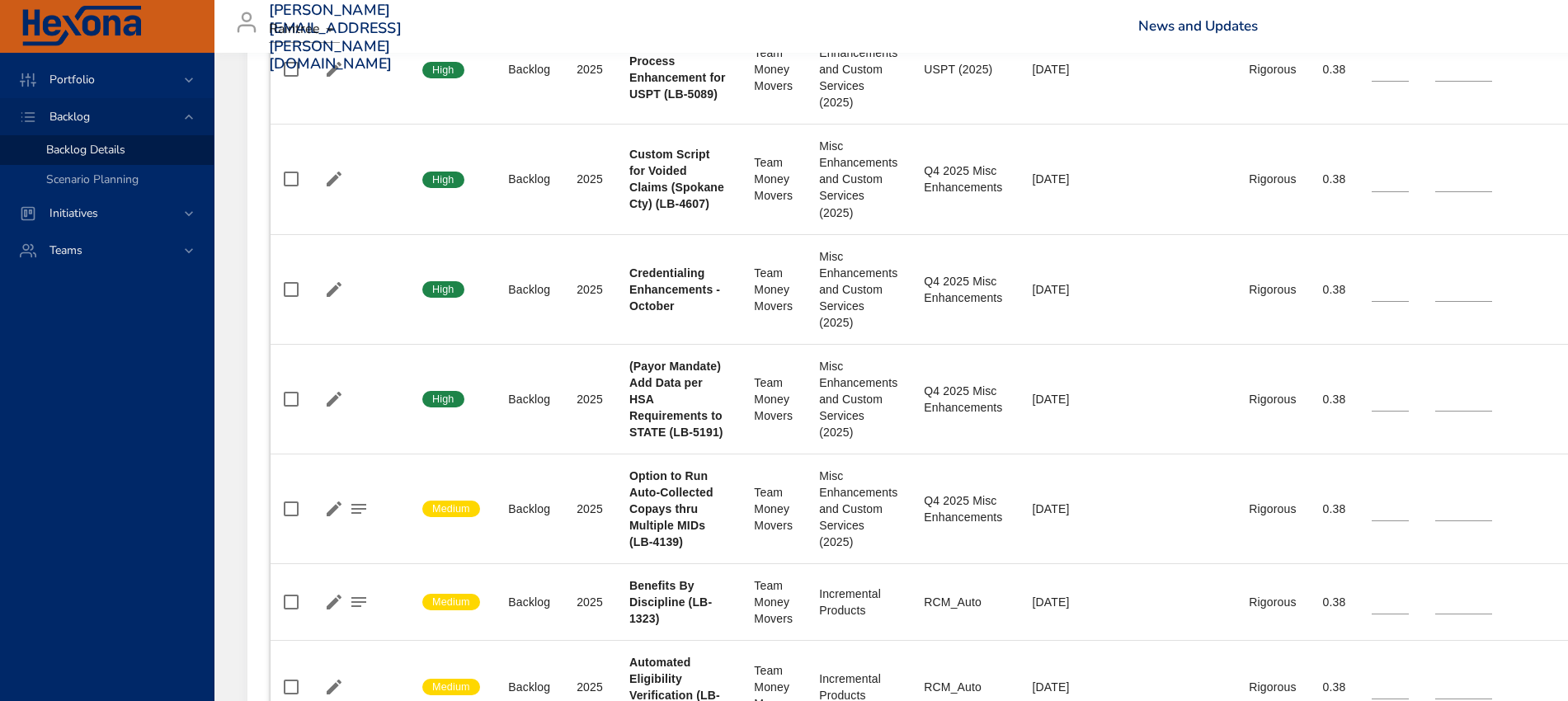
scroll to position [1550, 0]
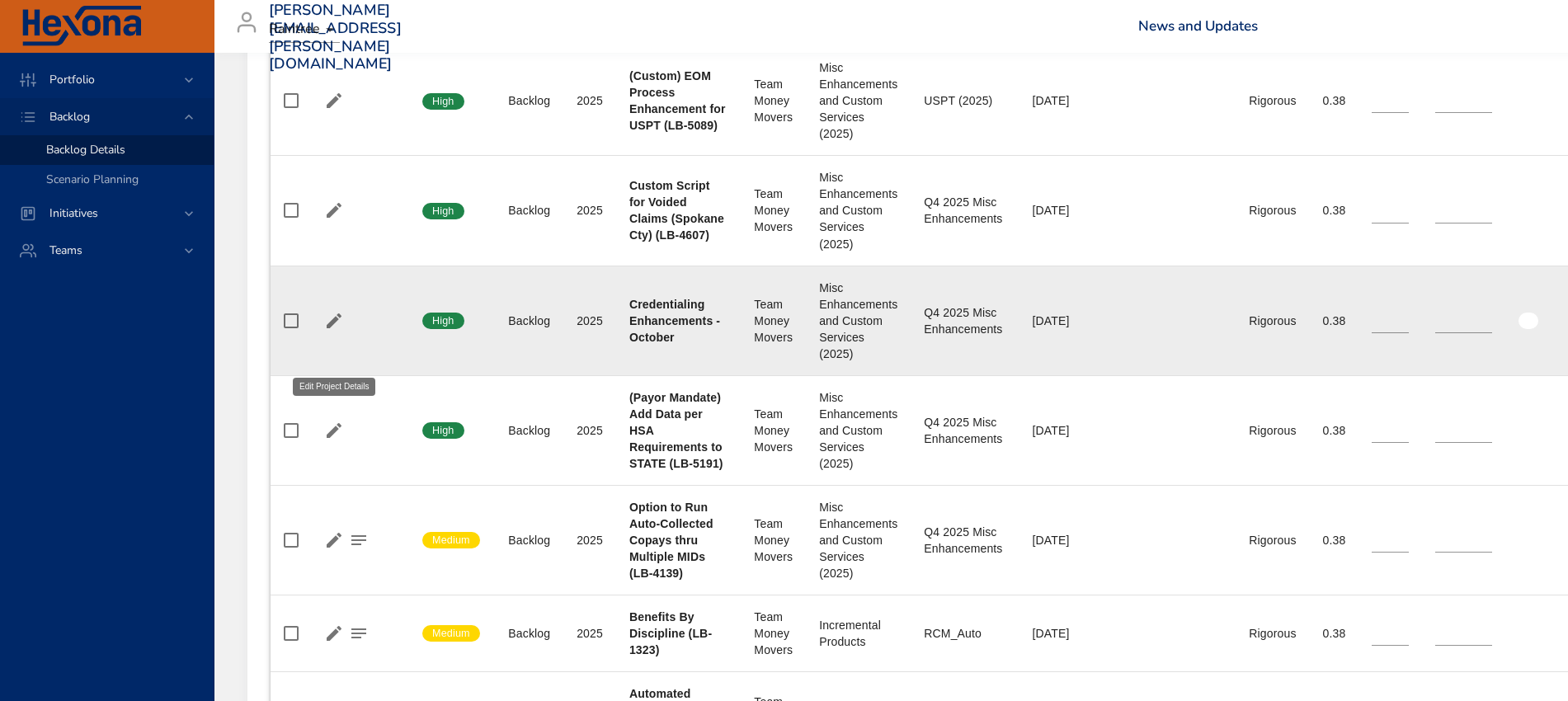
click at [338, 331] on icon "button" at bounding box center [334, 320] width 19 height 19
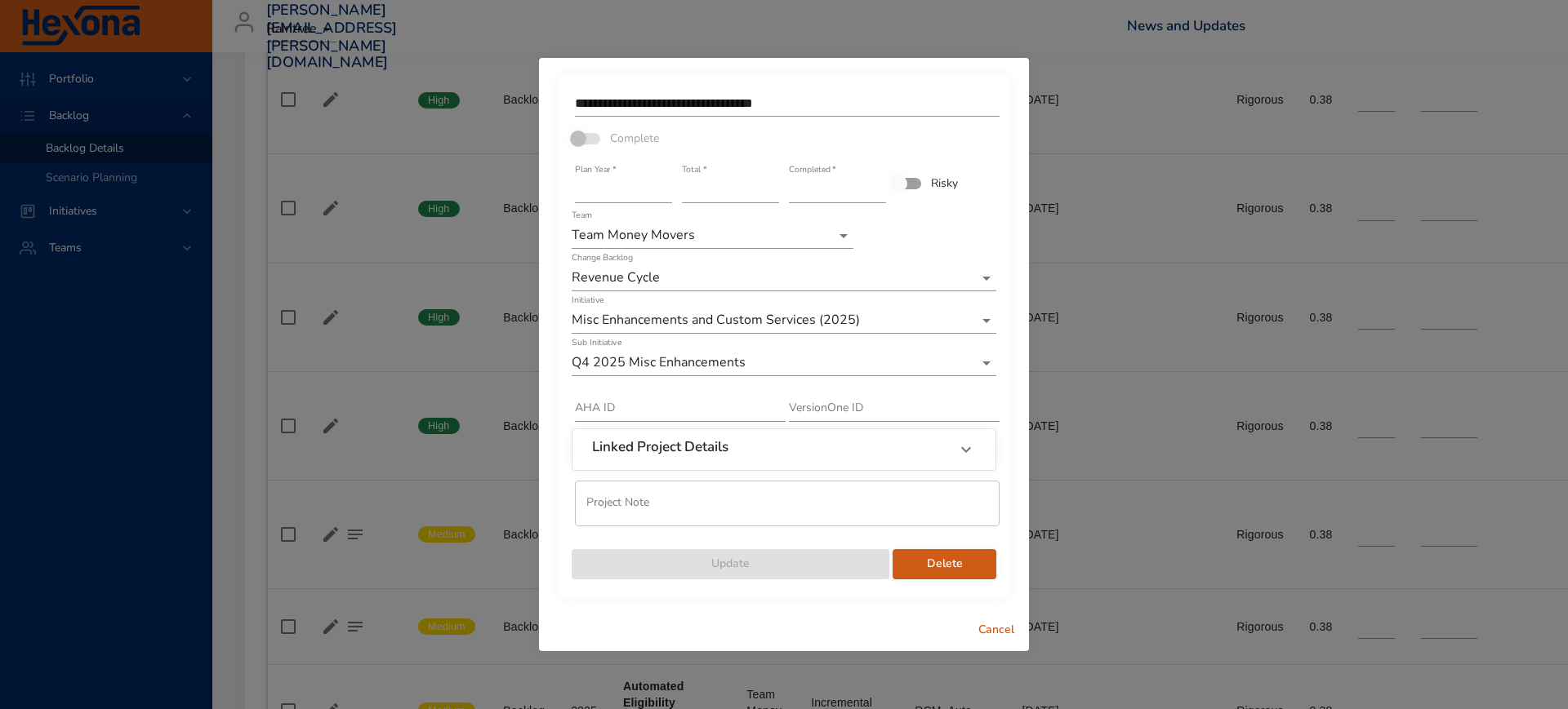
click at [842, 103] on input "**********" at bounding box center [787, 104] width 425 height 26
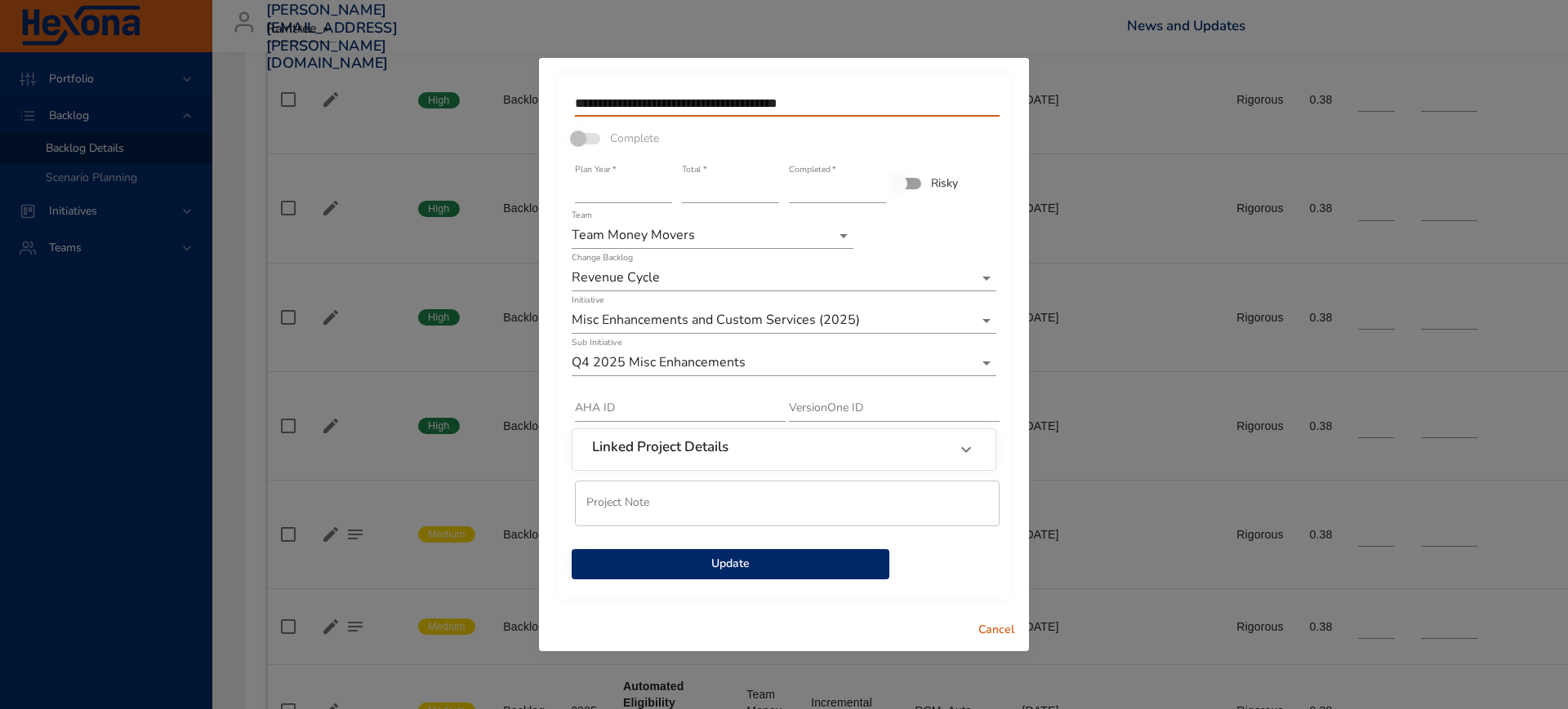
click at [868, 100] on input "**********" at bounding box center [787, 104] width 425 height 26
type input "**********"
click at [771, 570] on span "Update" at bounding box center [730, 564] width 292 height 20
